Goal: Transaction & Acquisition: Purchase product/service

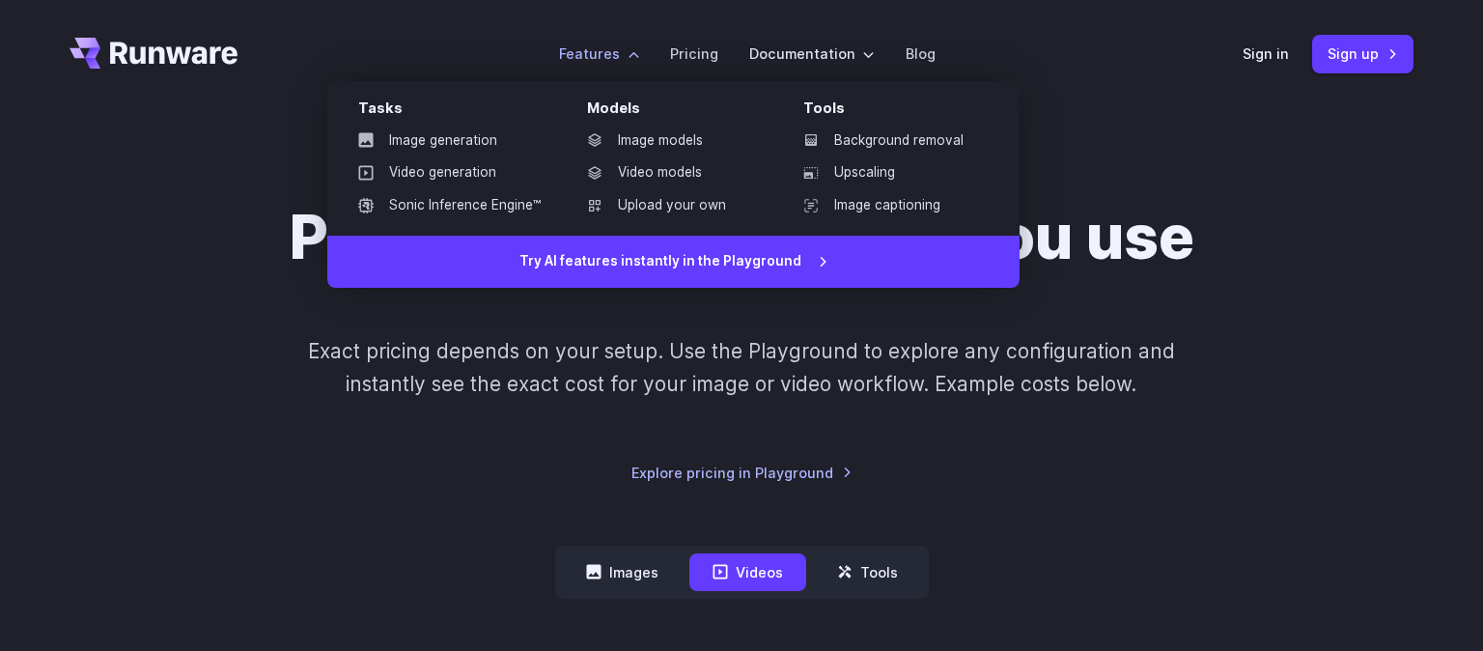
click at [478, 178] on link "Video generation" at bounding box center [449, 172] width 213 height 29
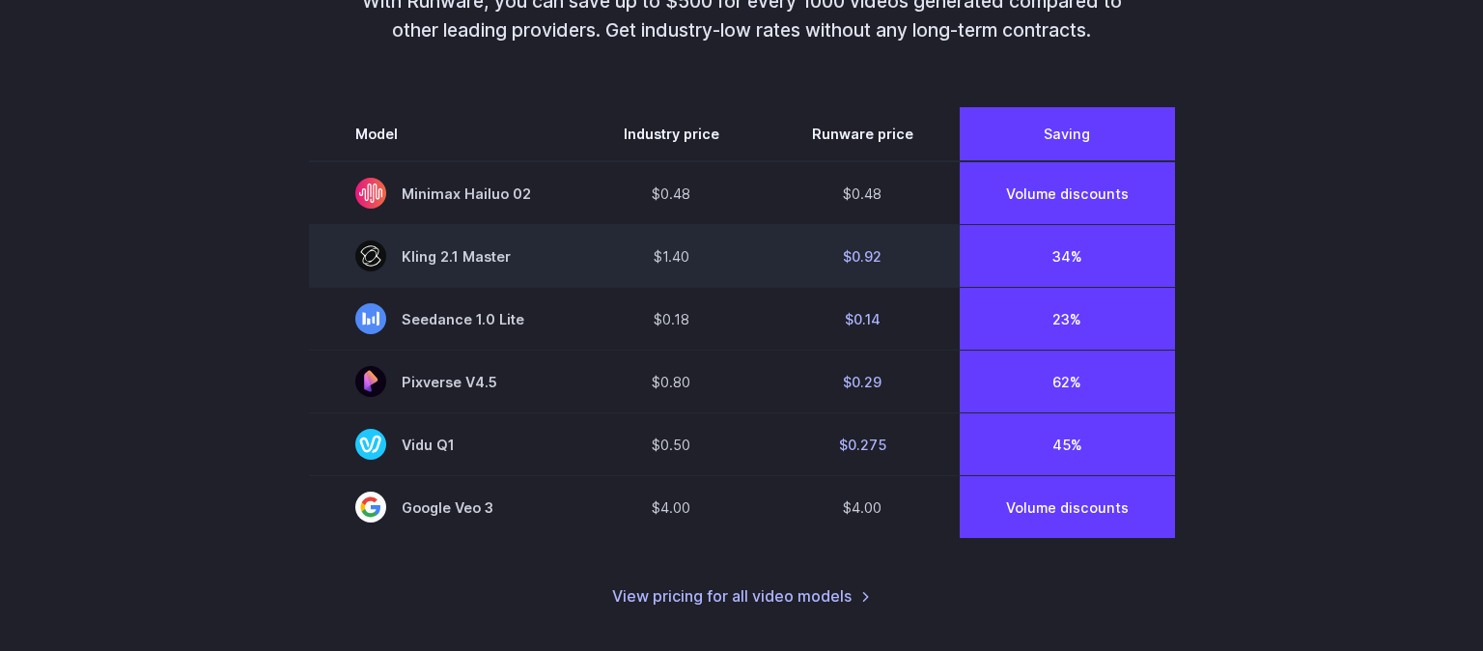
scroll to position [1427, 0]
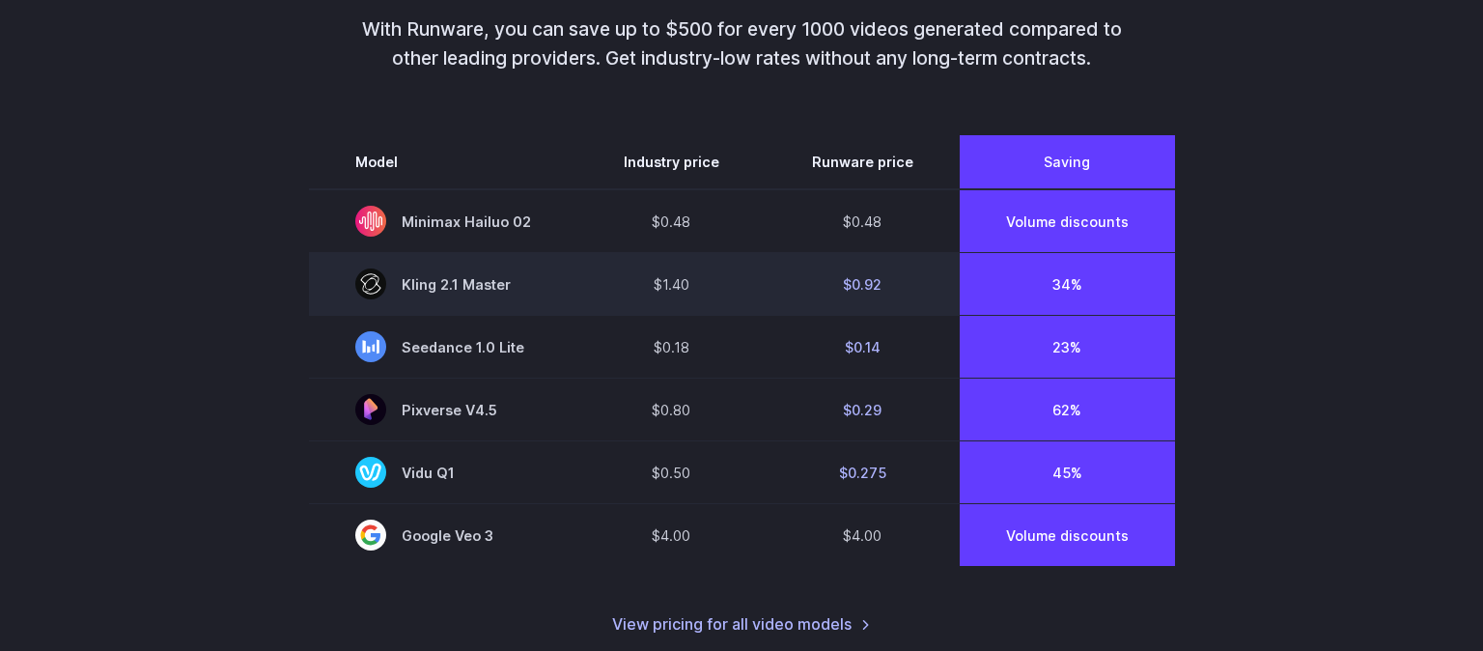
click at [530, 268] on span "Kling 2.1 Master" at bounding box center [443, 283] width 176 height 31
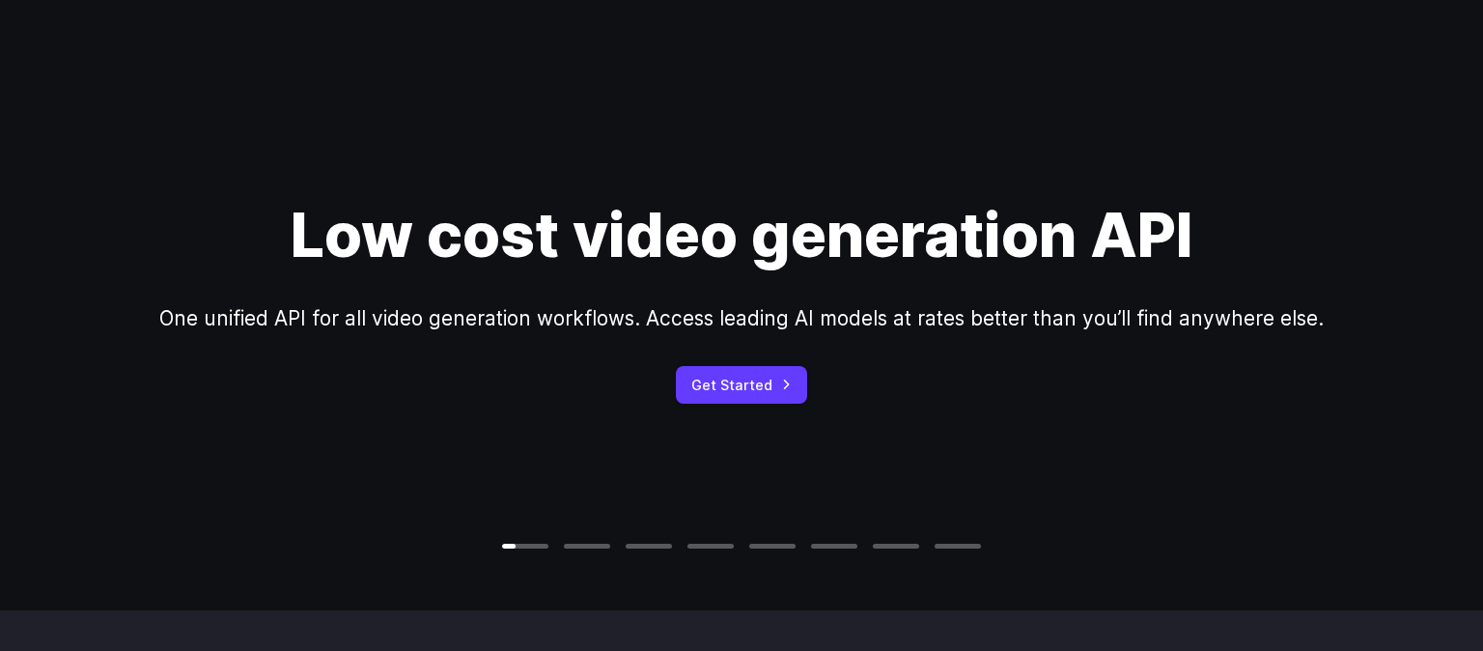
scroll to position [0, 0]
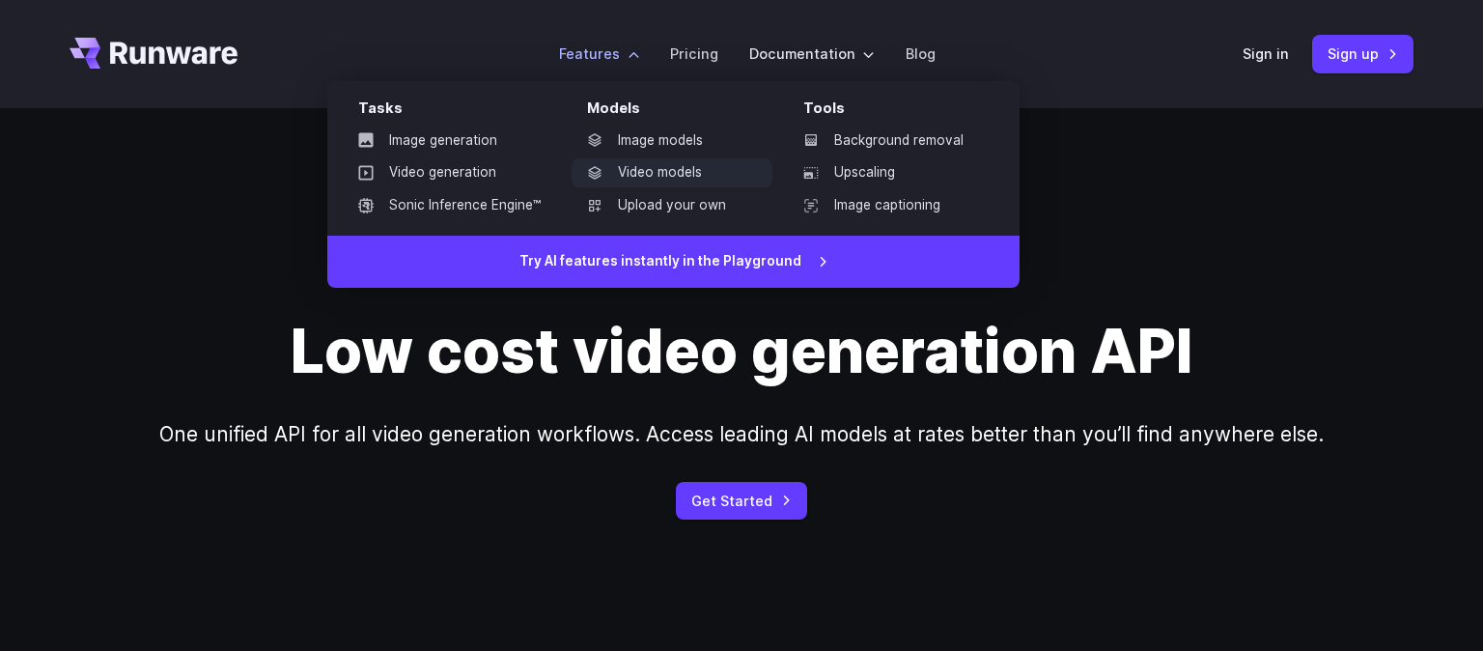
click at [699, 176] on link "Video models" at bounding box center [672, 172] width 201 height 29
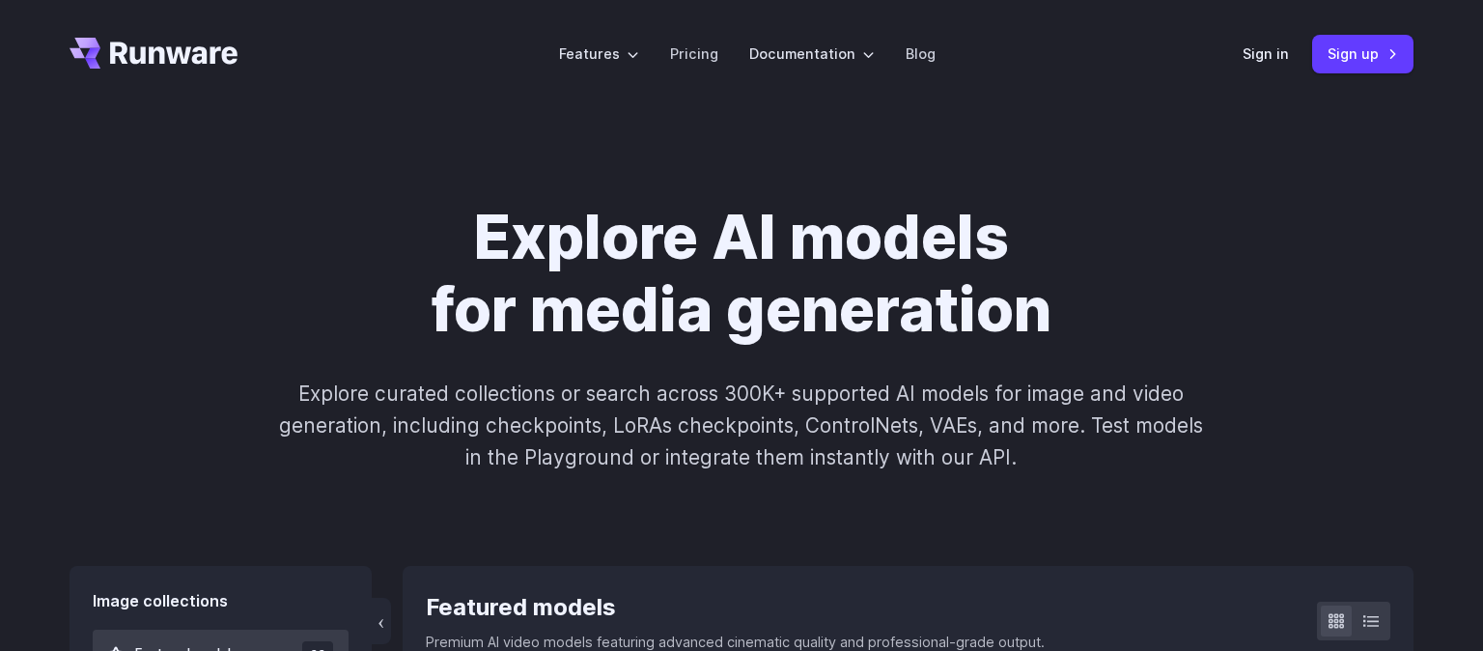
scroll to position [501, 0]
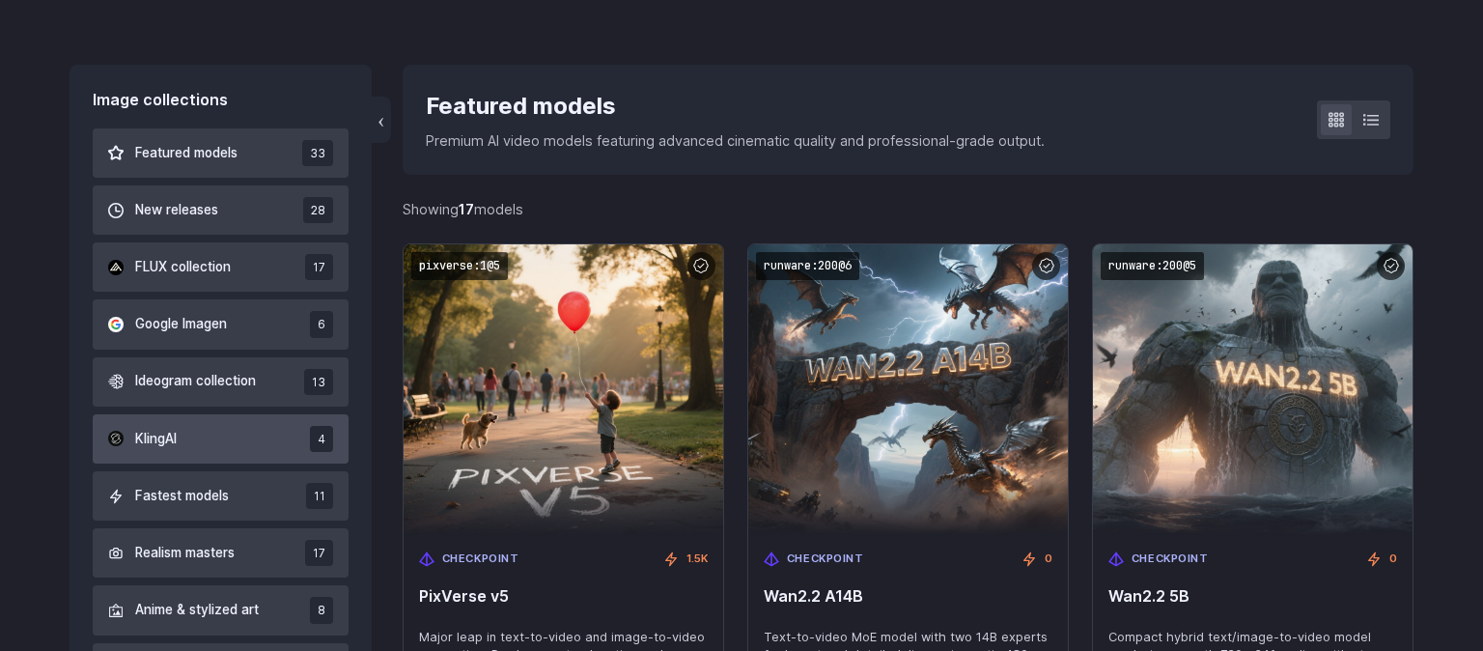
click at [288, 441] on button "KlingAI 4" at bounding box center [221, 438] width 256 height 49
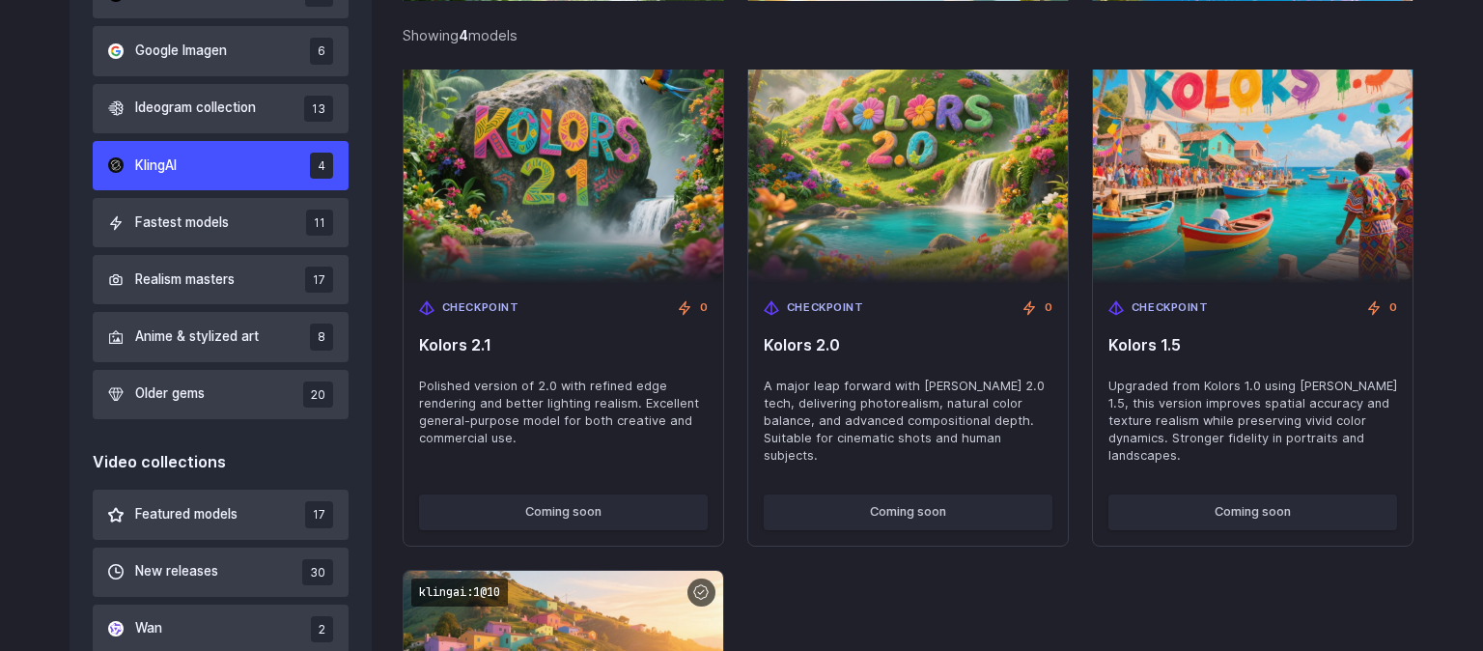
scroll to position [778, 0]
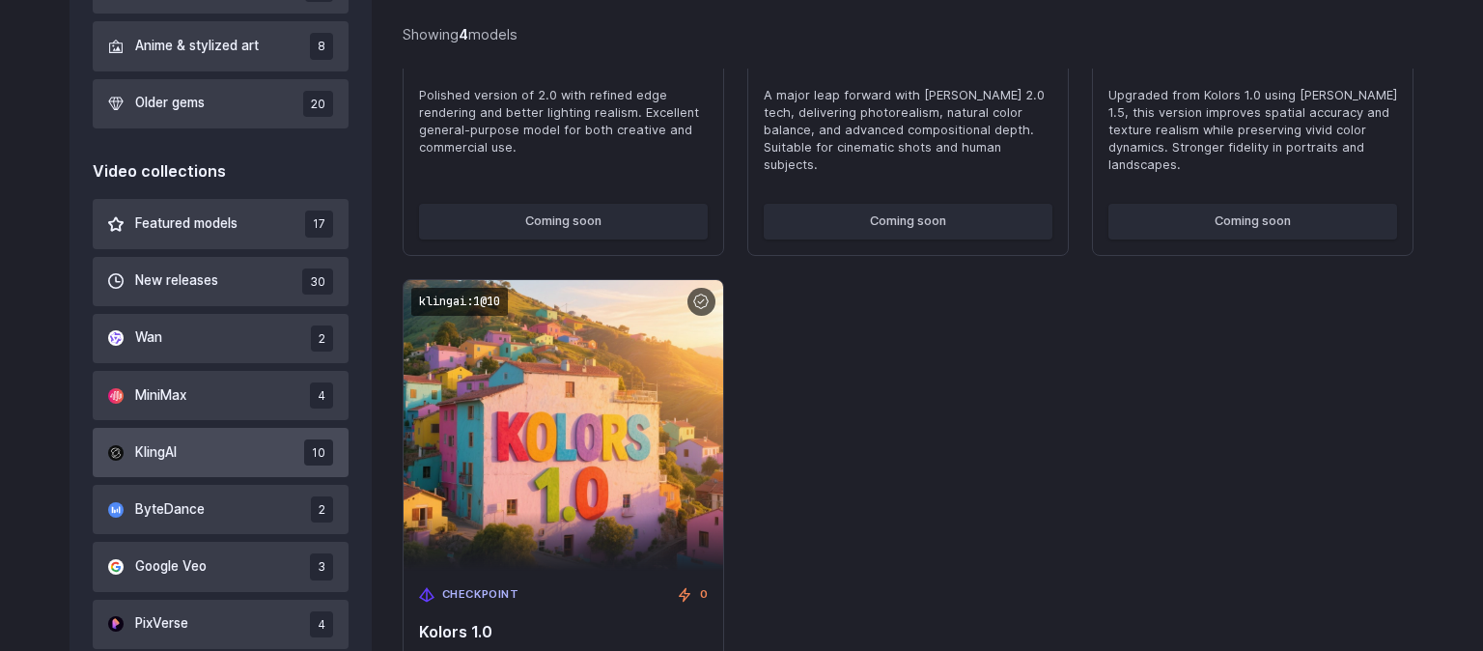
click at [281, 468] on button "KlingAI 10" at bounding box center [221, 452] width 256 height 49
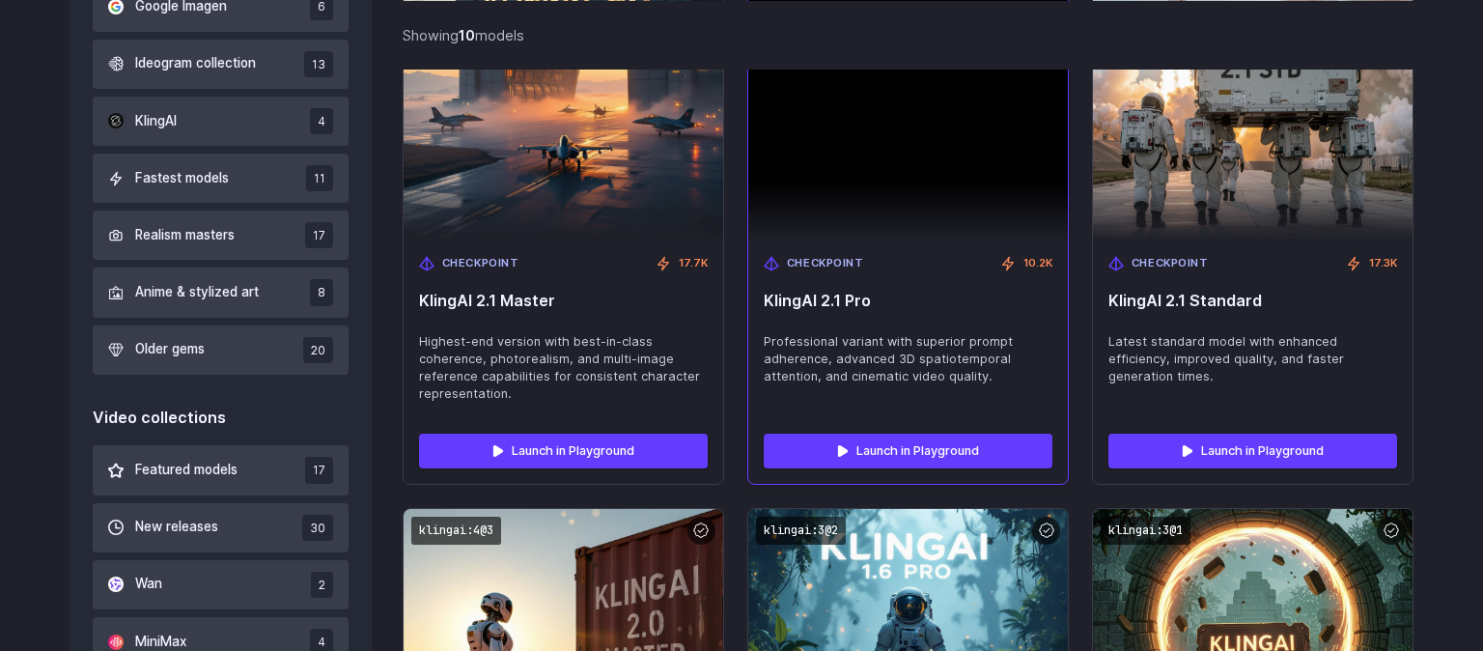
scroll to position [759, 0]
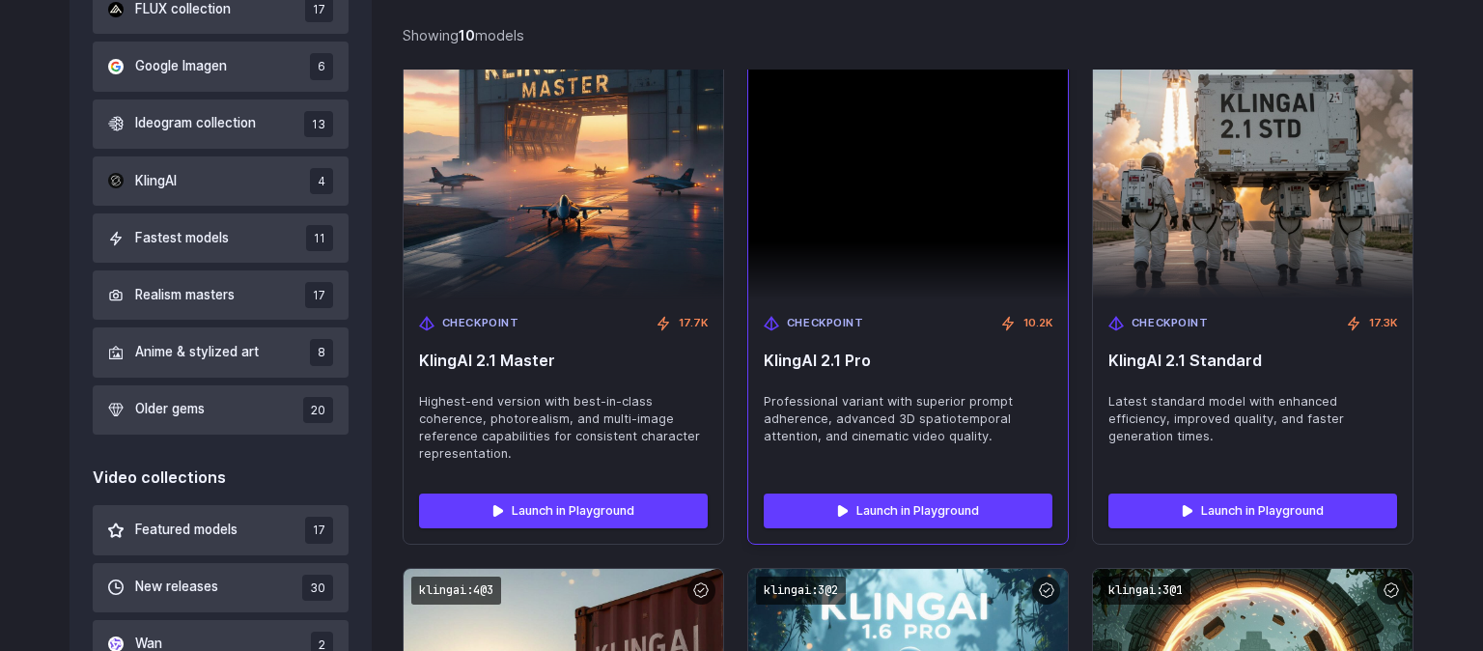
click at [956, 441] on span "Professional variant with superior prompt adherence, advanced 3D spatiotemporal…" at bounding box center [908, 419] width 289 height 52
click at [947, 378] on div "Checkpoint 10.2K KlingAI 2.1 Pro Professional variant with superior prompt adhe…" at bounding box center [908, 388] width 320 height 179
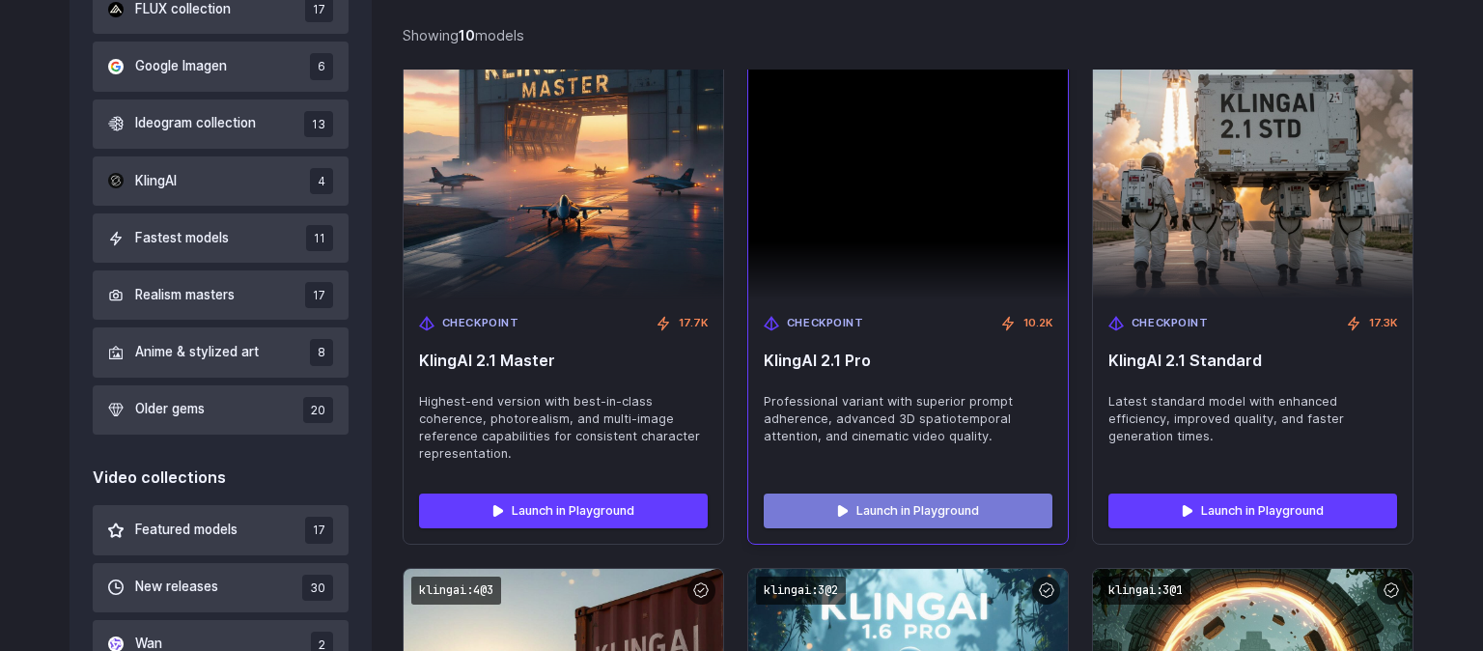
click at [941, 514] on link "Launch in Playground" at bounding box center [908, 510] width 289 height 35
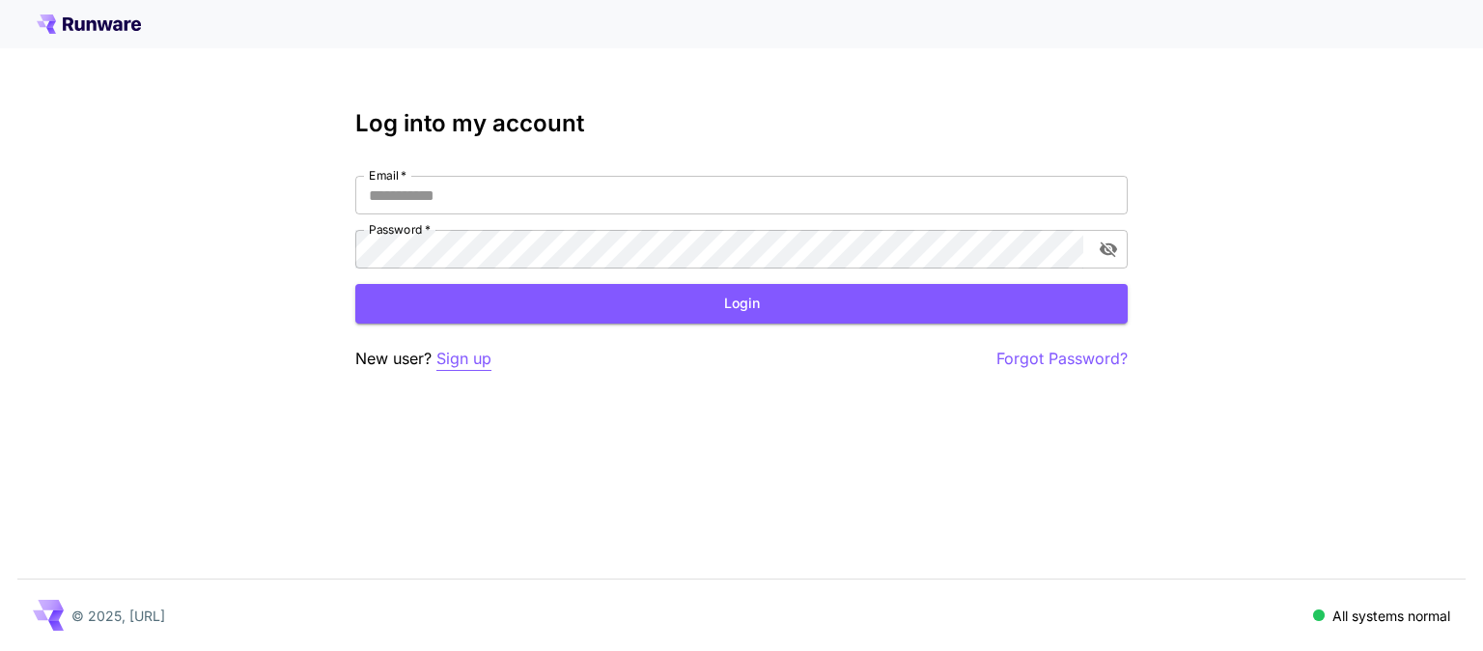
click at [461, 360] on p "Sign up" at bounding box center [463, 359] width 55 height 24
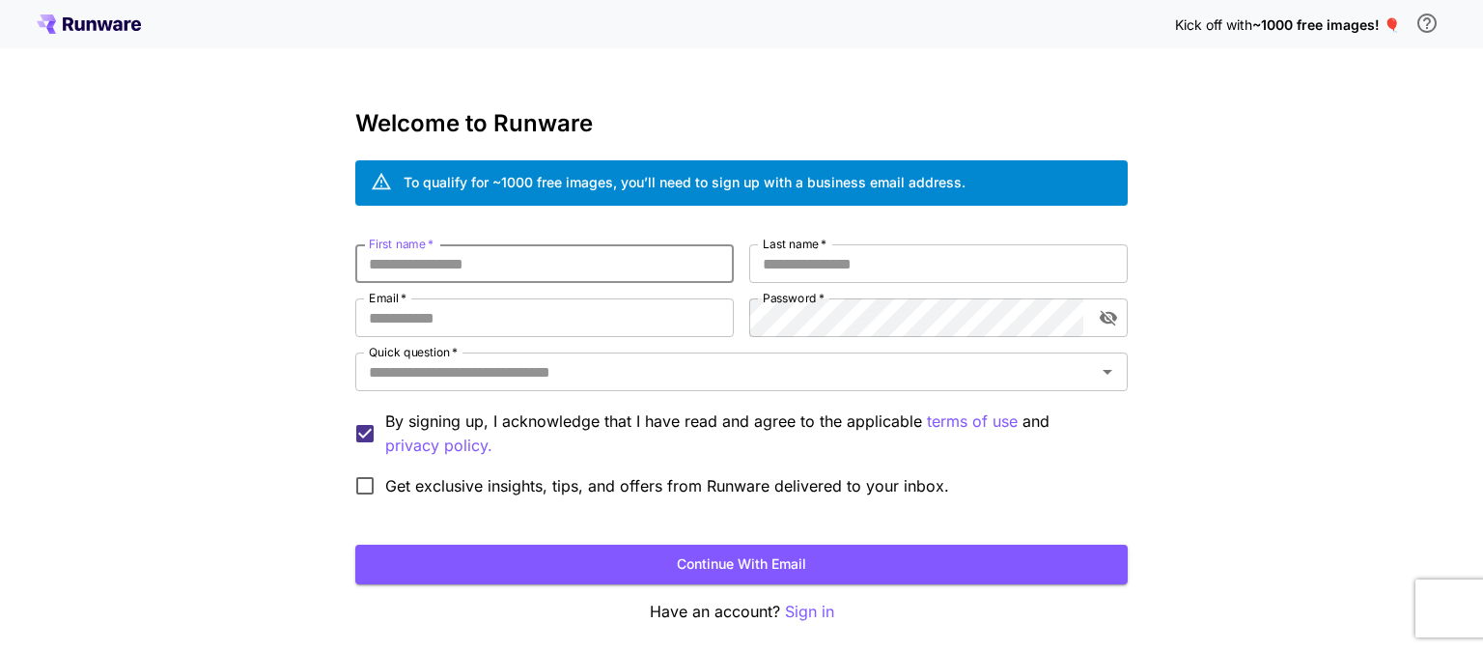
click at [538, 253] on input "First name   *" at bounding box center [544, 263] width 378 height 39
drag, startPoint x: 503, startPoint y: 180, endPoint x: 527, endPoint y: 262, distance: 85.5
click at [527, 200] on div "To qualify for ~1000 free images, you’ll need to sign up with a business email …" at bounding box center [685, 183] width 562 height 34
click at [551, 267] on input "First name   *" at bounding box center [544, 263] width 378 height 39
type input "*"
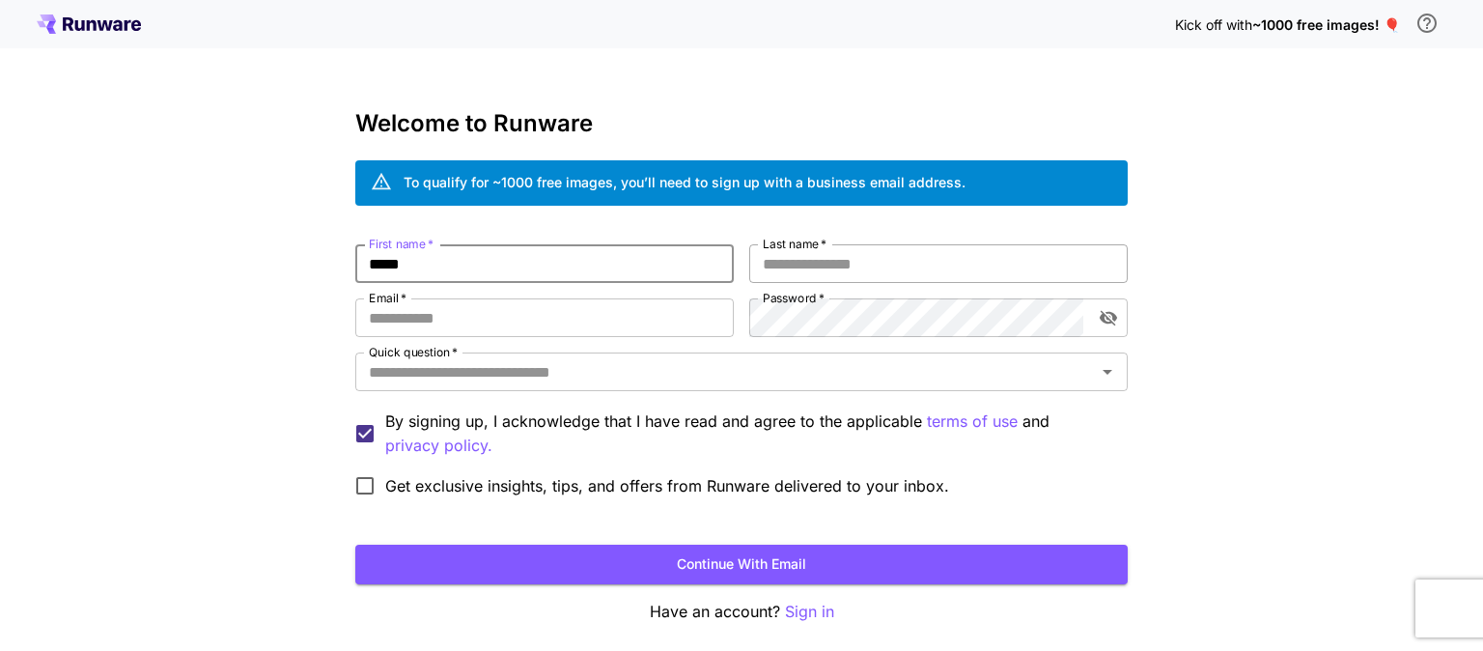
type input "*****"
click at [840, 261] on input "Last name   *" at bounding box center [938, 263] width 378 height 39
type input "*****"
click at [680, 338] on div "First name   * ***** First name   * Last name   * ***** Last name   * Email   *…" at bounding box center [741, 375] width 772 height 262
click at [697, 330] on input "Email   *" at bounding box center [544, 317] width 378 height 39
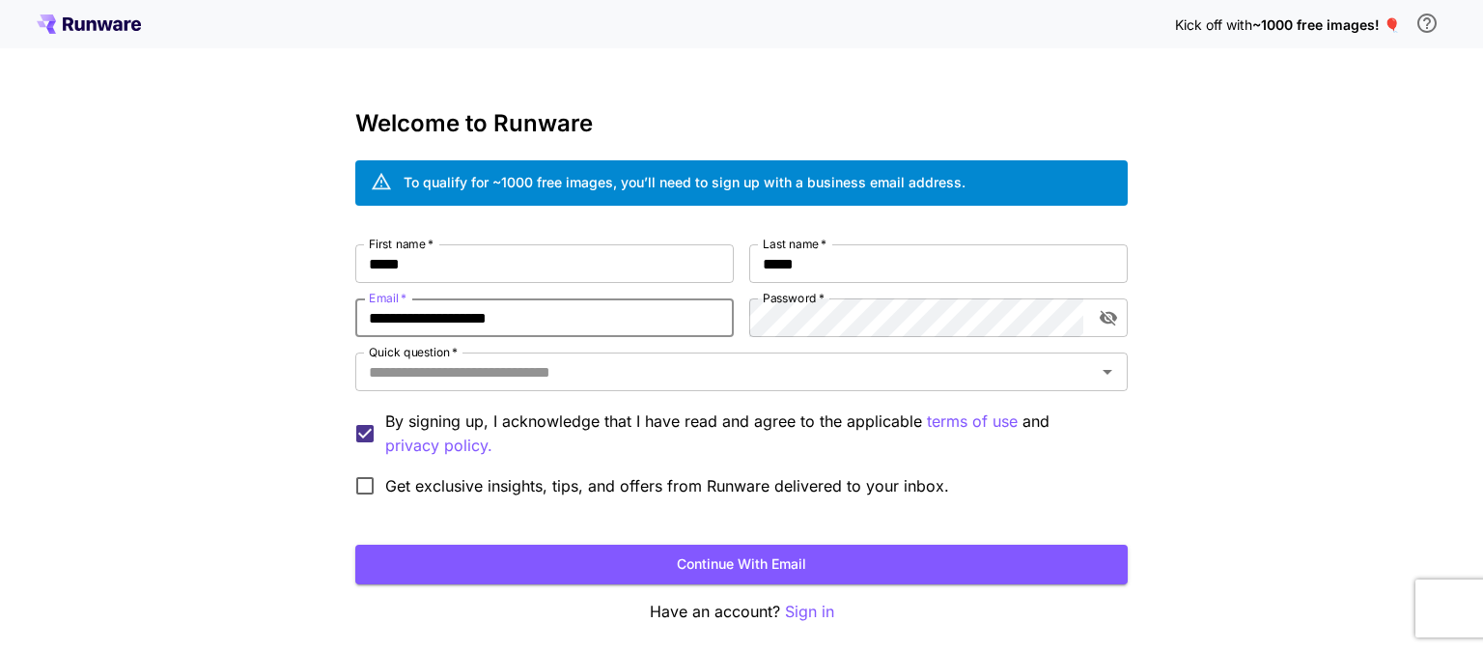
type input "**********"
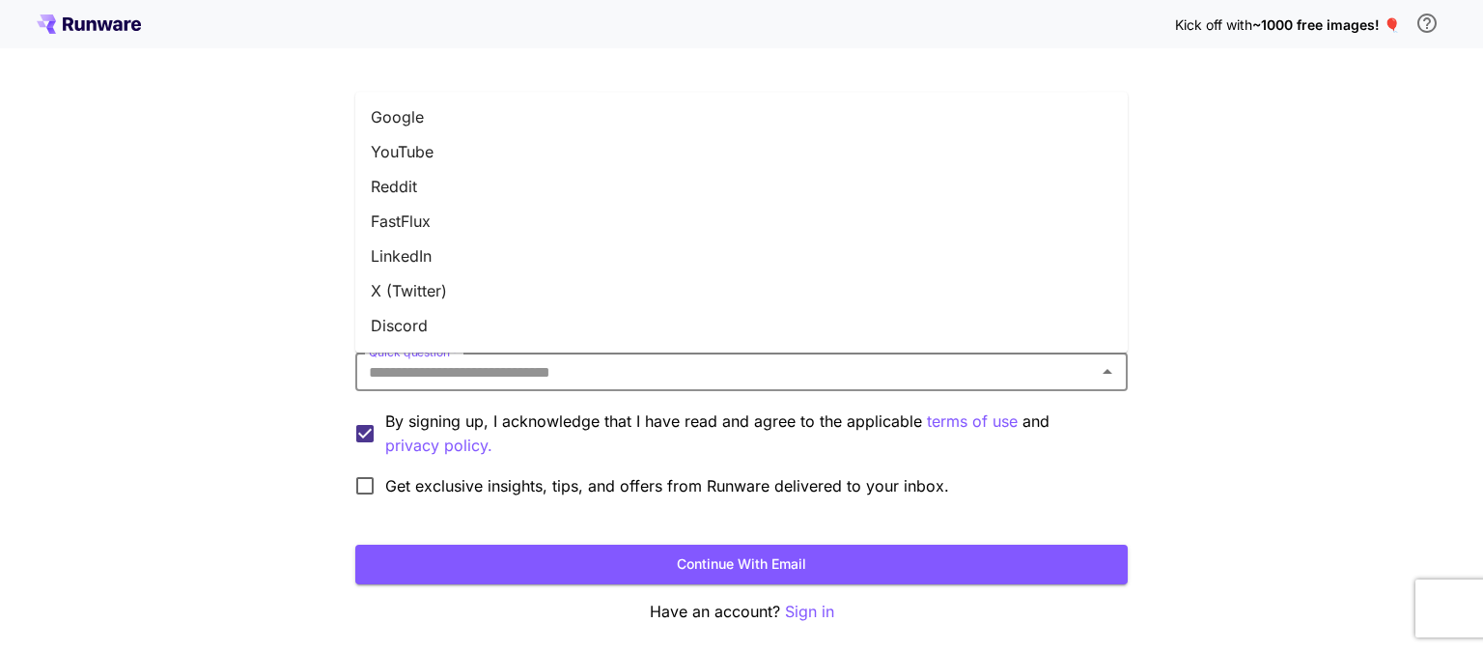
click at [623, 380] on input "Quick question   *" at bounding box center [725, 371] width 729 height 27
click at [519, 126] on li "Google" at bounding box center [741, 117] width 772 height 35
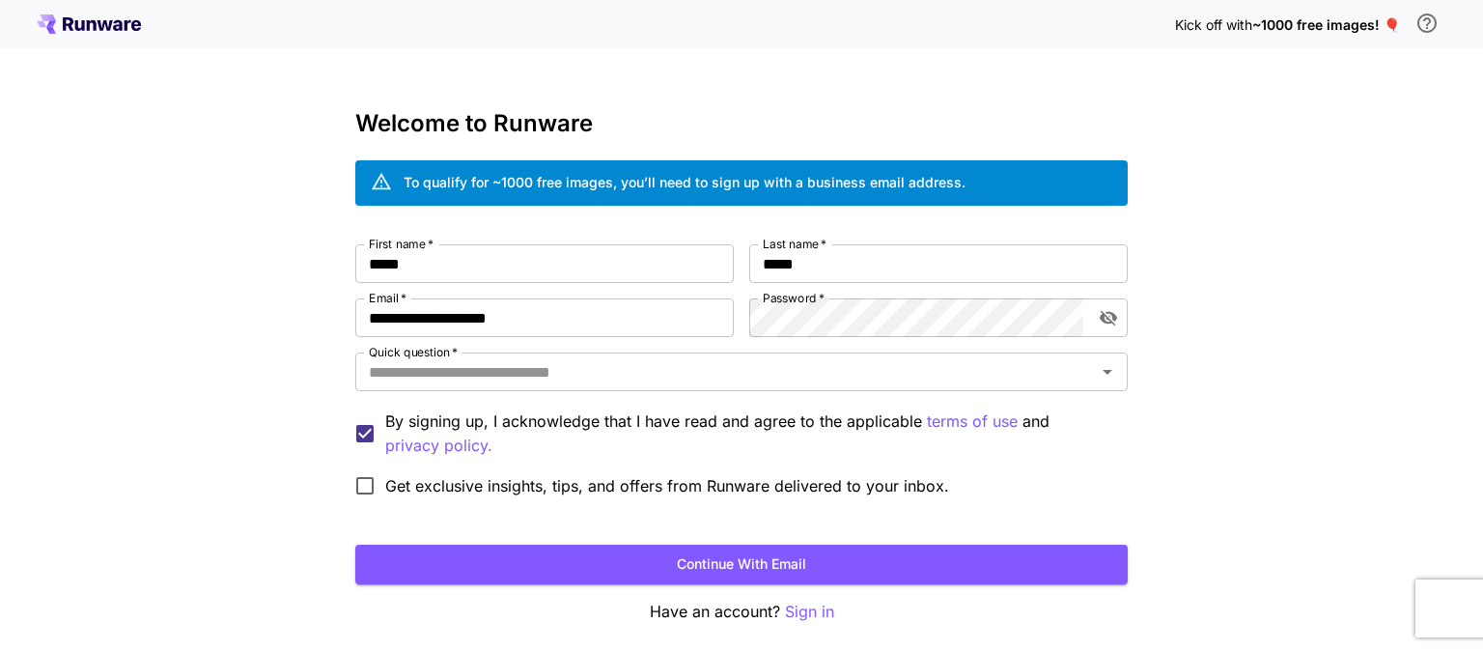
type input "******"
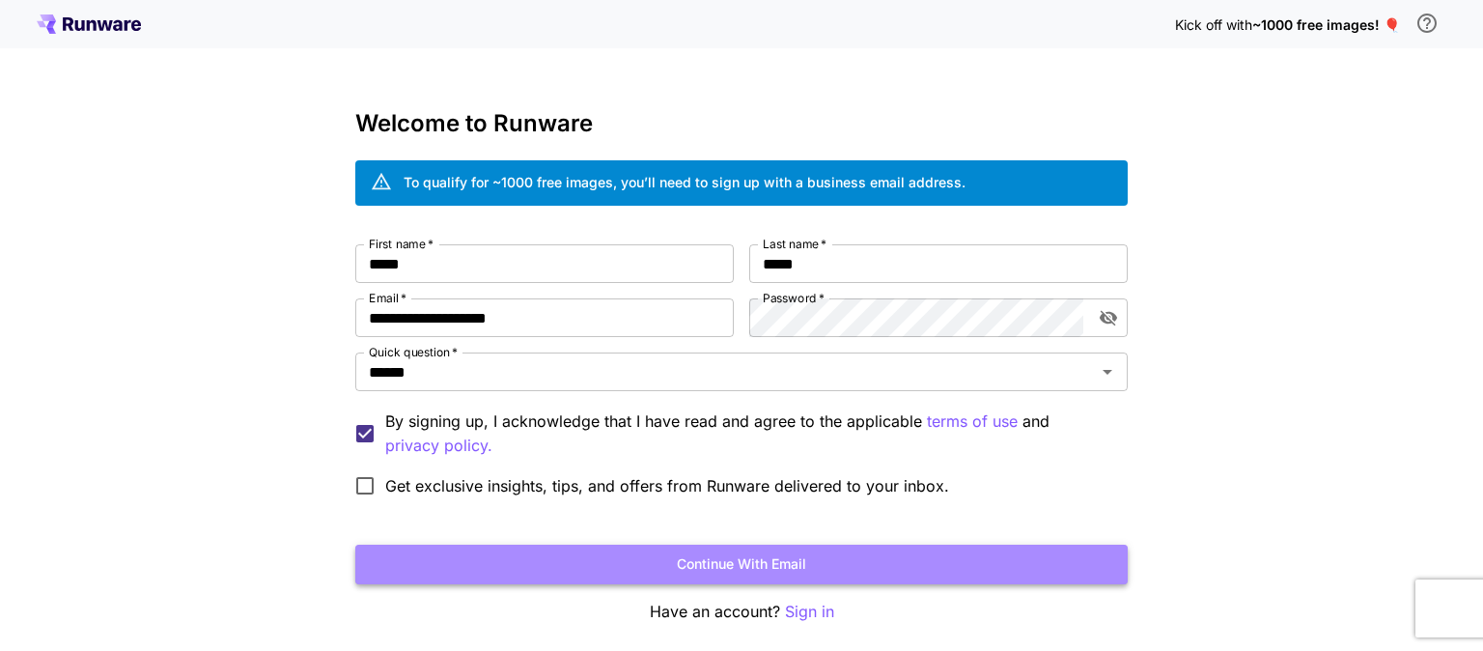
click at [554, 577] on button "Continue with email" at bounding box center [741, 565] width 772 height 40
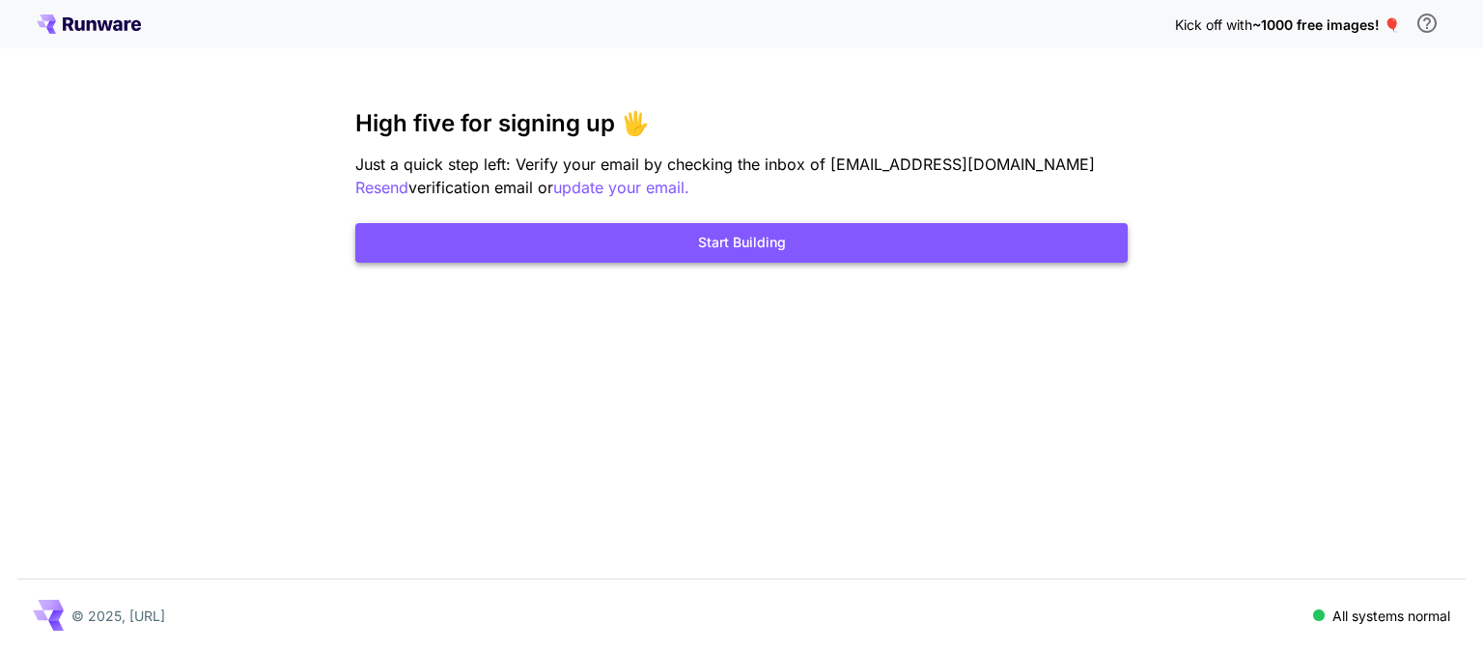
click at [770, 253] on button "Start Building" at bounding box center [741, 243] width 772 height 40
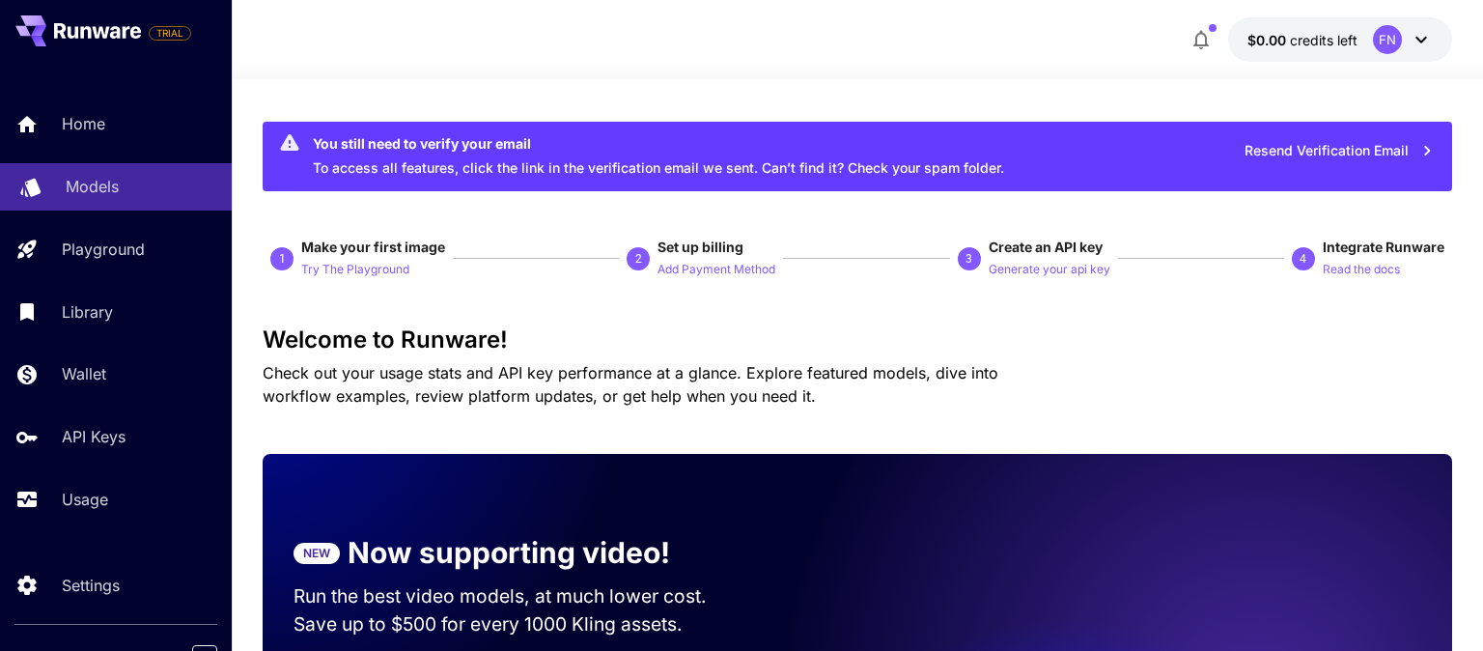
click at [136, 189] on div "Models" at bounding box center [141, 186] width 151 height 23
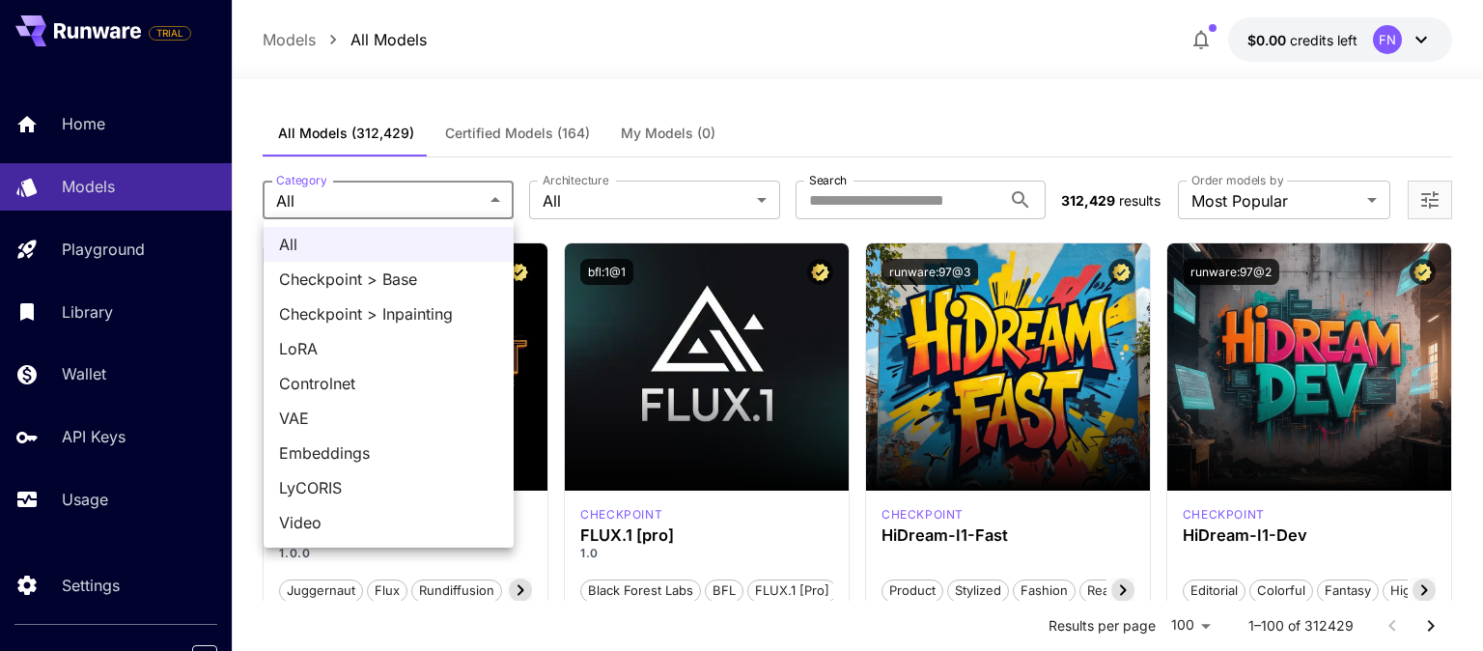
click at [348, 516] on span "Video" at bounding box center [388, 522] width 219 height 23
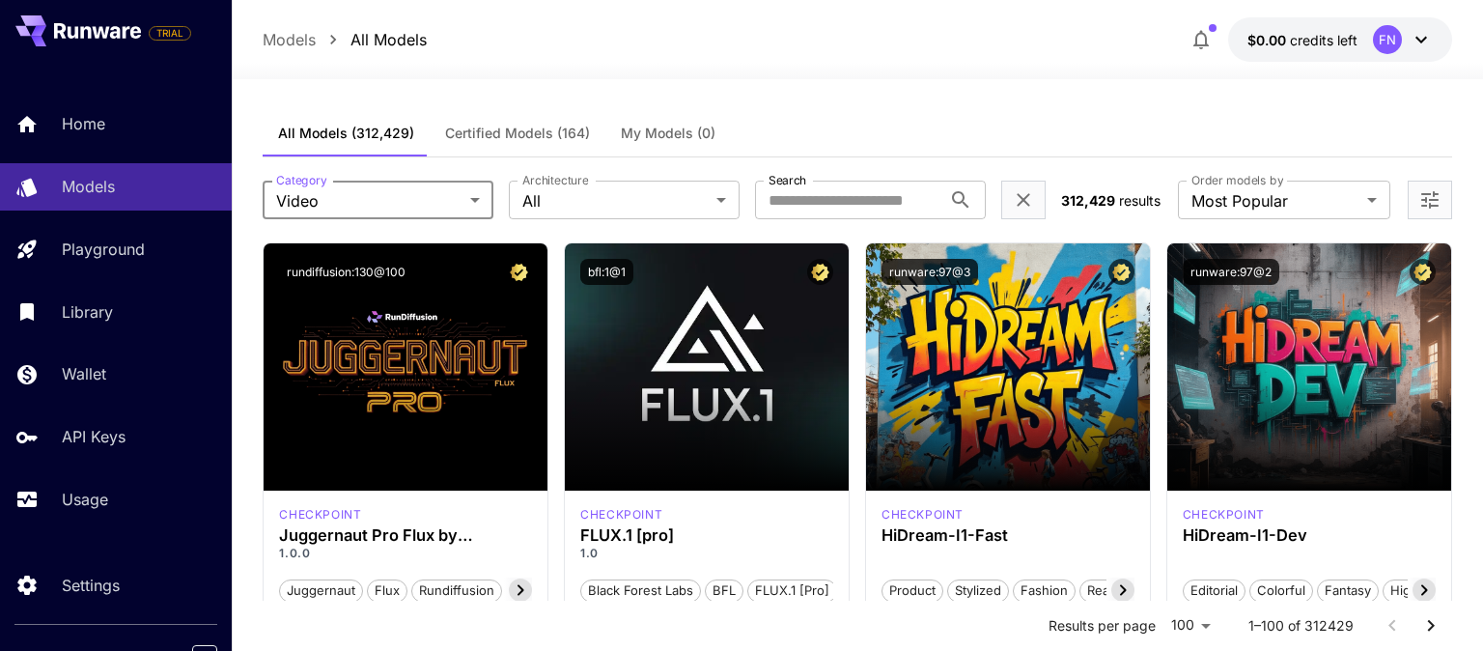
type input "*****"
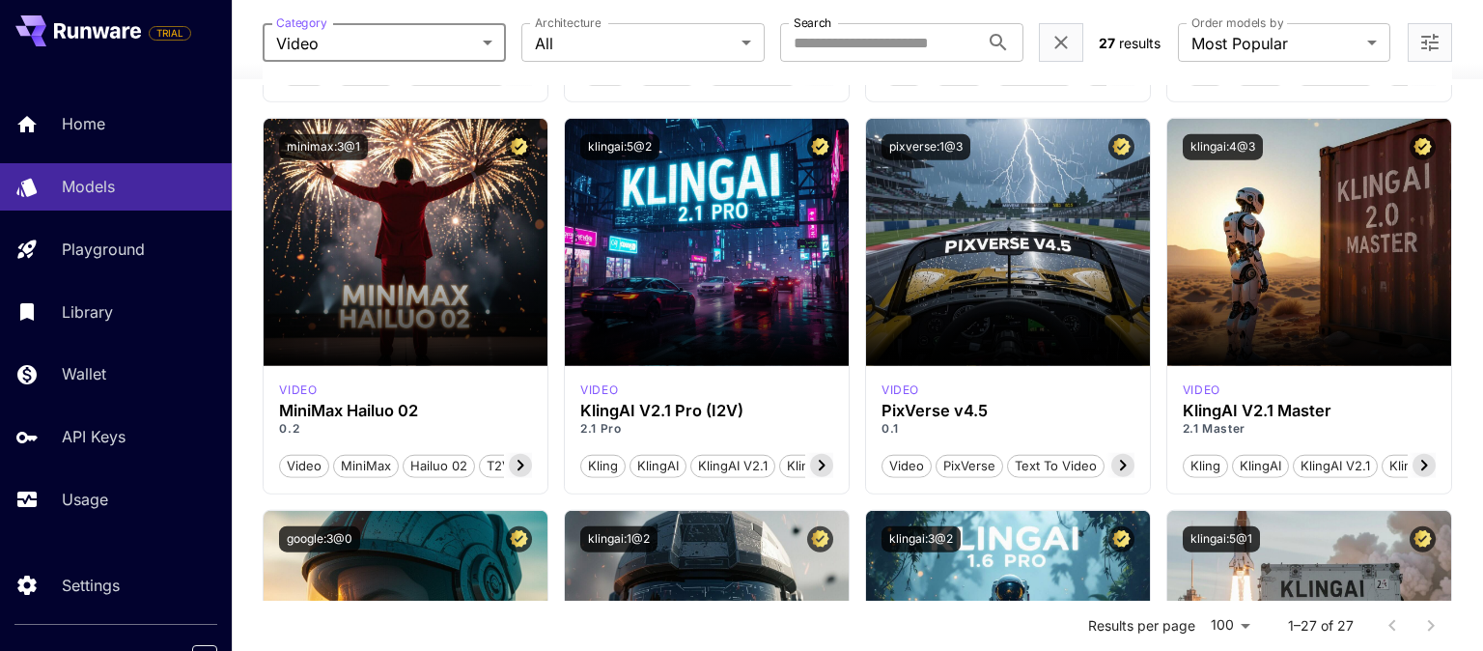
scroll to position [1292, 0]
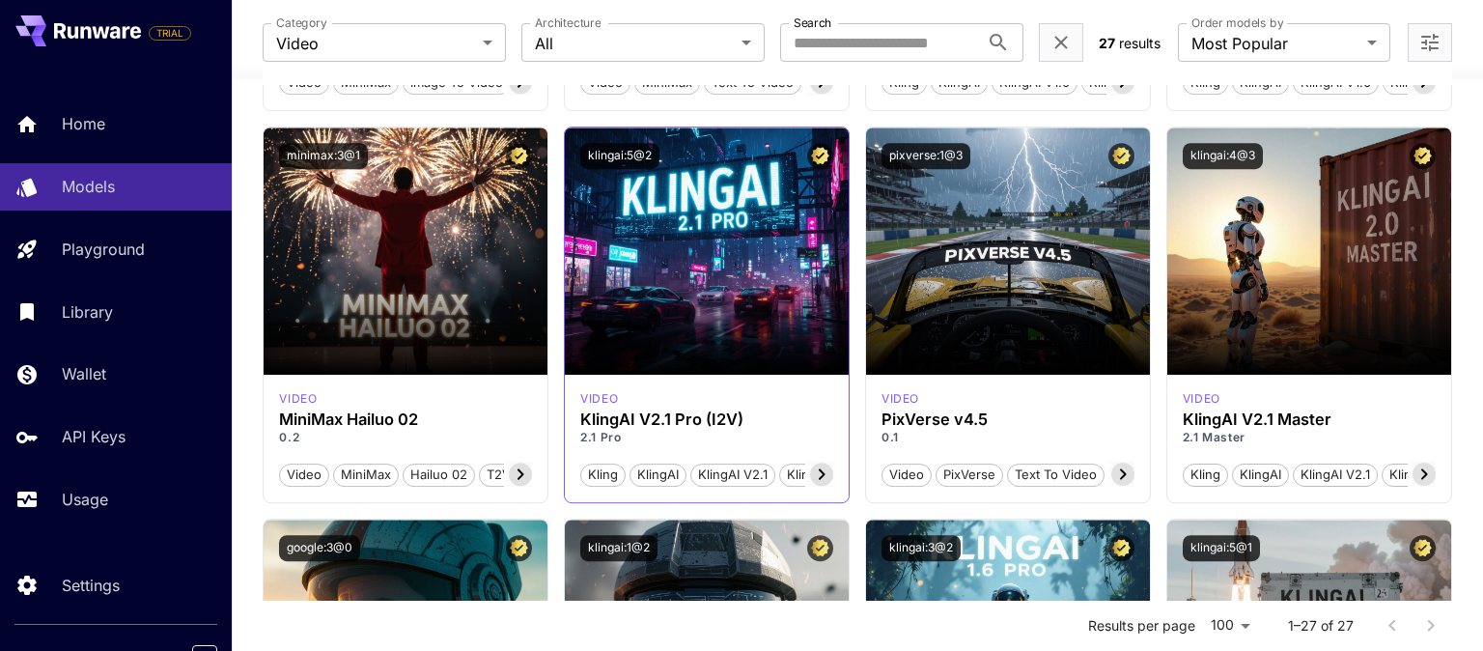
click at [792, 395] on div "video" at bounding box center [706, 398] width 253 height 17
click at [822, 472] on icon at bounding box center [821, 473] width 23 height 23
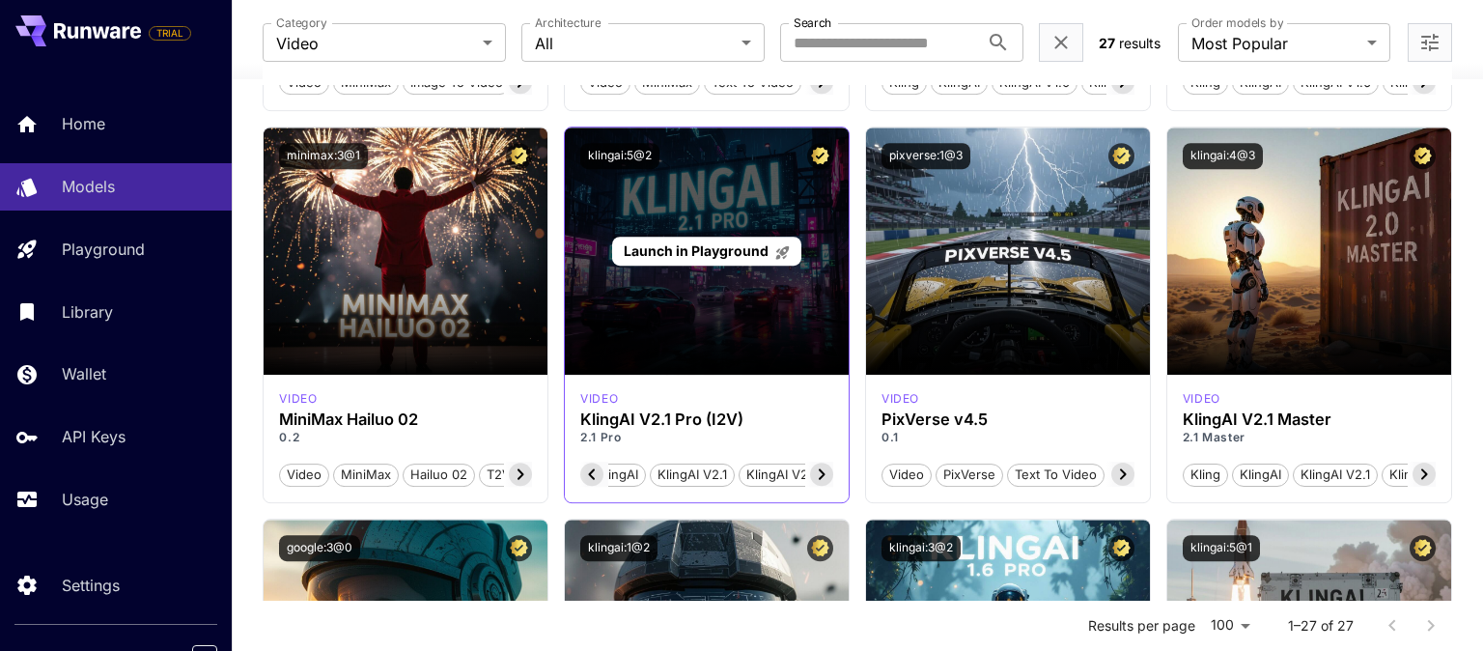
scroll to position [0, 79]
click at [701, 237] on div "Launch in Playground" at bounding box center [706, 252] width 188 height 30
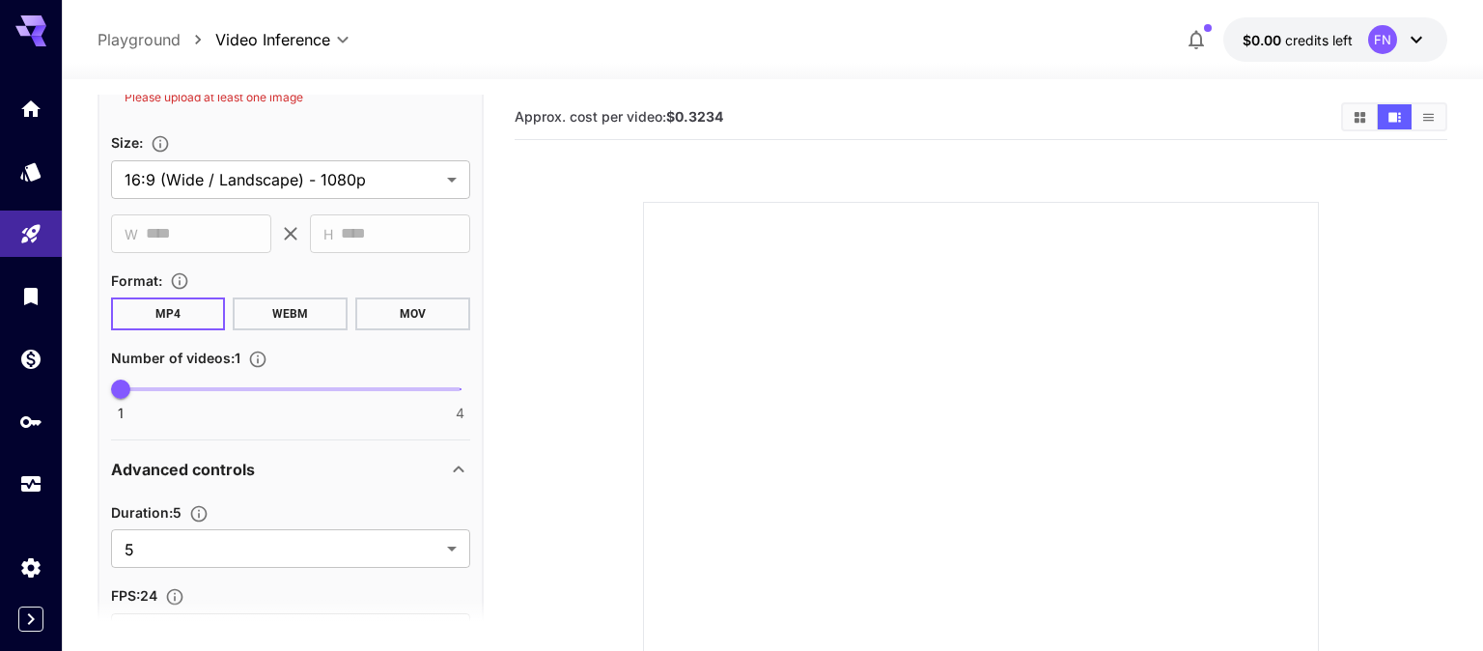
scroll to position [668, 0]
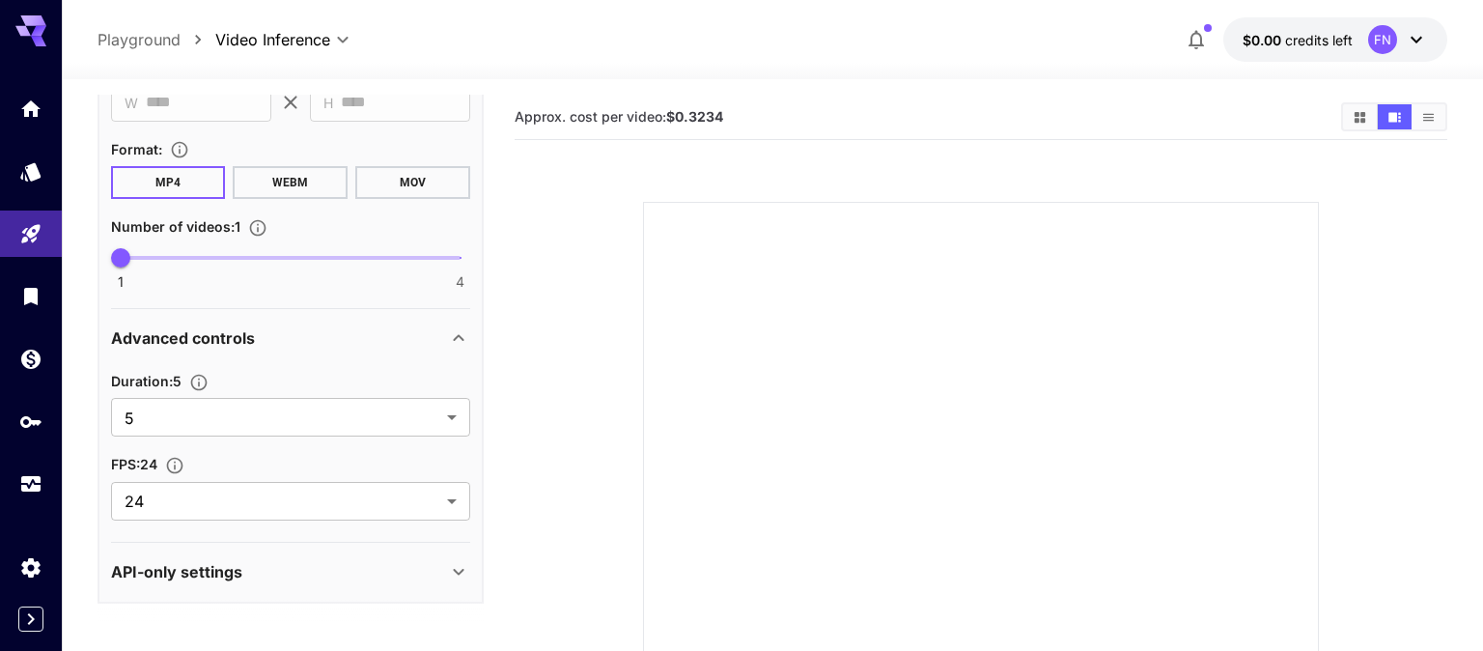
click at [328, 570] on div "API-only settings" at bounding box center [279, 571] width 336 height 23
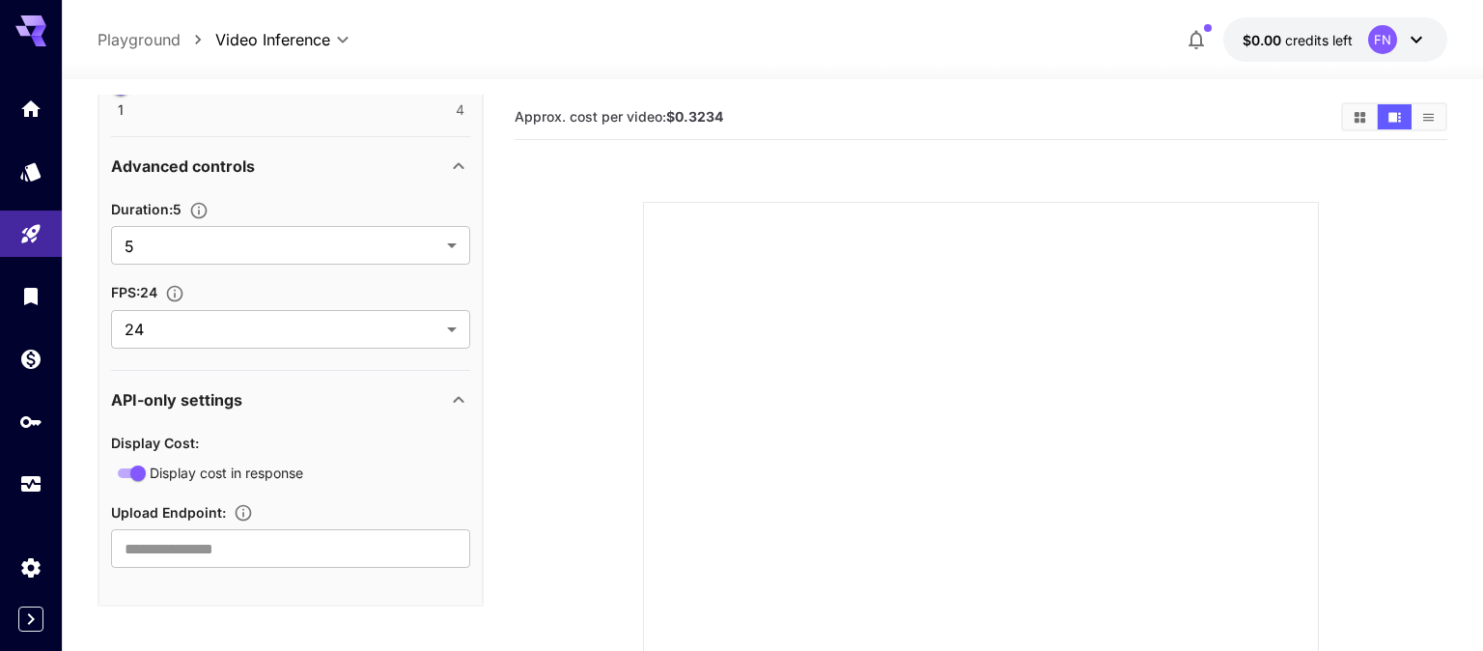
scroll to position [844, 0]
click at [329, 535] on input "text" at bounding box center [290, 544] width 359 height 39
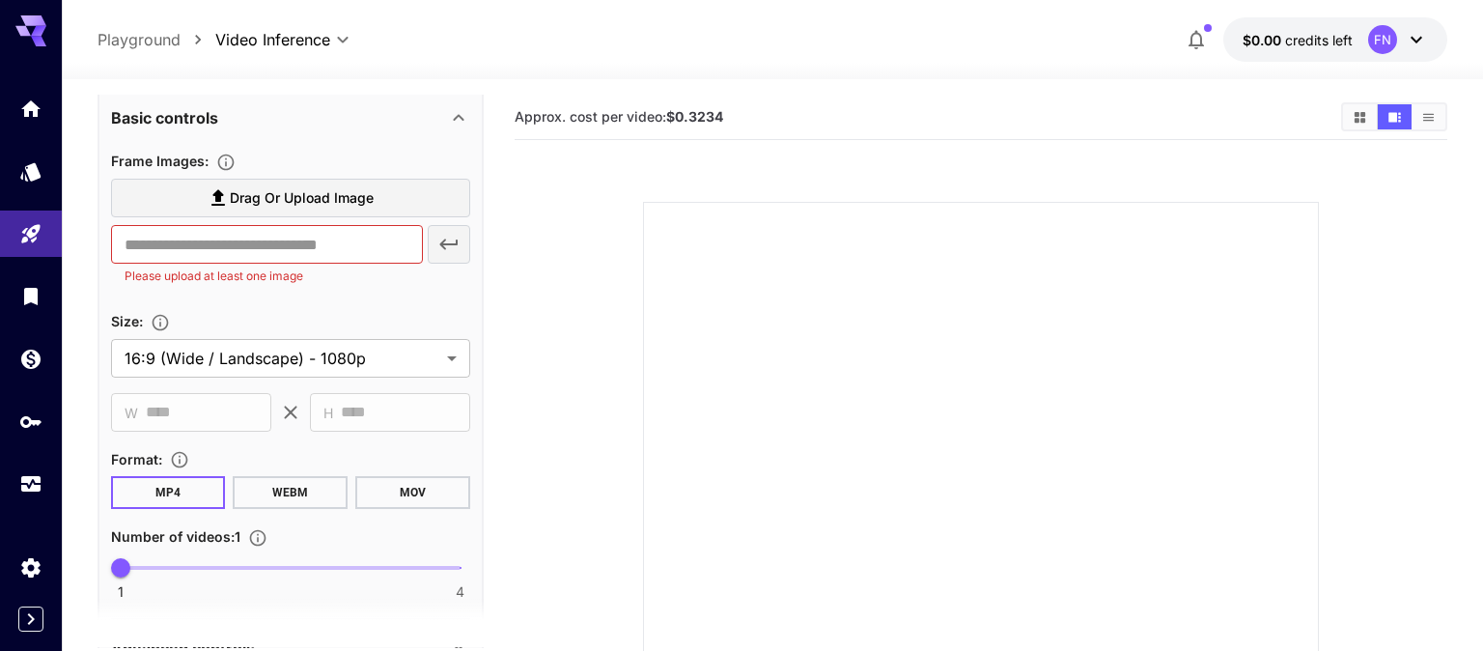
scroll to position [351, 0]
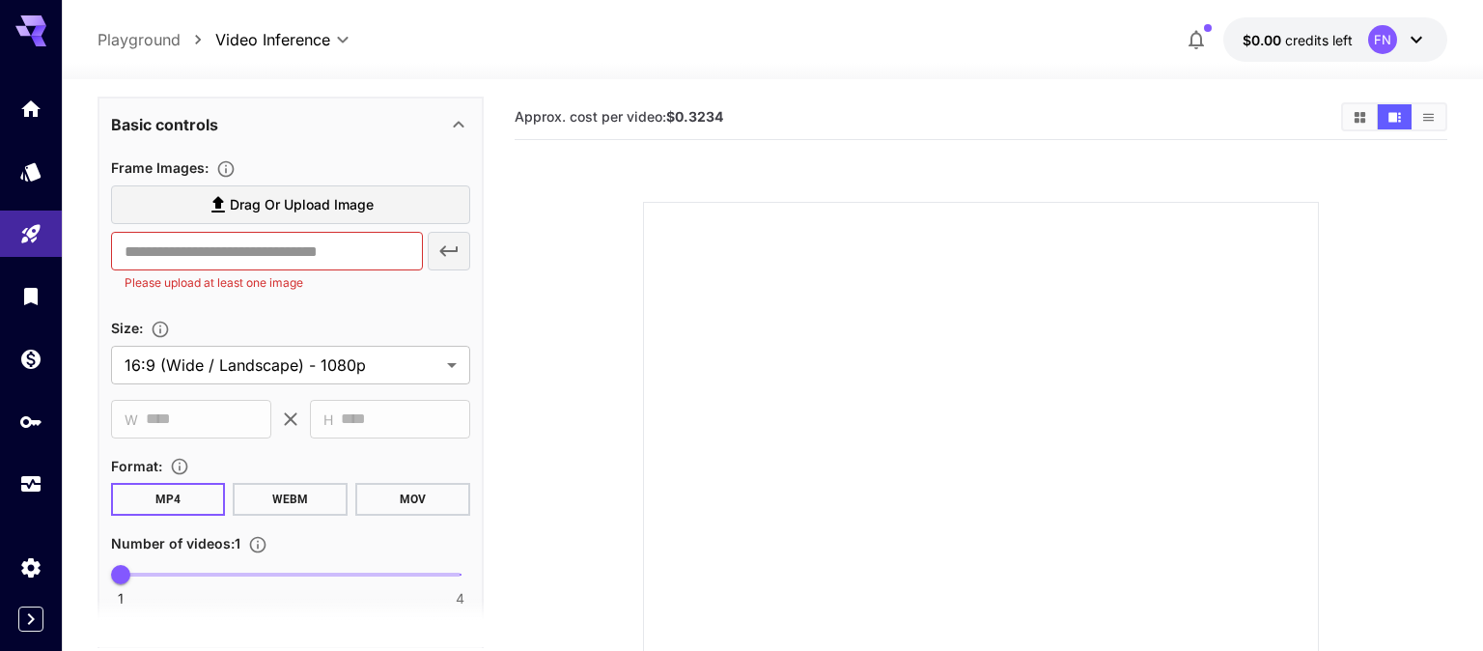
click at [268, 317] on div "Size :" at bounding box center [290, 327] width 359 height 23
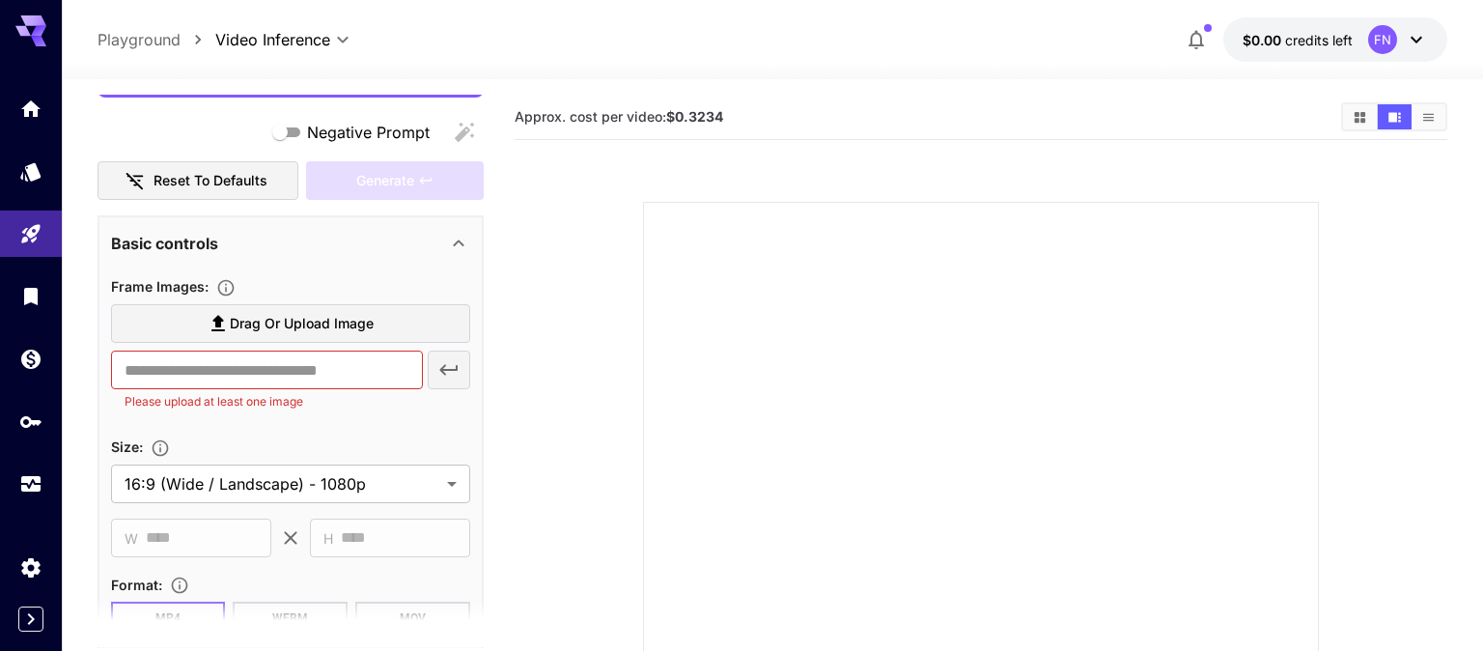
scroll to position [243, 0]
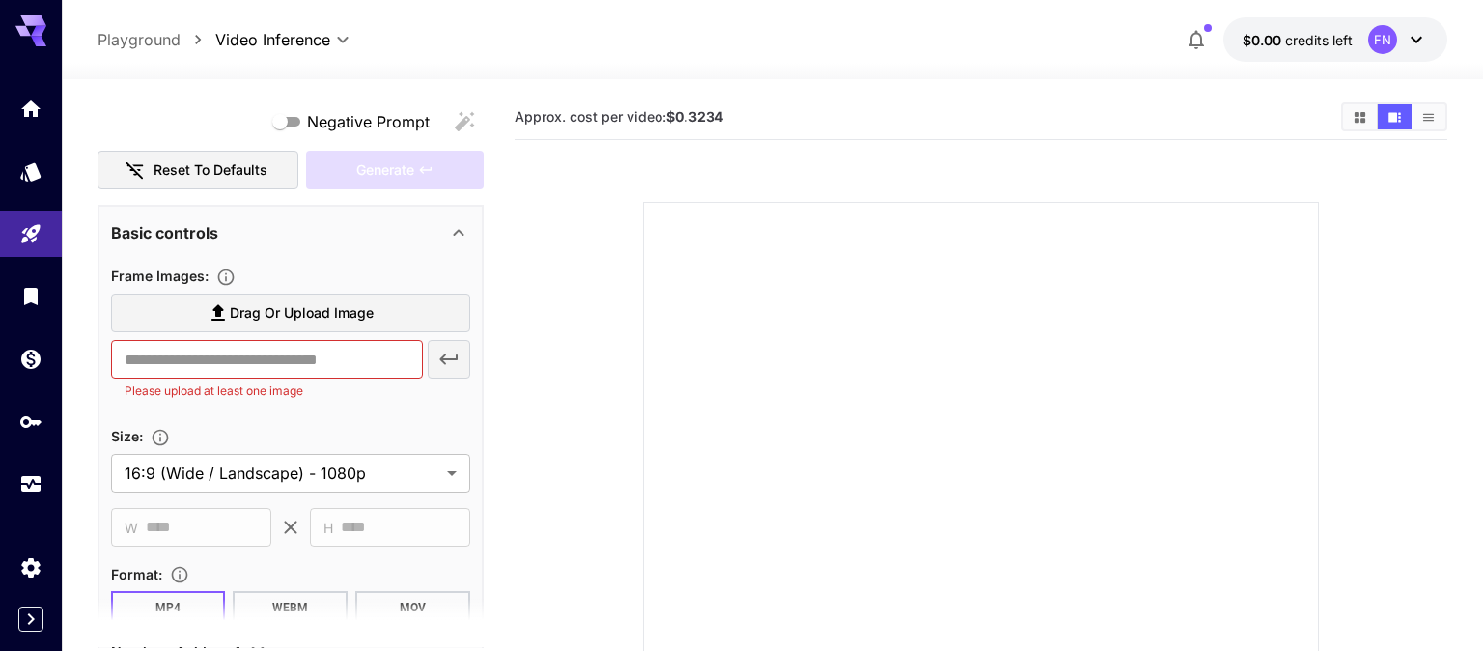
click at [324, 315] on span "Drag or upload image" at bounding box center [302, 313] width 144 height 24
click at [0, 0] on input "Drag or upload image" at bounding box center [0, 0] width 0 height 0
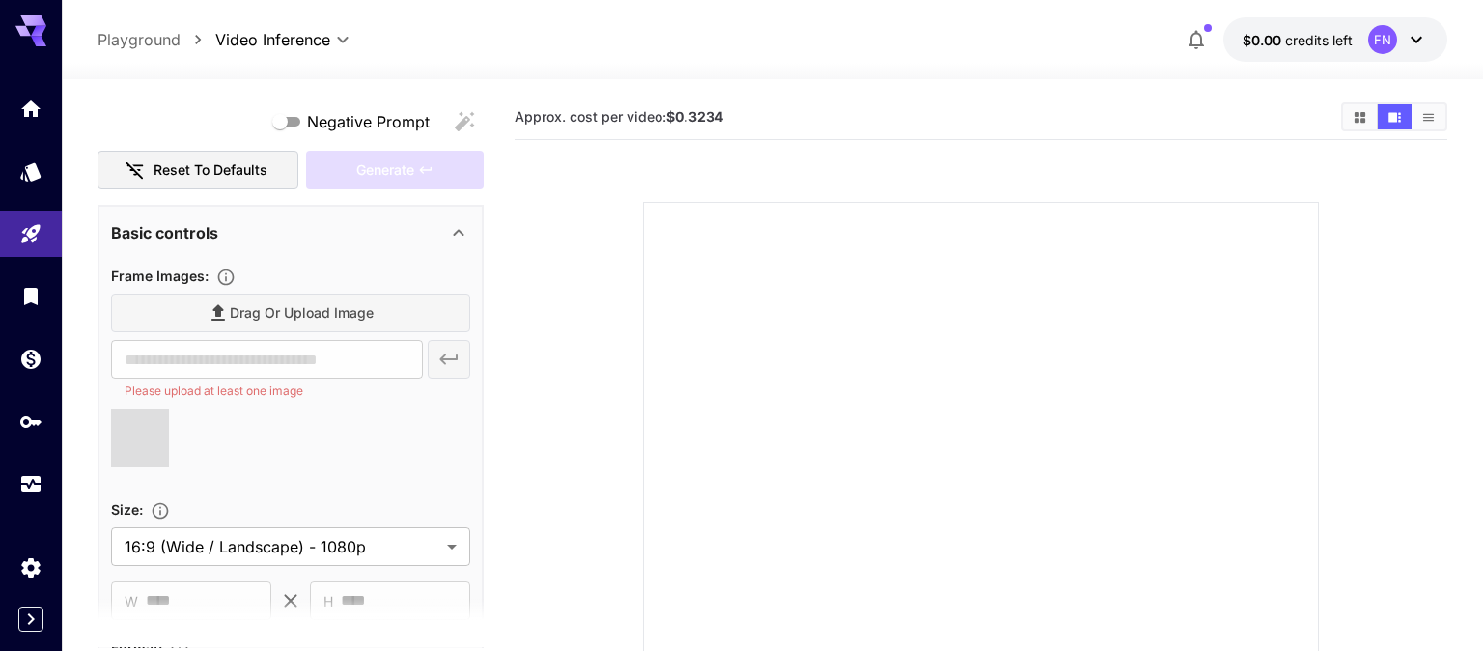
type input "**********"
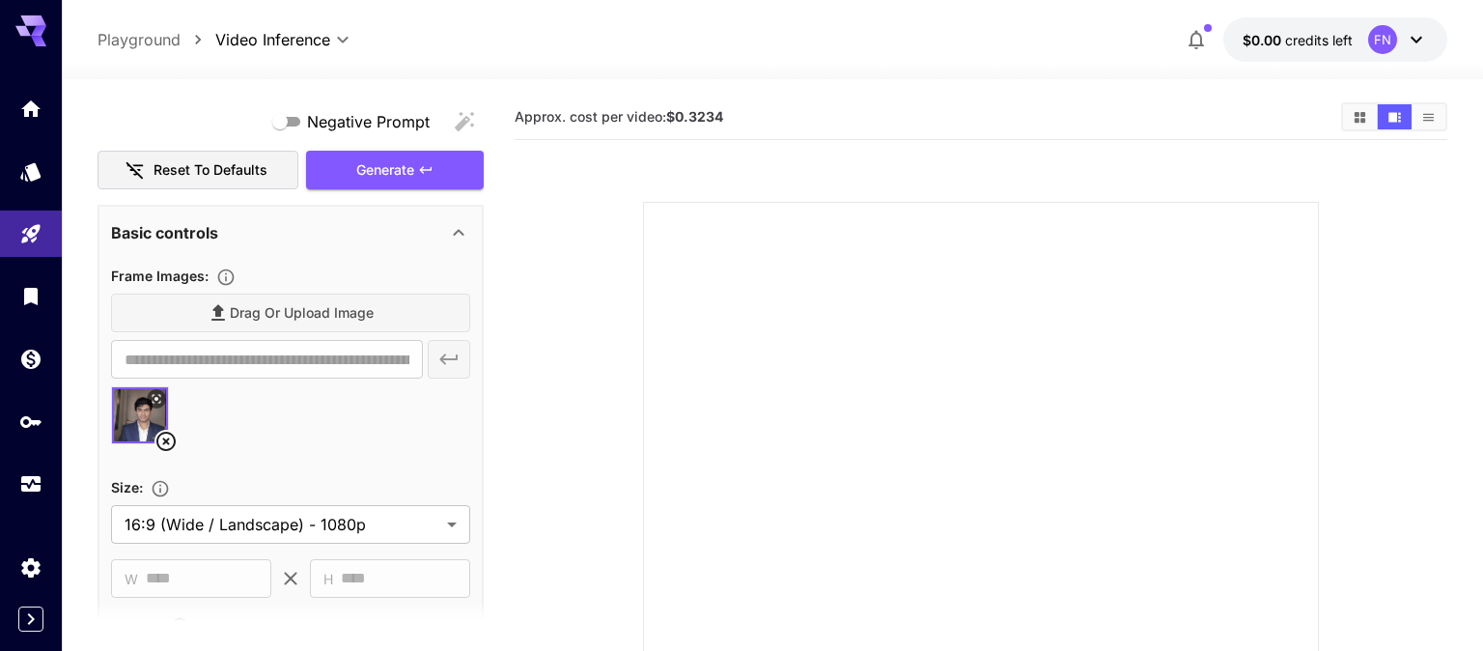
click at [265, 314] on div "Drag or upload image" at bounding box center [290, 313] width 359 height 40
click at [228, 311] on div "Drag or upload image" at bounding box center [290, 313] width 359 height 40
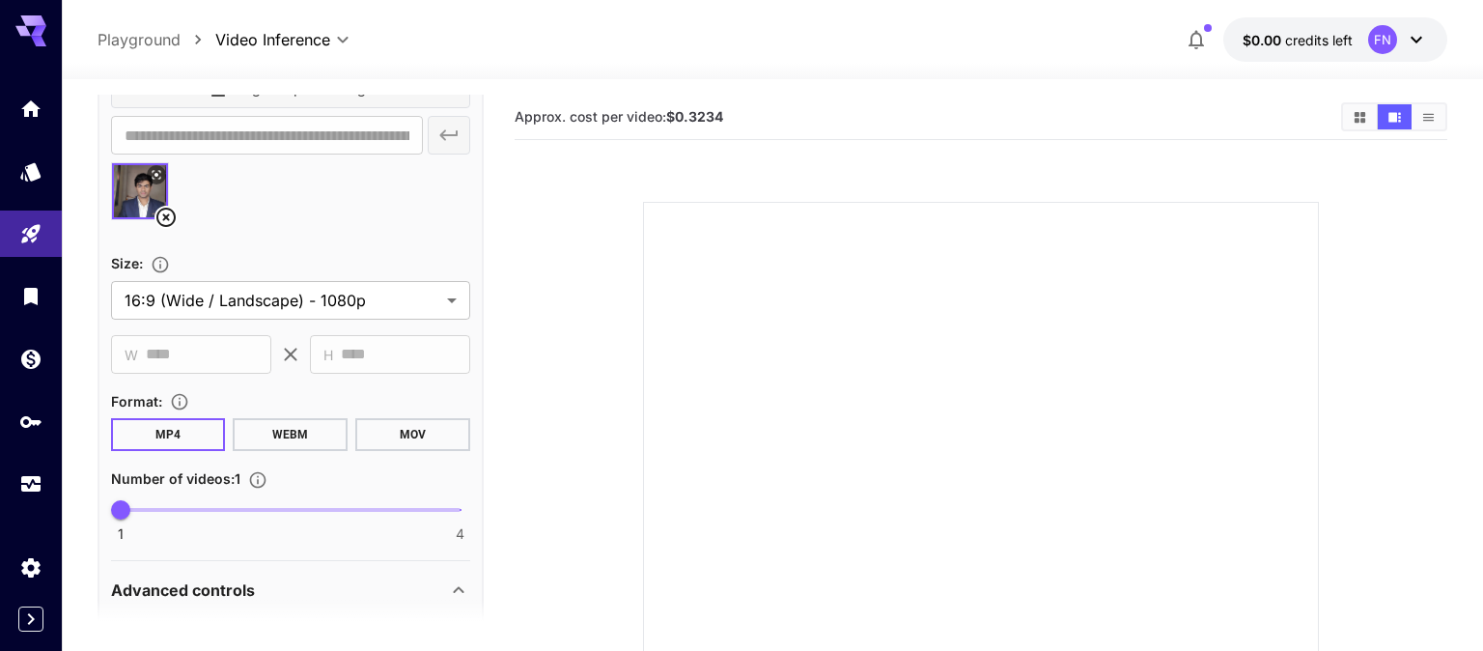
scroll to position [653, 0]
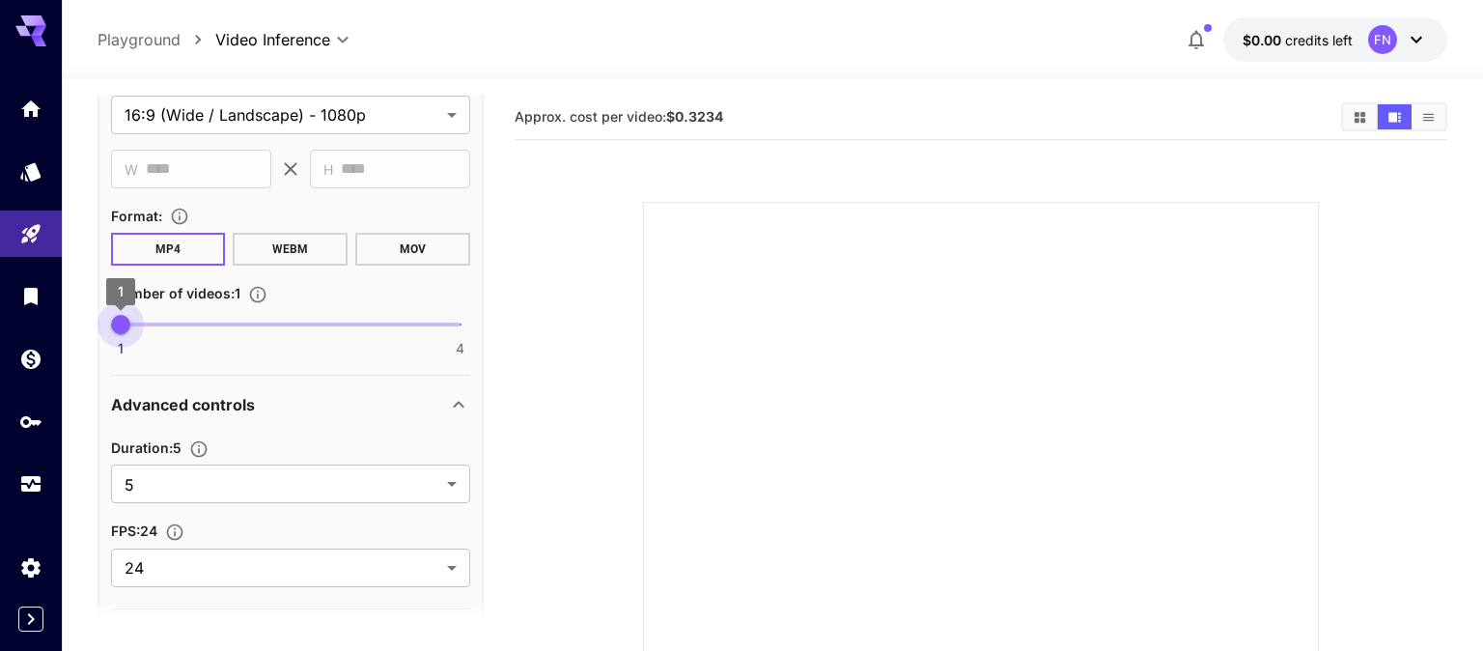
click at [141, 322] on span at bounding box center [291, 324] width 340 height 4
drag, startPoint x: 125, startPoint y: 319, endPoint x: 341, endPoint y: 342, distance: 217.5
click at [341, 342] on div "1 4 3" at bounding box center [290, 332] width 359 height 45
click at [601, 368] on section at bounding box center [981, 516] width 890 height 722
type input "*"
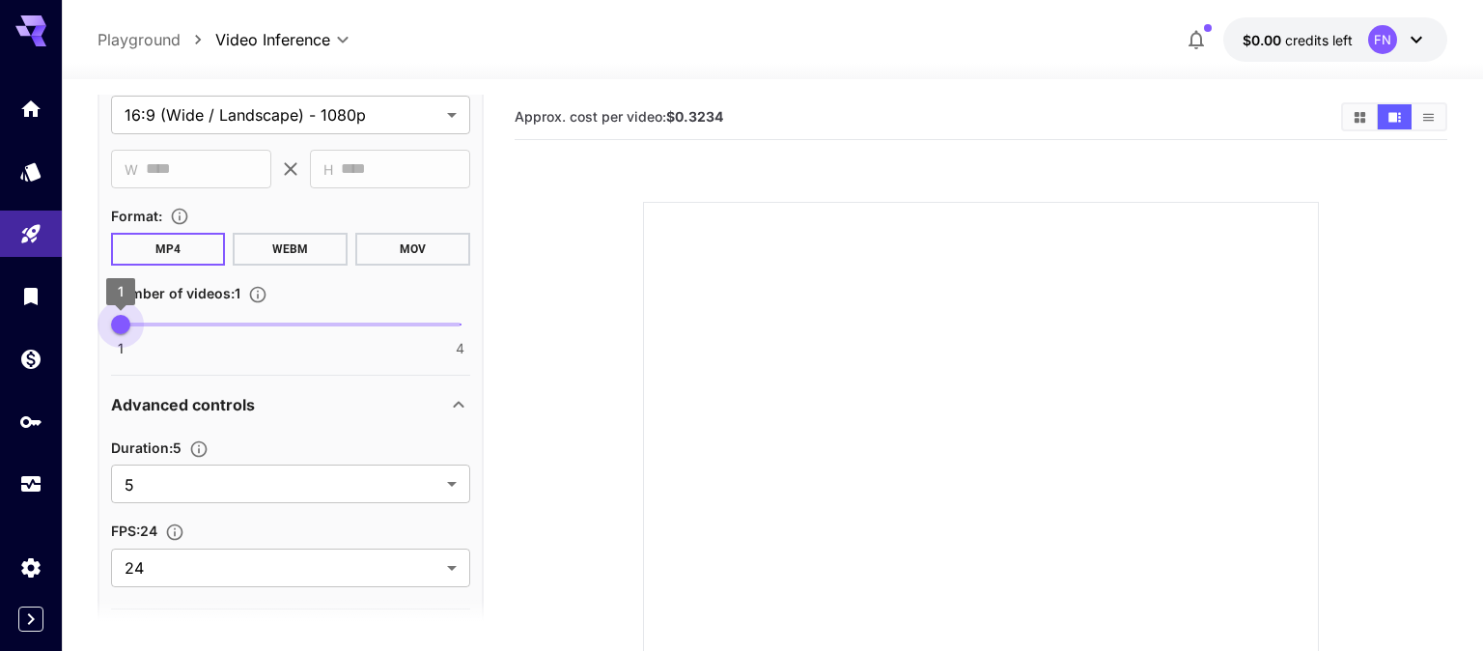
drag, startPoint x: 322, startPoint y: 322, endPoint x: 114, endPoint y: 319, distance: 208.6
click at [121, 319] on span "1 4 1" at bounding box center [291, 324] width 340 height 29
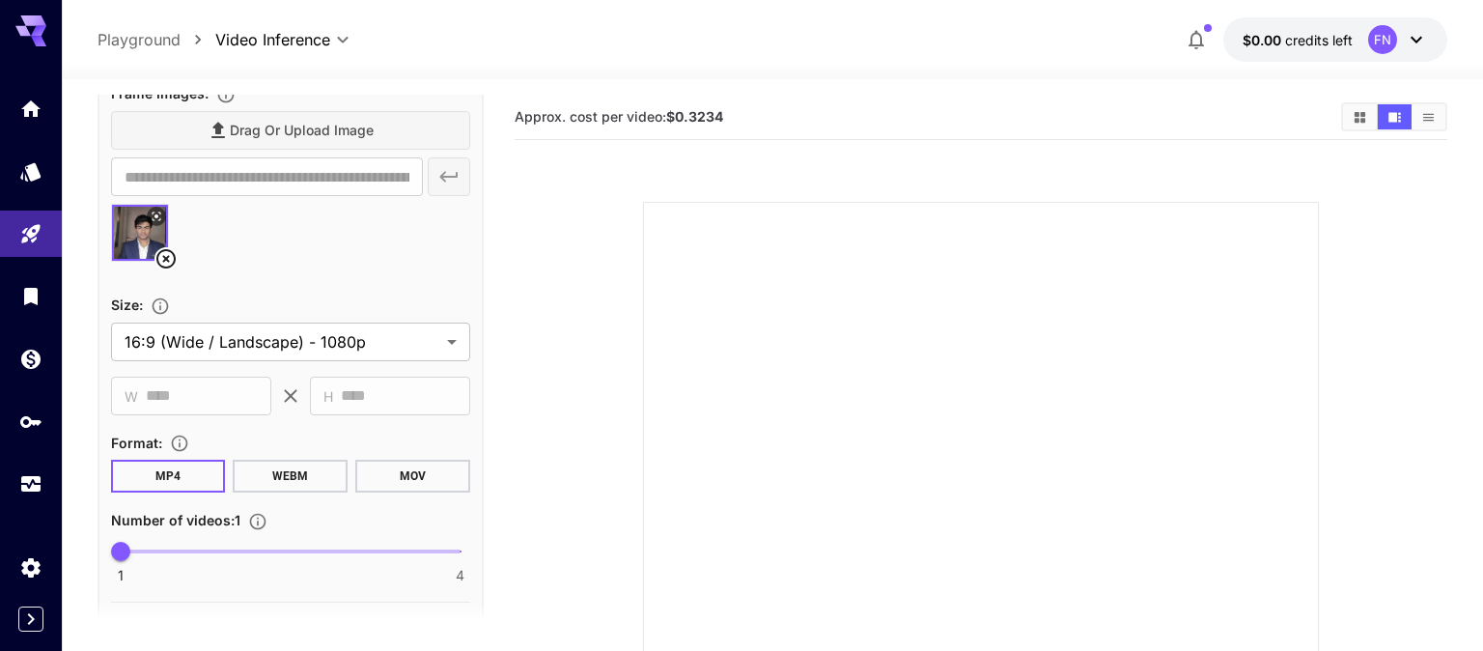
scroll to position [363, 0]
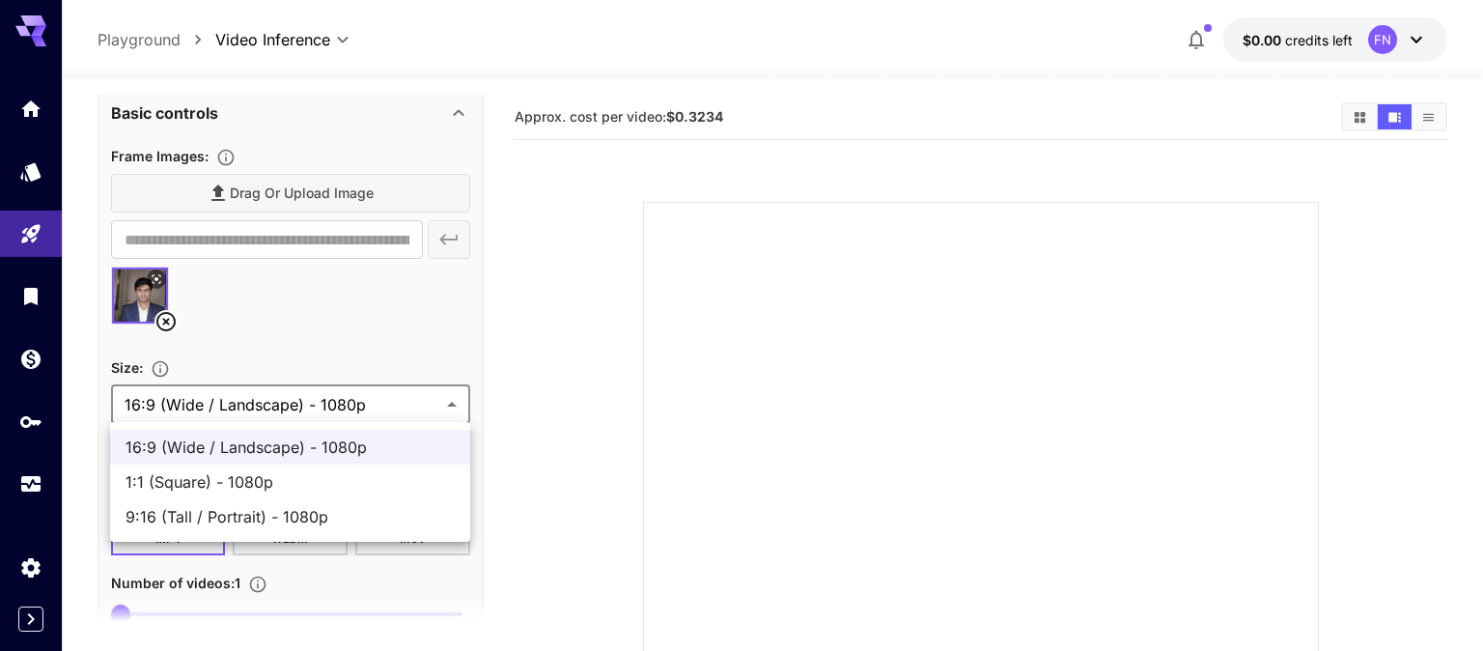
click at [400, 409] on body "**********" at bounding box center [741, 468] width 1483 height 936
click at [396, 336] on div at bounding box center [741, 325] width 1483 height 651
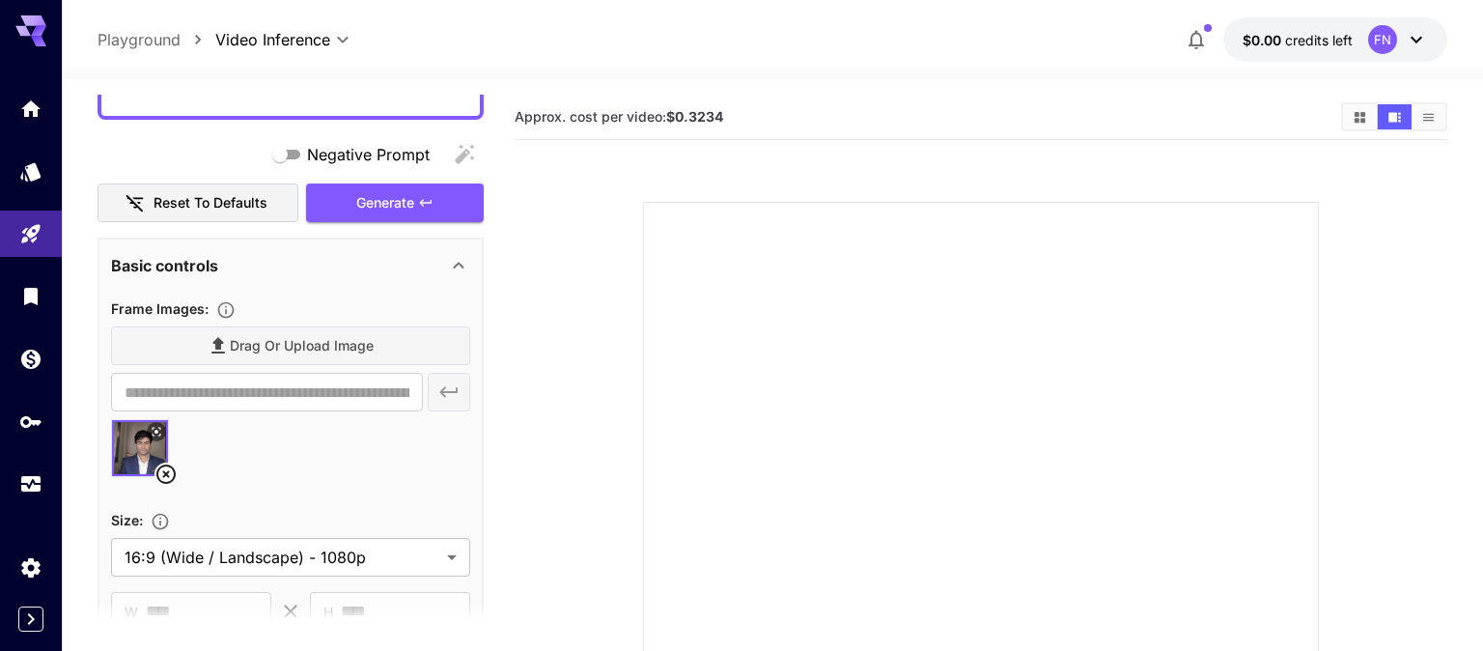
scroll to position [202, 0]
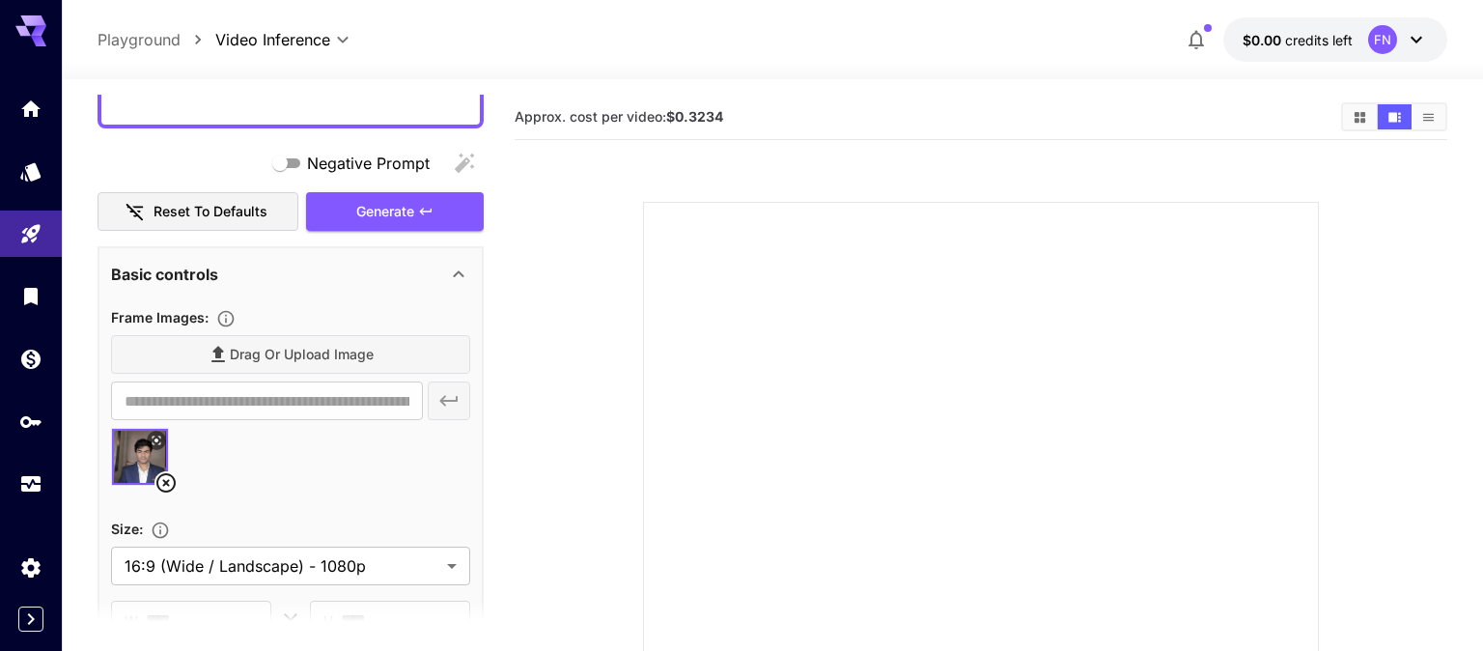
click at [245, 353] on div "Drag or upload image" at bounding box center [290, 355] width 359 height 40
click at [227, 353] on div "Drag or upload image" at bounding box center [290, 355] width 359 height 40
click at [168, 478] on icon at bounding box center [165, 482] width 23 height 23
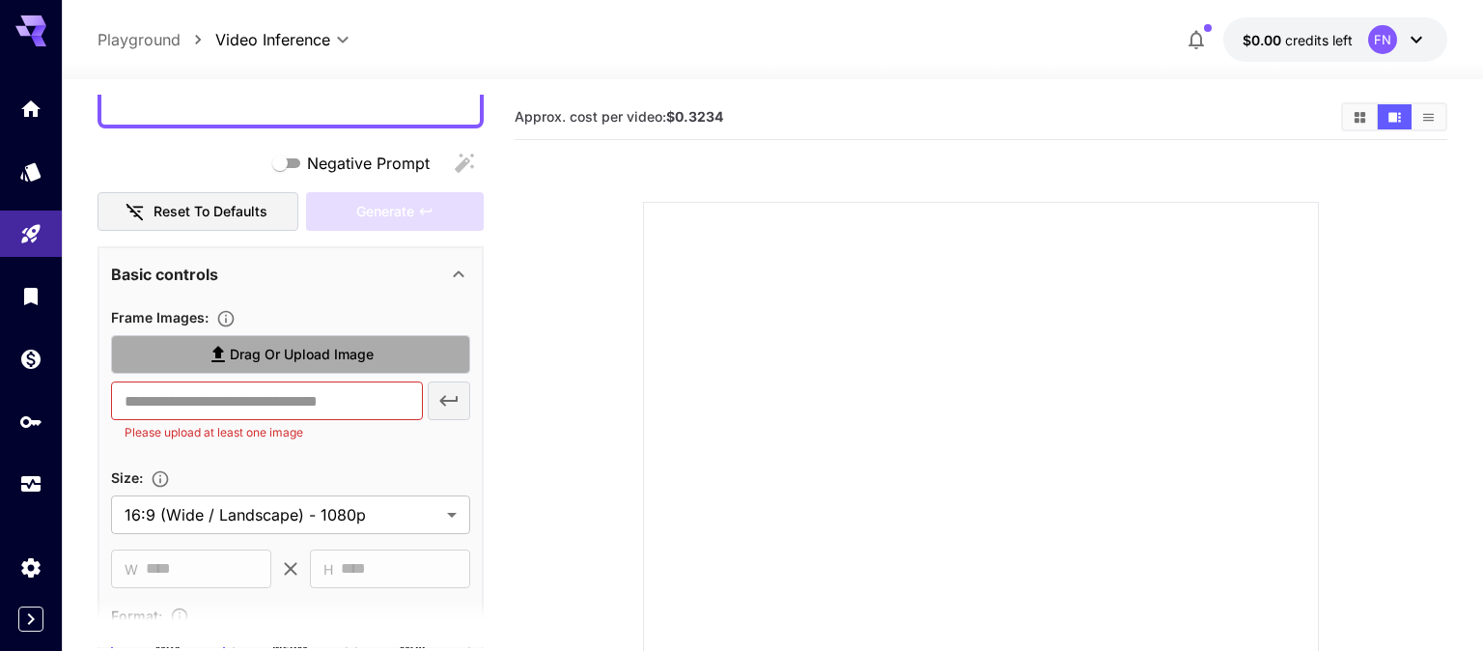
click at [214, 351] on icon at bounding box center [218, 354] width 23 height 23
click at [0, 0] on input "Drag or upload image" at bounding box center [0, 0] width 0 height 0
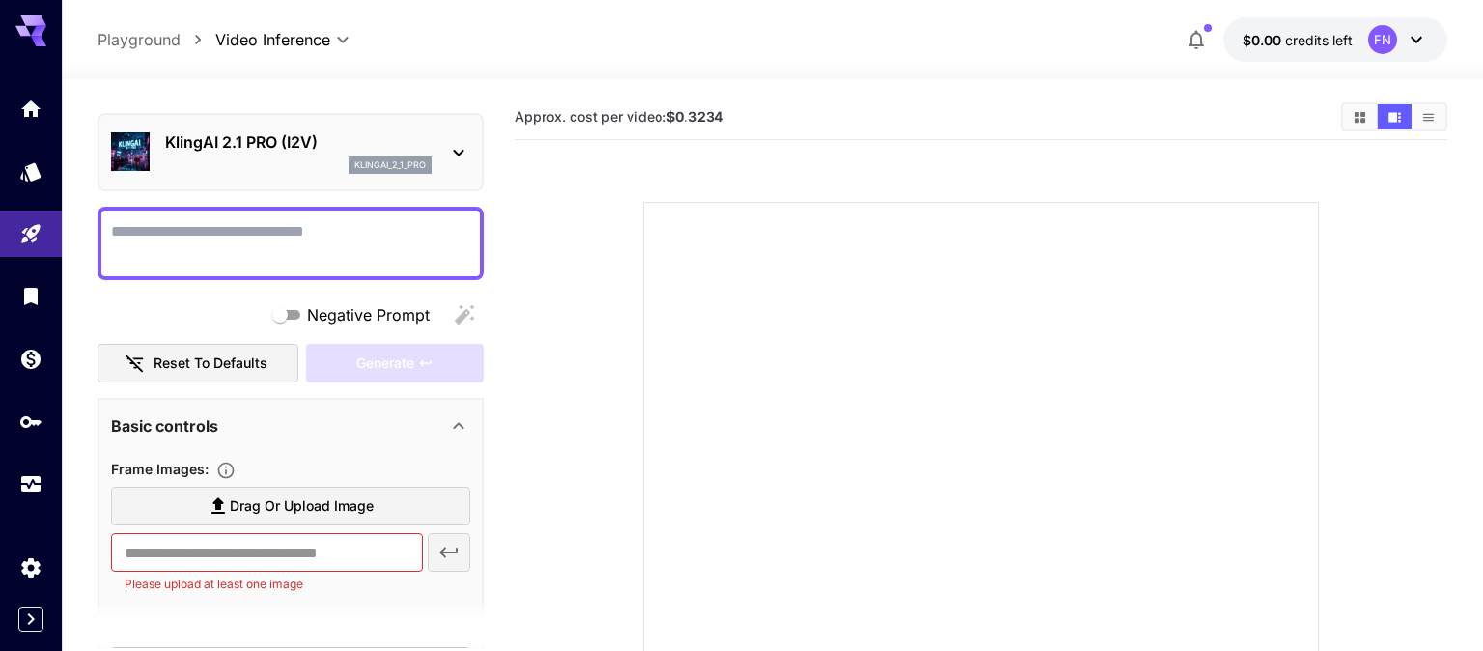
scroll to position [0, 0]
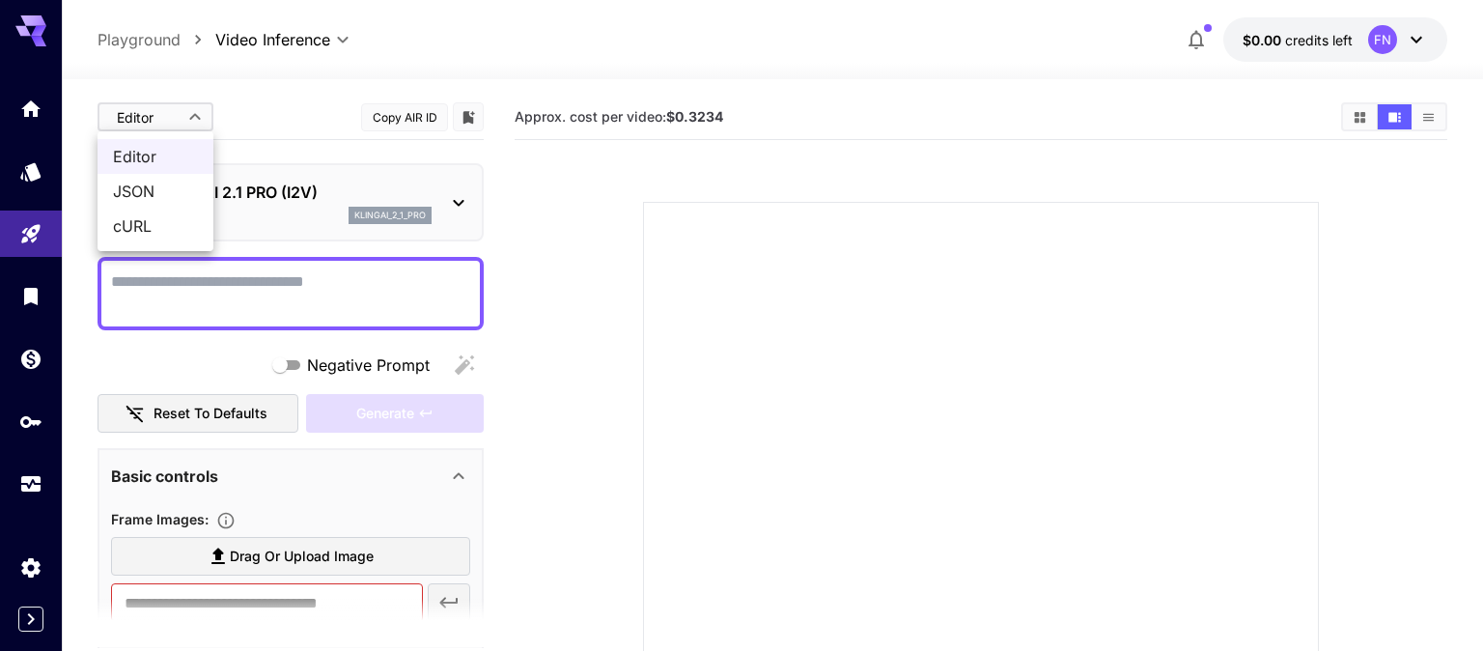
click at [187, 116] on body "**********" at bounding box center [741, 468] width 1483 height 936
click at [154, 189] on span "JSON" at bounding box center [155, 191] width 85 height 23
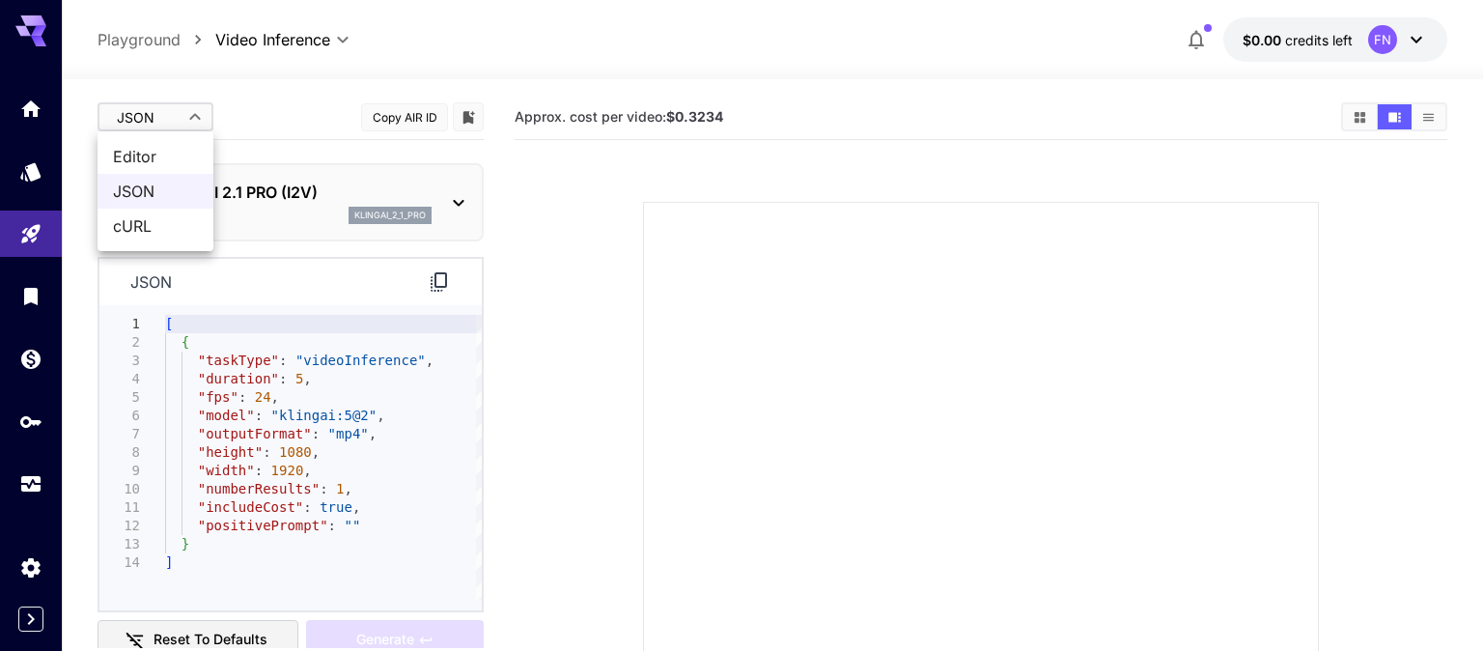
click at [179, 111] on body "**********" at bounding box center [741, 468] width 1483 height 936
click at [175, 144] on li "Editor" at bounding box center [156, 156] width 116 height 35
type input "****"
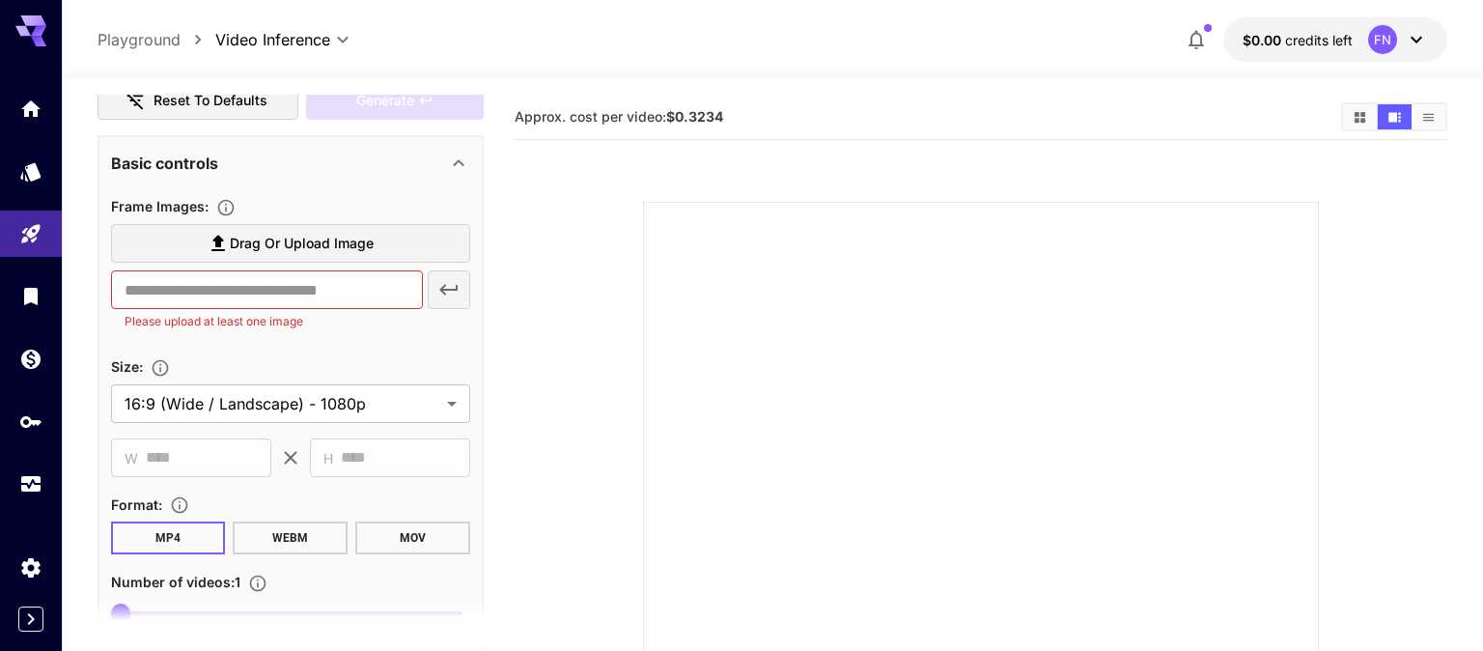
scroll to position [405, 0]
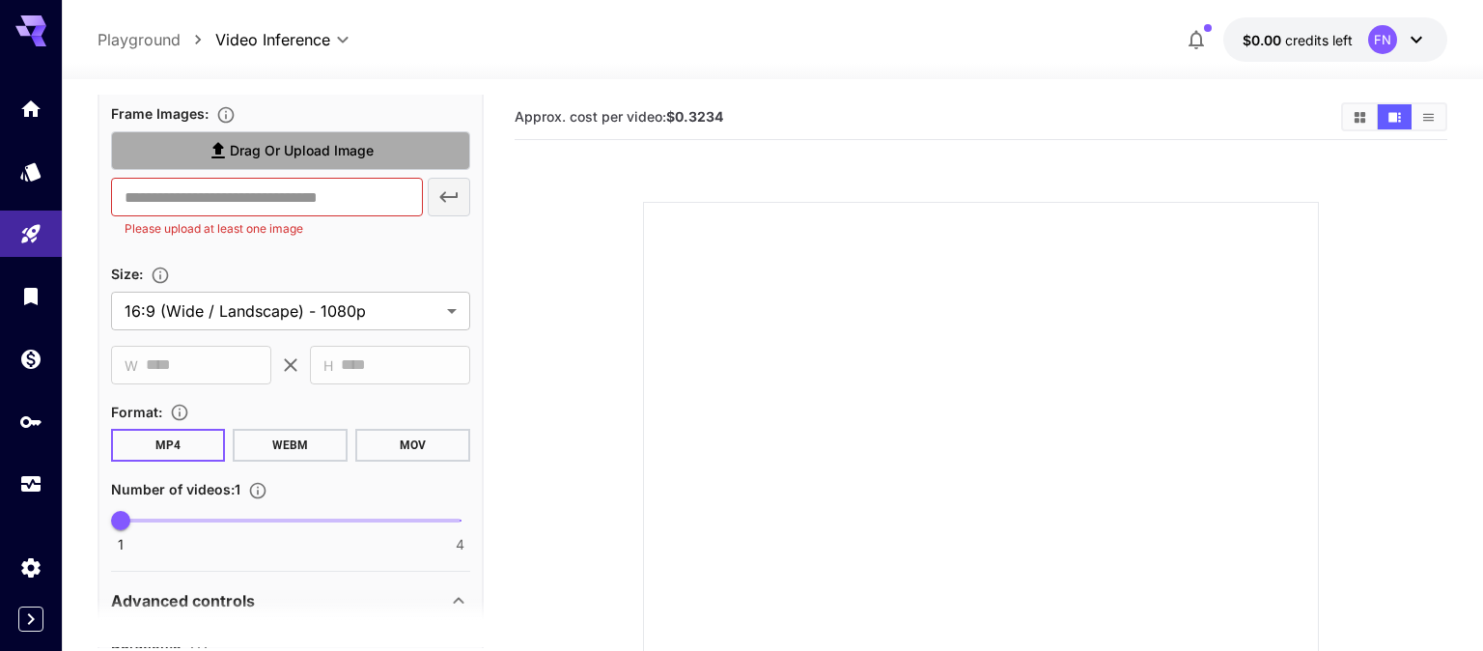
click at [346, 163] on label "Drag or upload image" at bounding box center [290, 151] width 359 height 40
click at [0, 0] on input "Drag or upload image" at bounding box center [0, 0] width 0 height 0
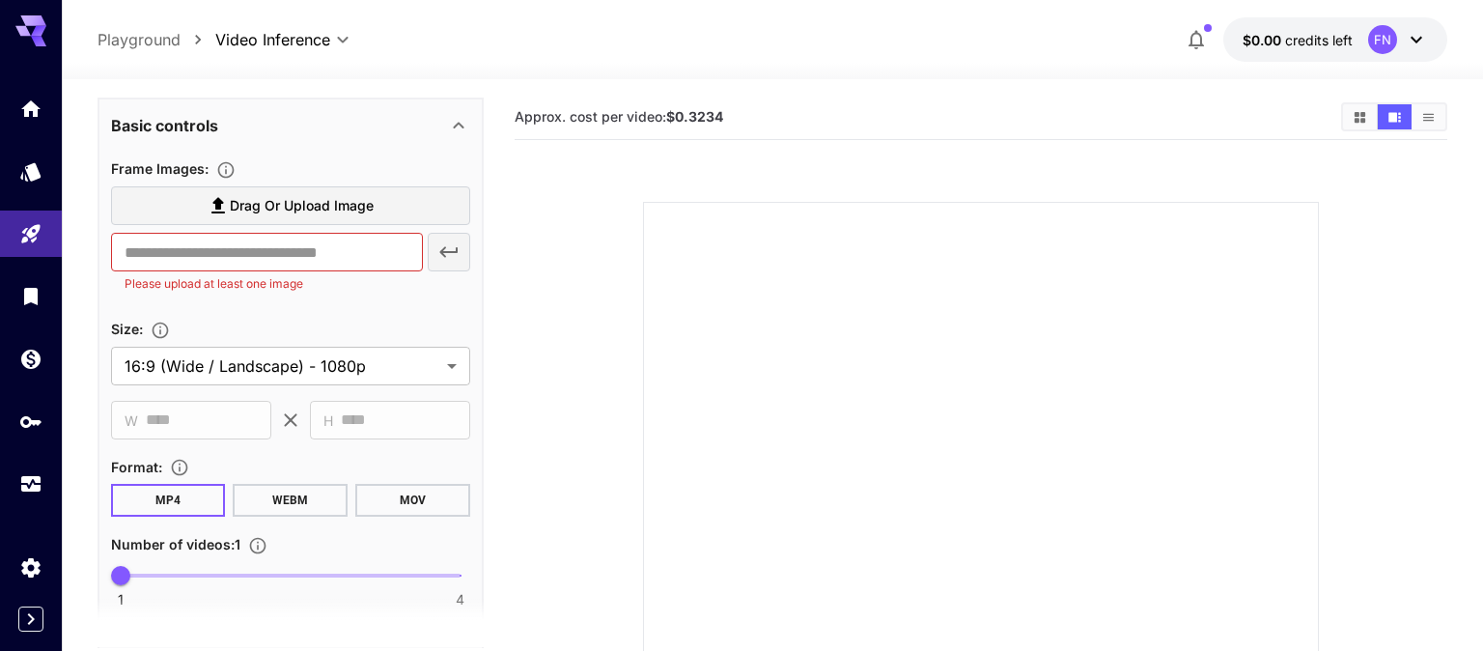
scroll to position [341, 0]
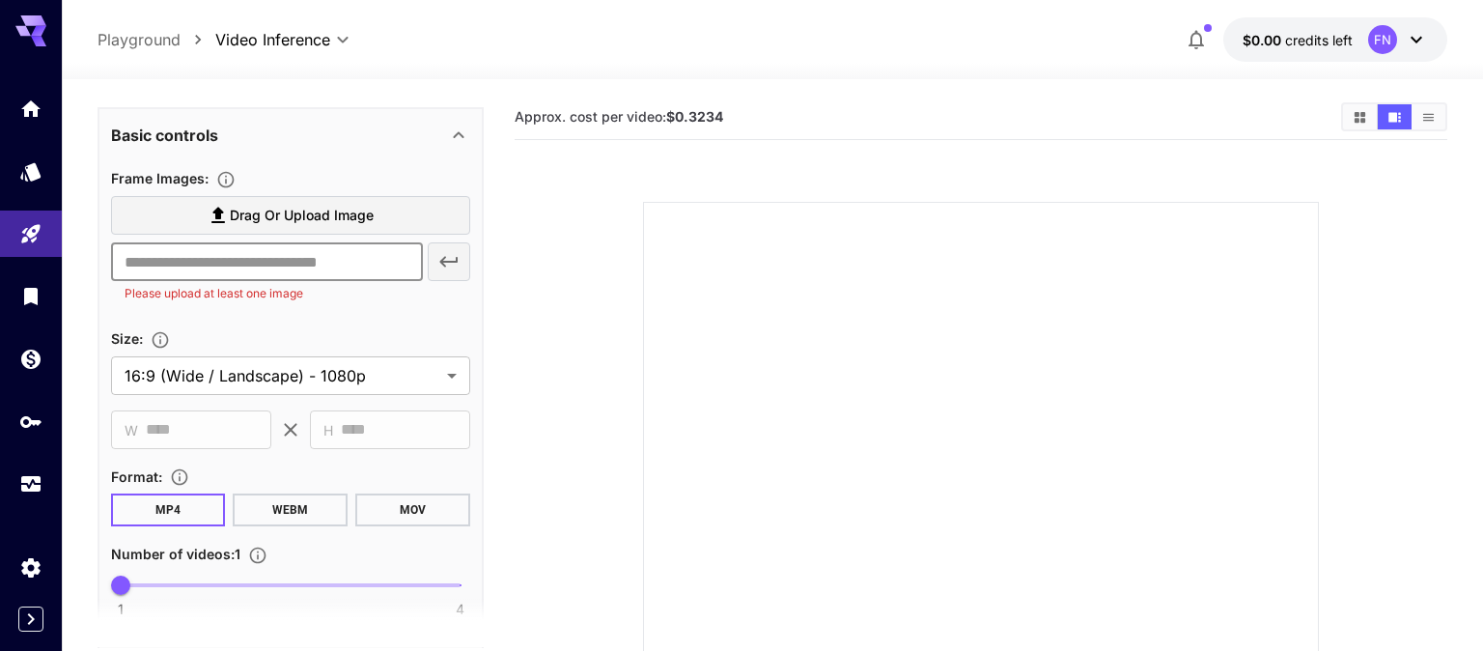
click at [384, 267] on input "text" at bounding box center [267, 261] width 312 height 39
click at [1423, 39] on icon at bounding box center [1416, 39] width 23 height 23
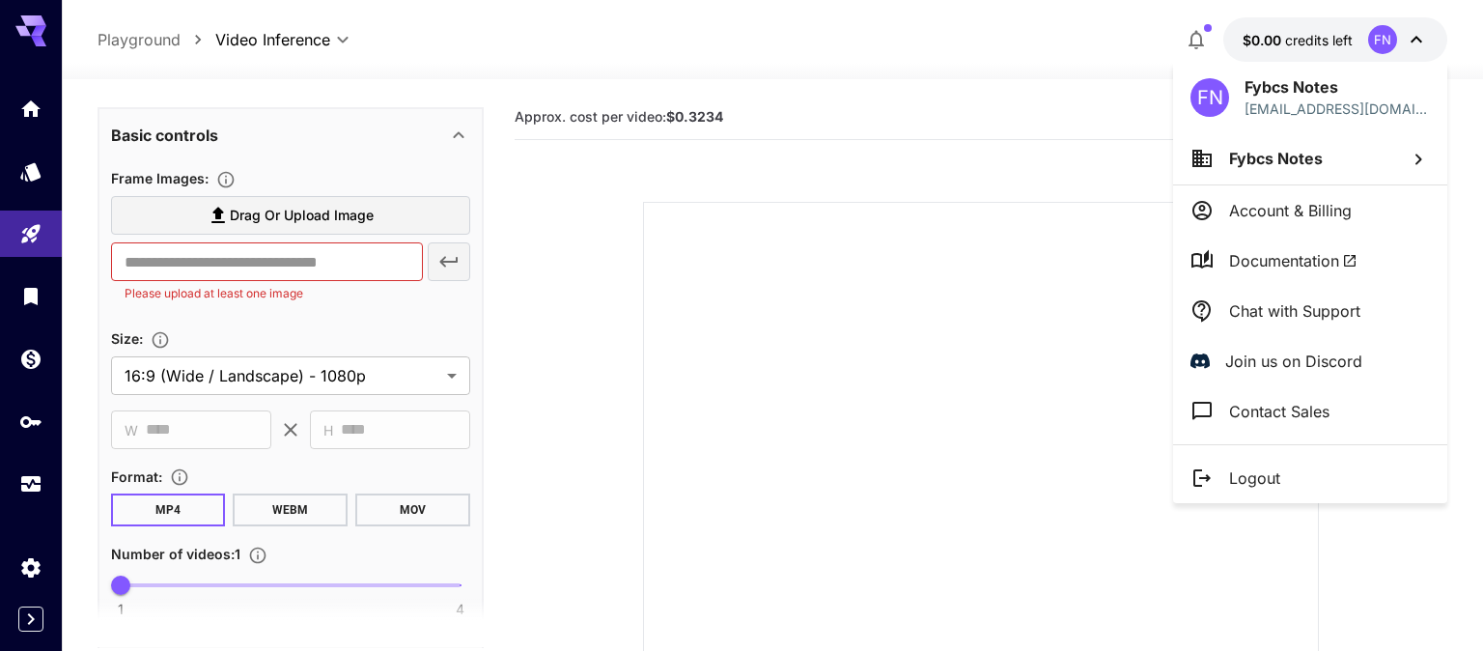
click at [1304, 41] on div at bounding box center [741, 325] width 1483 height 651
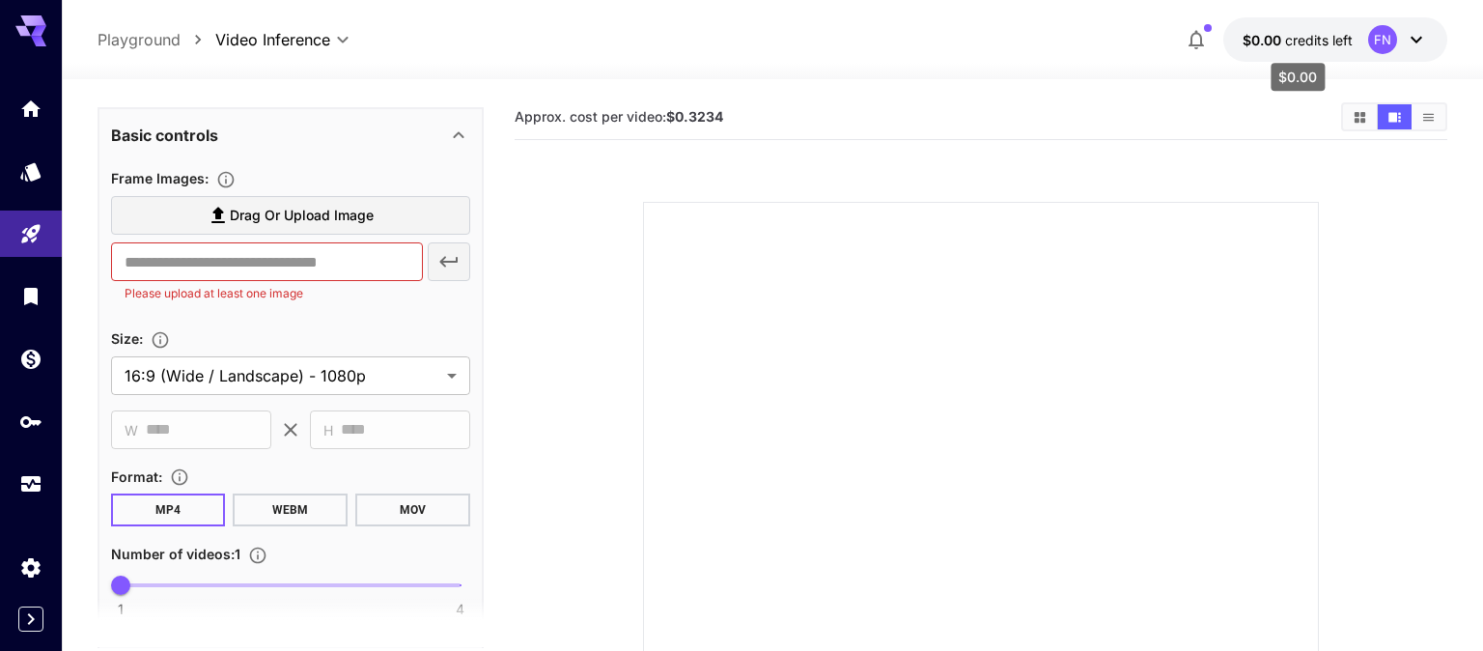
click at [1260, 38] on span "$0.00" at bounding box center [1264, 40] width 42 height 16
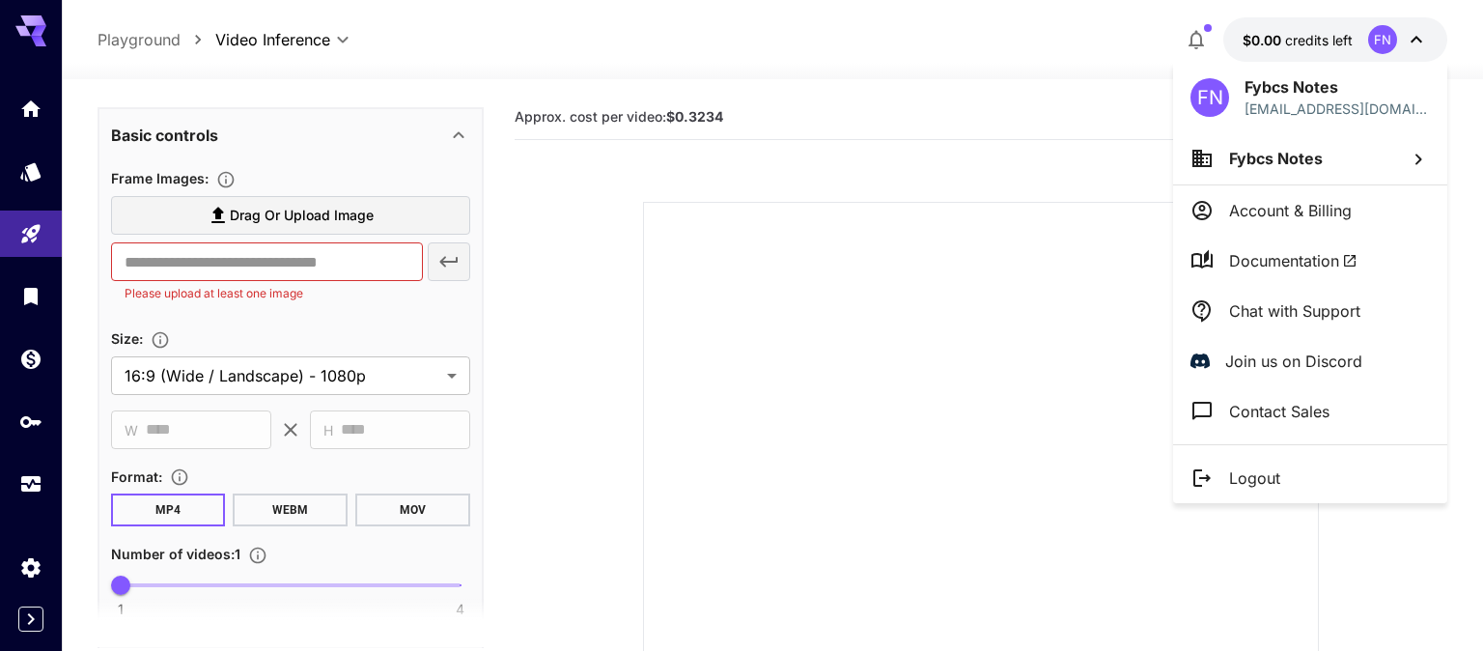
click at [1320, 37] on div at bounding box center [741, 325] width 1483 height 651
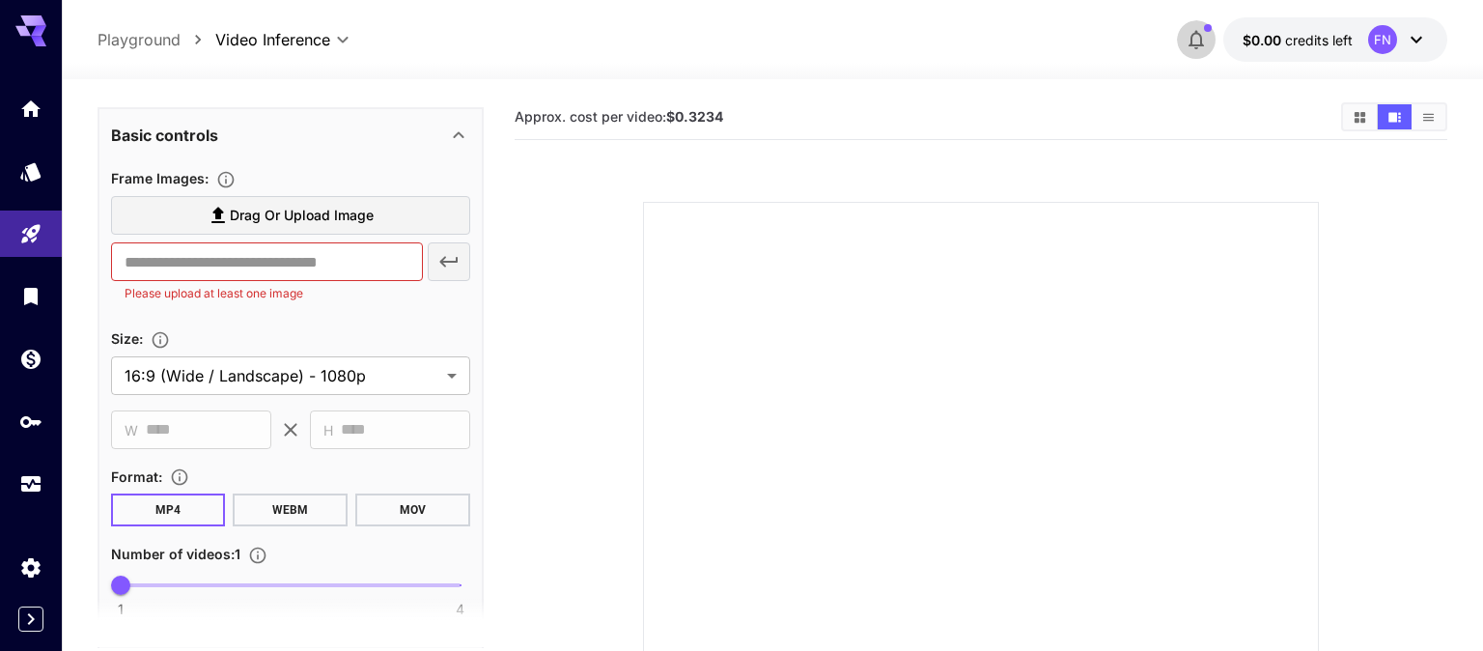
click at [1193, 34] on icon "button" at bounding box center [1195, 40] width 15 height 19
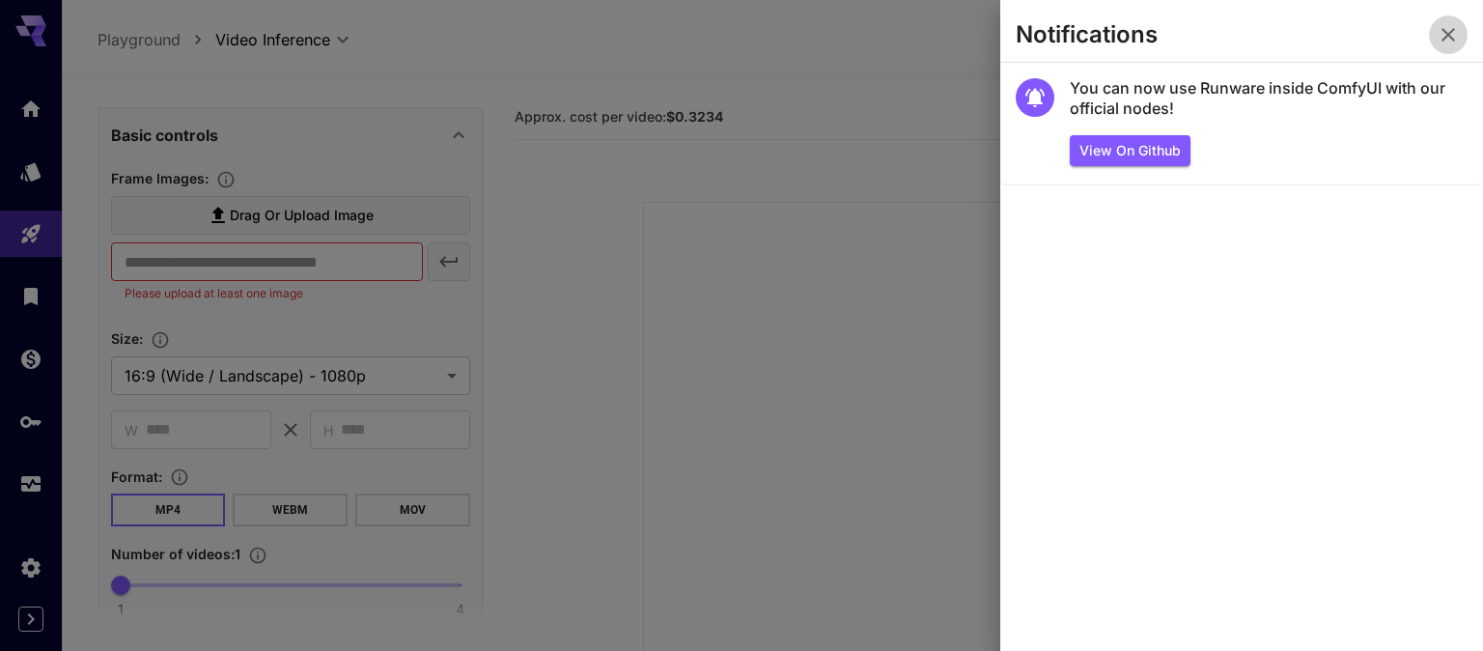
click at [1451, 30] on icon "button" at bounding box center [1448, 34] width 23 height 23
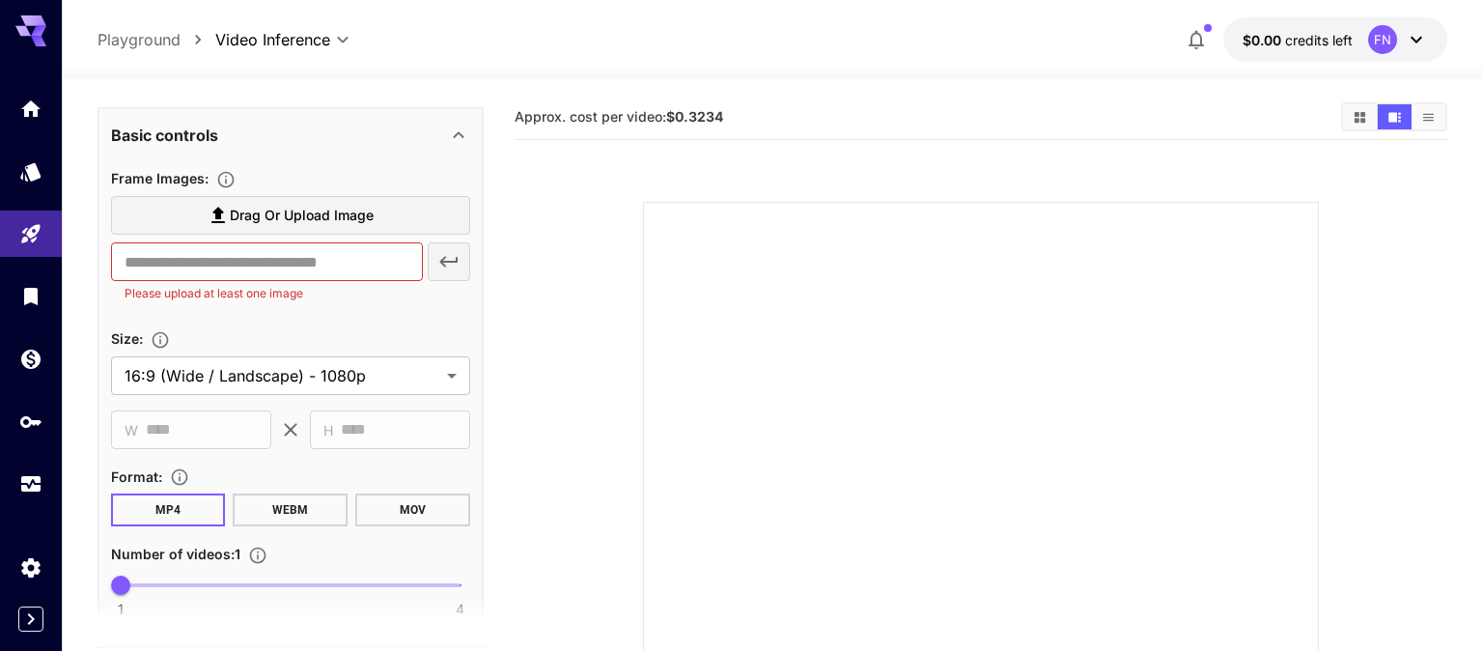
click at [1419, 44] on icon at bounding box center [1416, 39] width 23 height 23
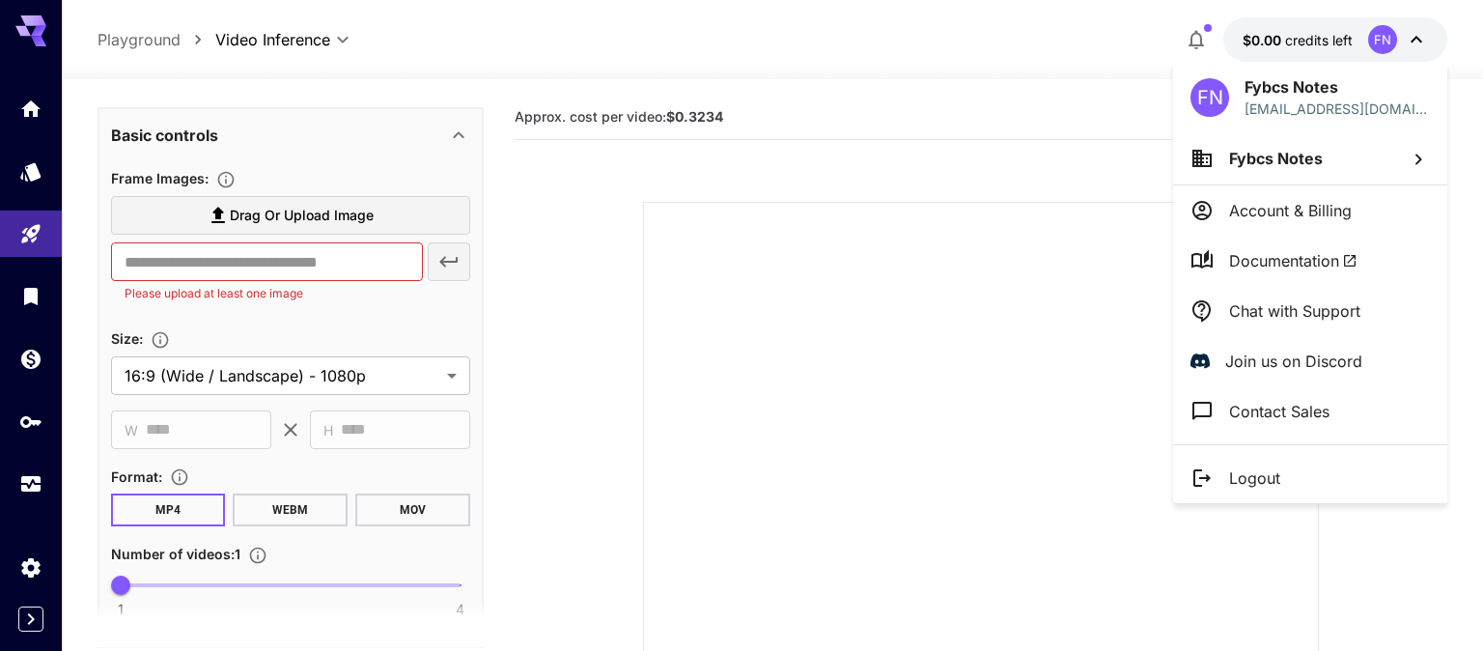
click at [1354, 205] on li "Account & Billing" at bounding box center [1310, 210] width 274 height 50
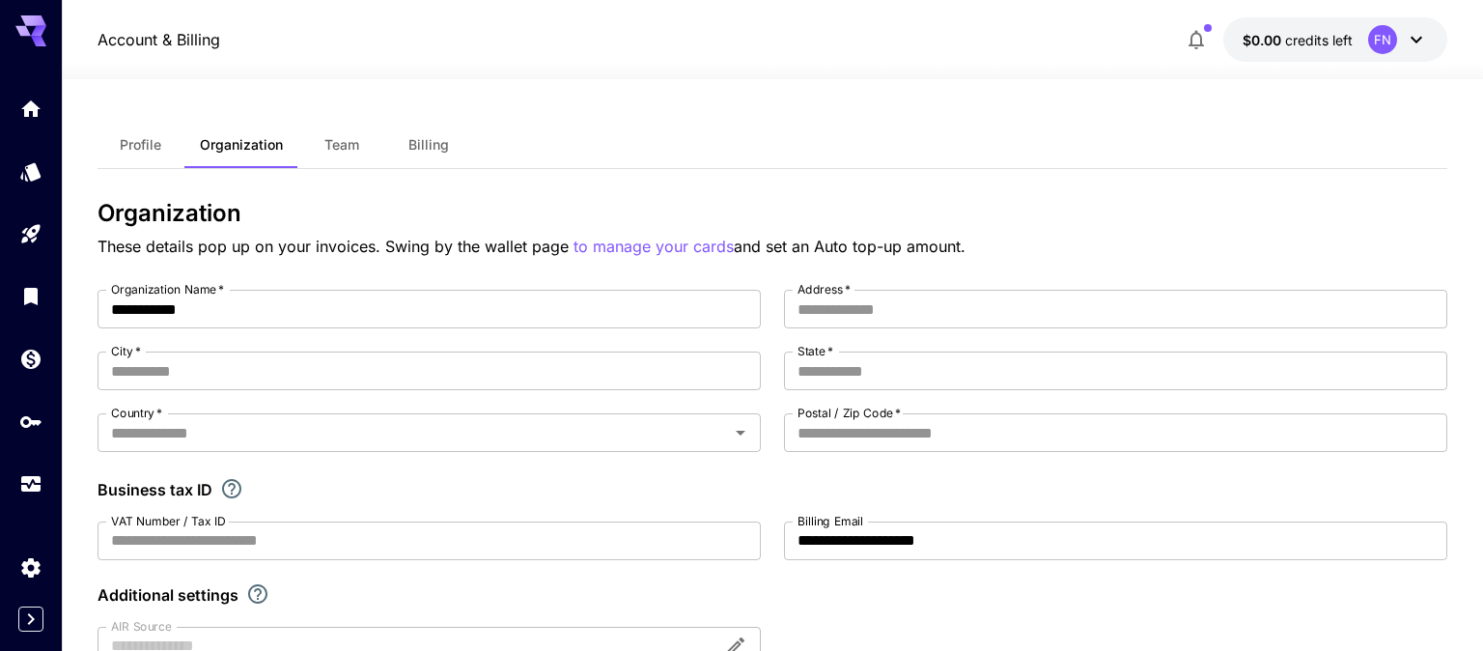
click at [437, 138] on span "Billing" at bounding box center [428, 144] width 41 height 17
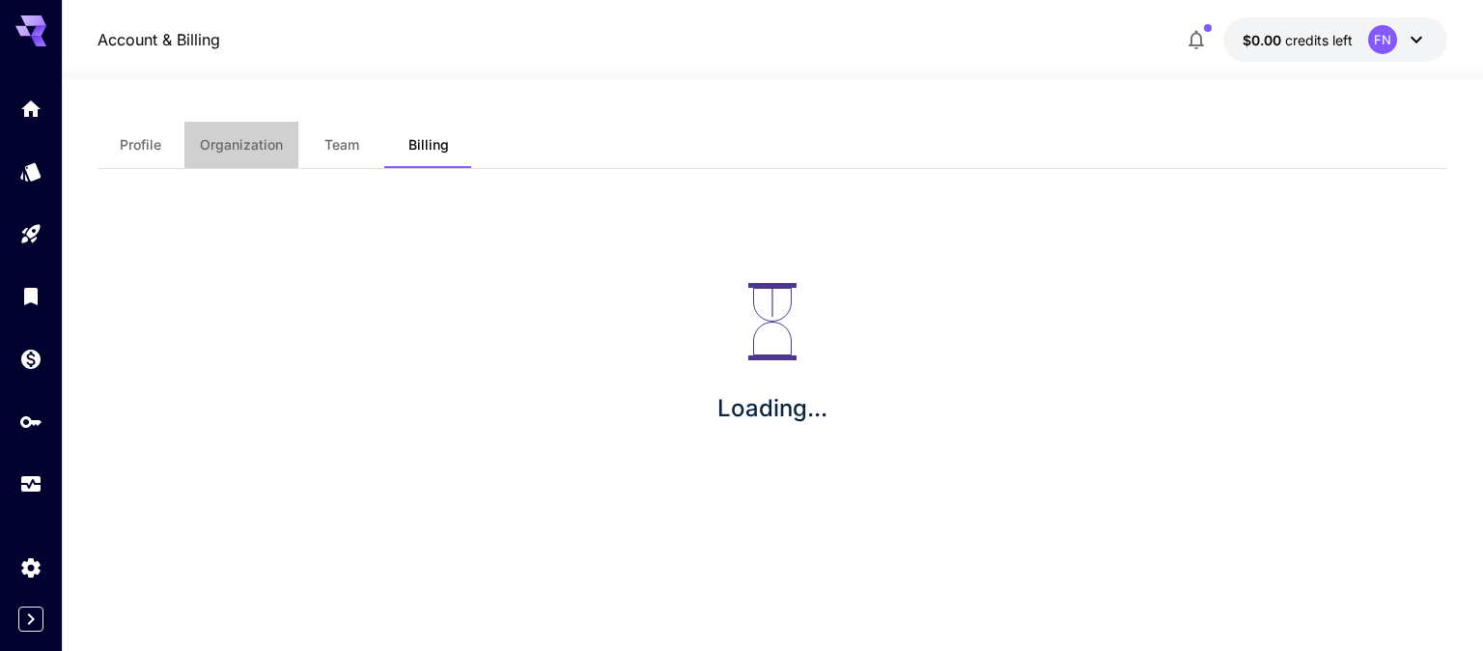
click at [276, 143] on span "Organization" at bounding box center [241, 144] width 83 height 17
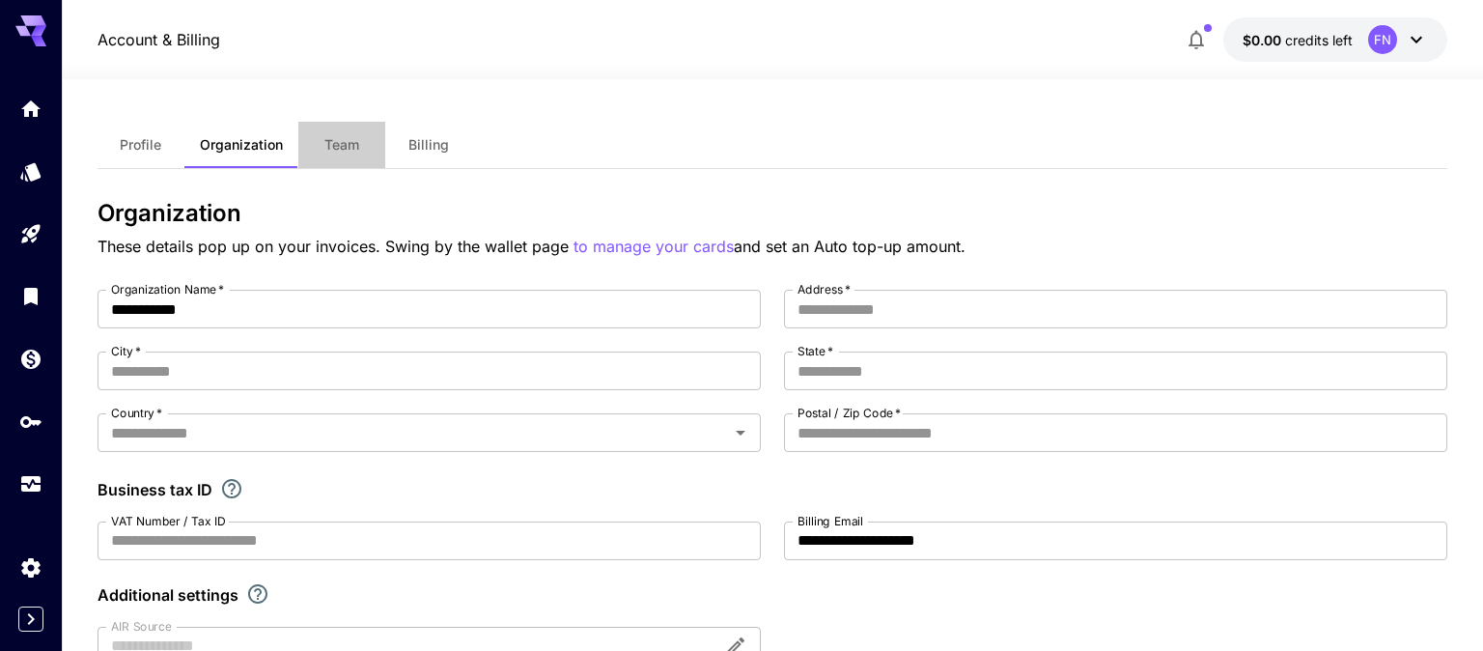
click at [349, 149] on span "Team" at bounding box center [341, 144] width 35 height 17
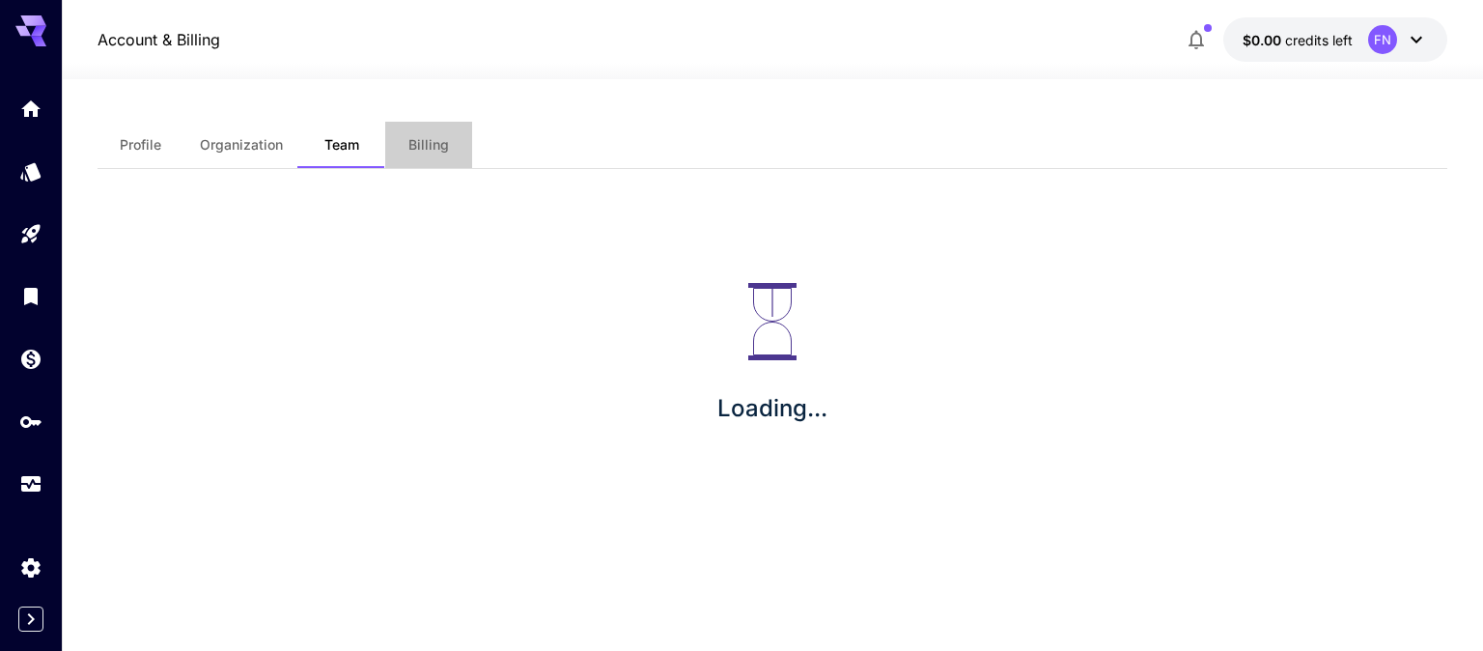
click at [418, 142] on span "Billing" at bounding box center [428, 144] width 41 height 17
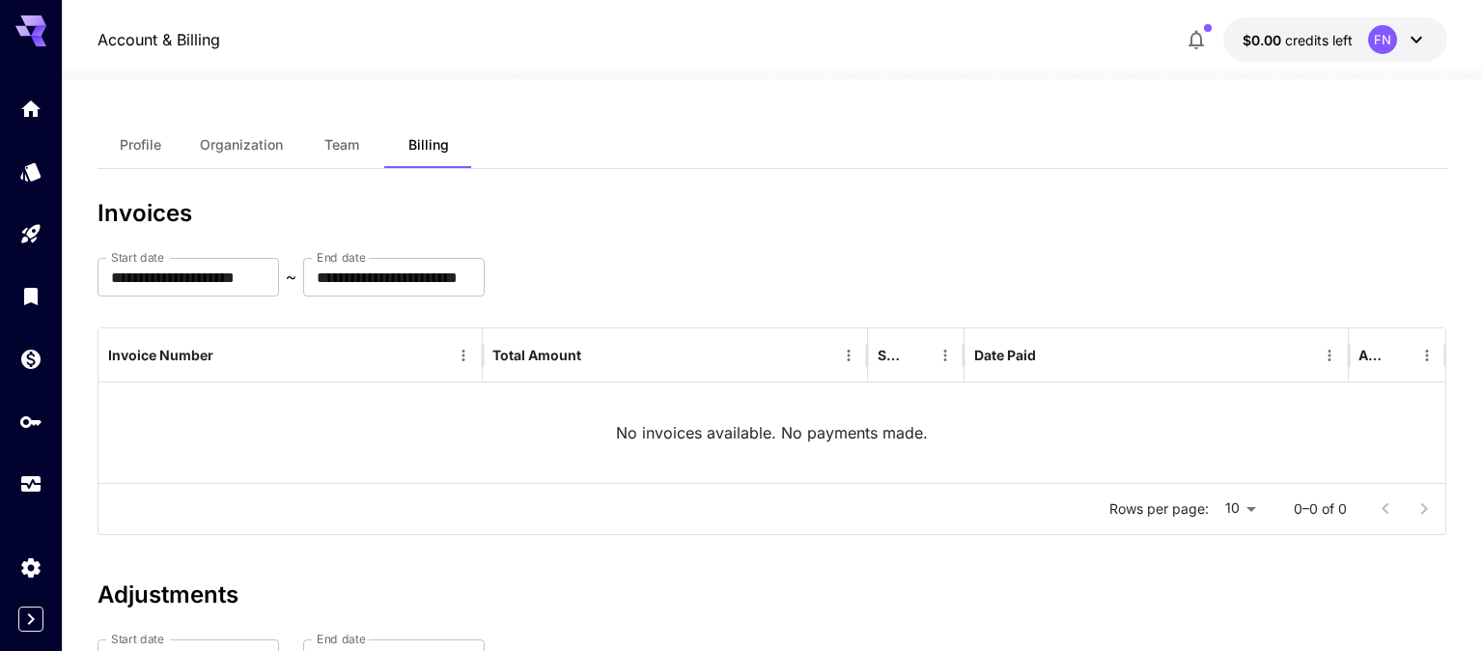
click at [151, 144] on span "Profile" at bounding box center [141, 144] width 42 height 17
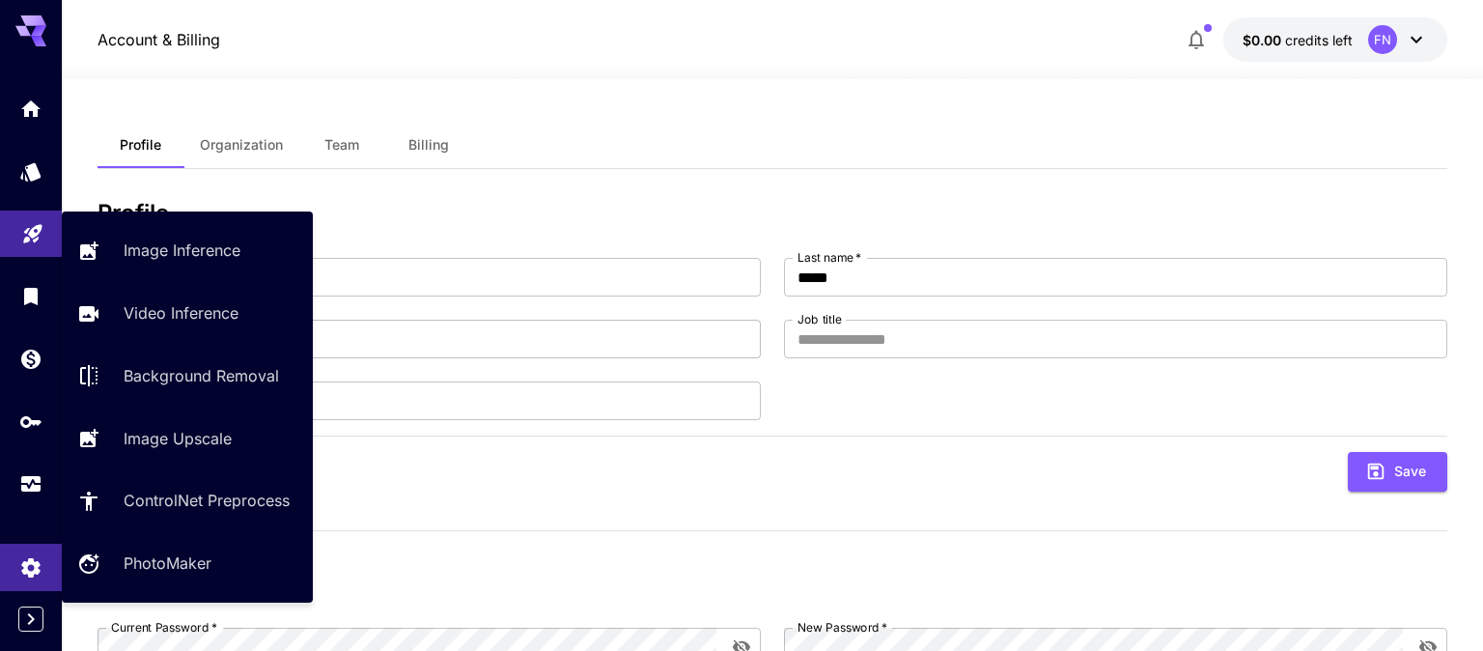
click at [47, 242] on link at bounding box center [31, 233] width 62 height 47
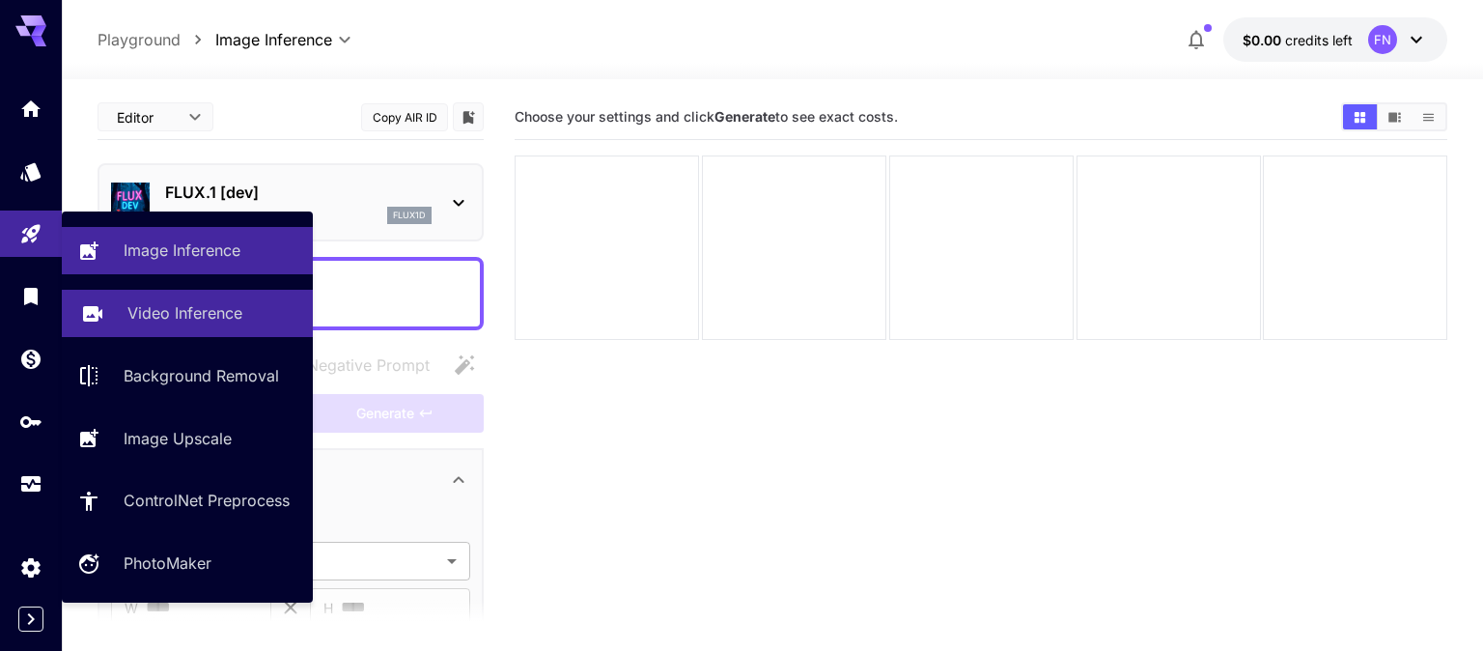
click at [99, 314] on icon at bounding box center [92, 306] width 23 height 23
type input "**********"
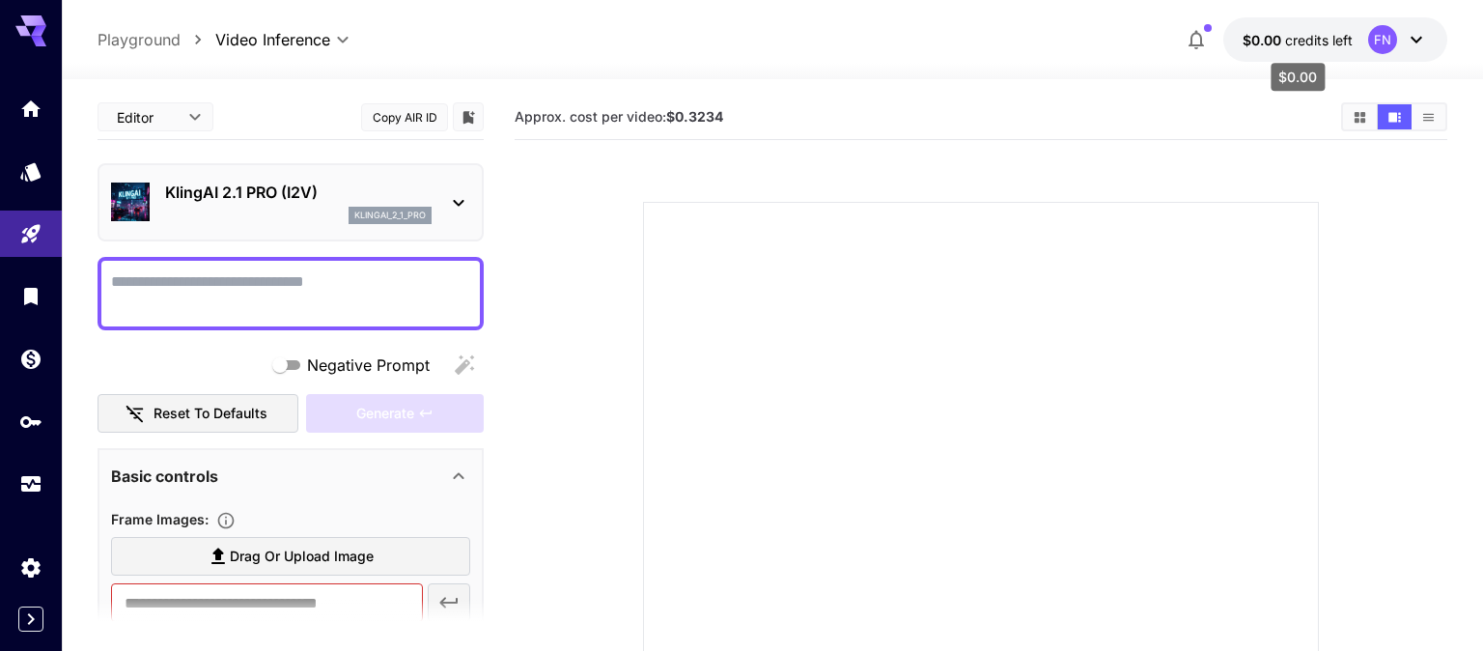
click at [1272, 39] on span "$0.00" at bounding box center [1264, 40] width 42 height 16
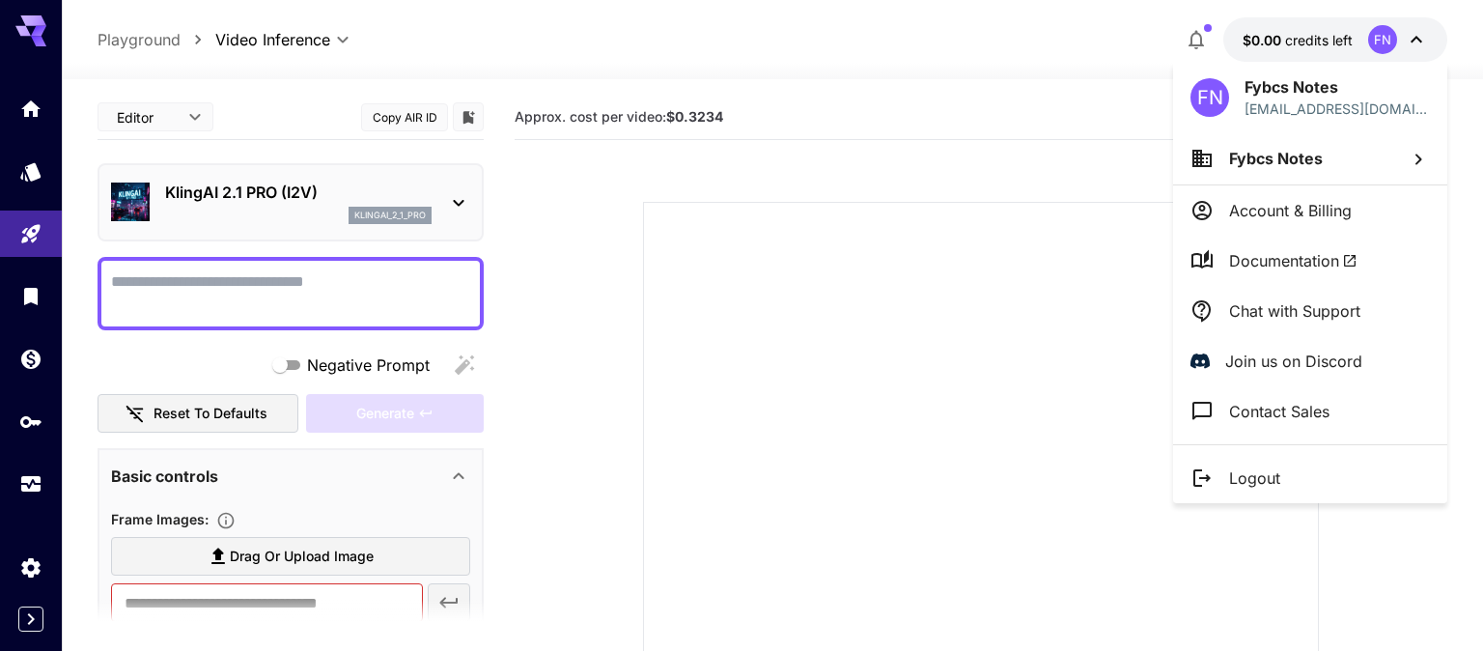
click at [29, 613] on div at bounding box center [741, 325] width 1483 height 651
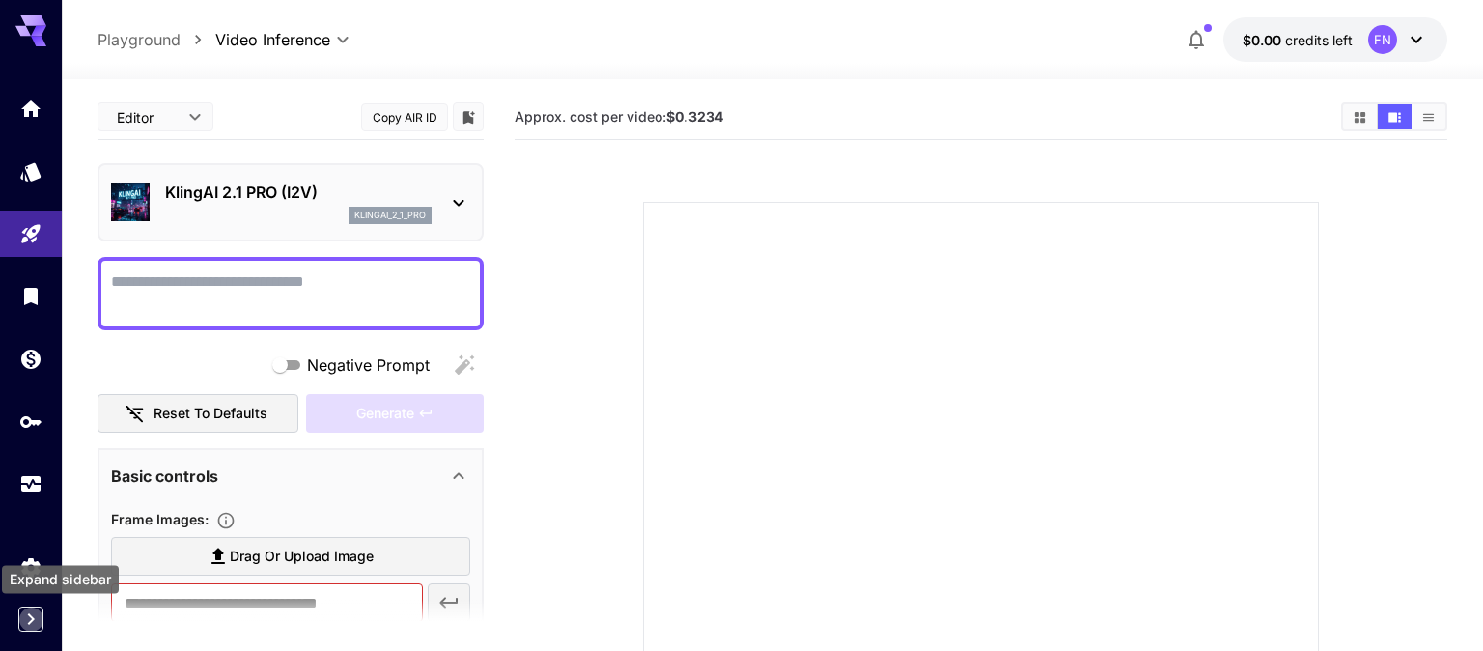
click at [35, 624] on icon "Expand sidebar" at bounding box center [30, 618] width 23 height 23
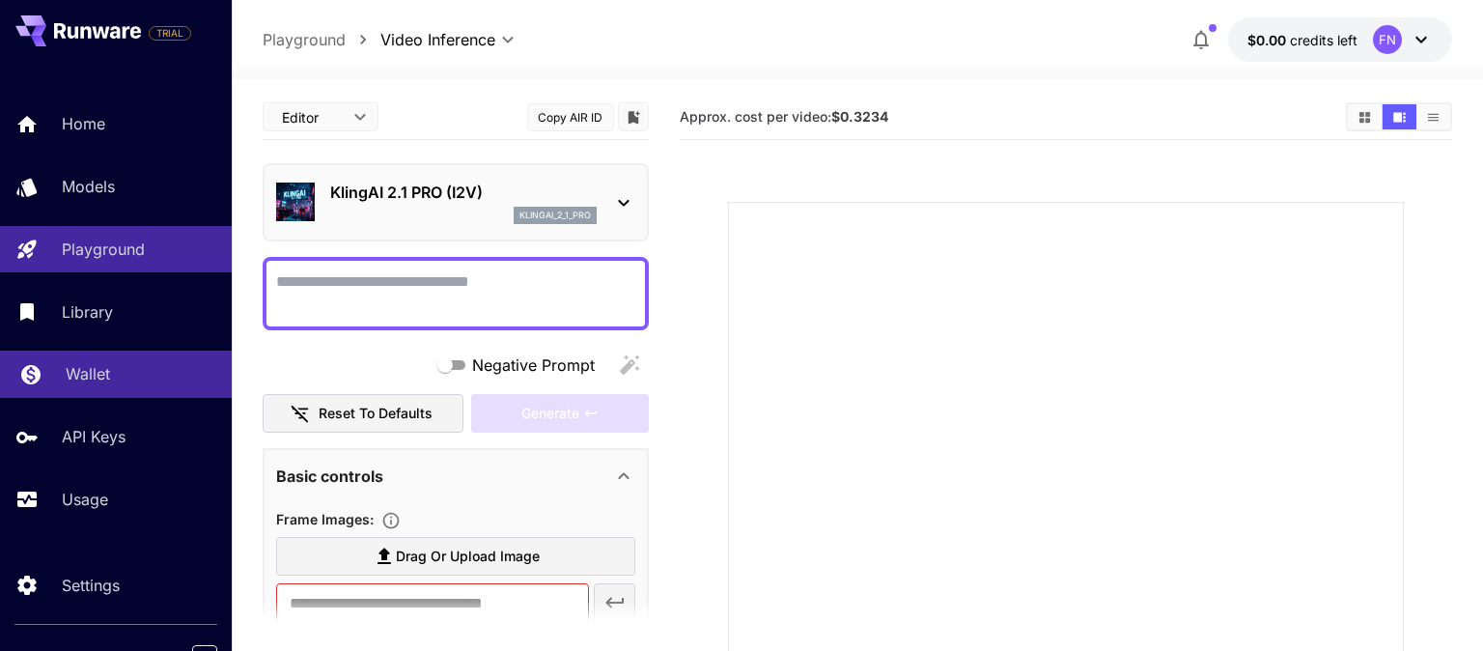
click at [144, 383] on div "Wallet" at bounding box center [141, 373] width 151 height 23
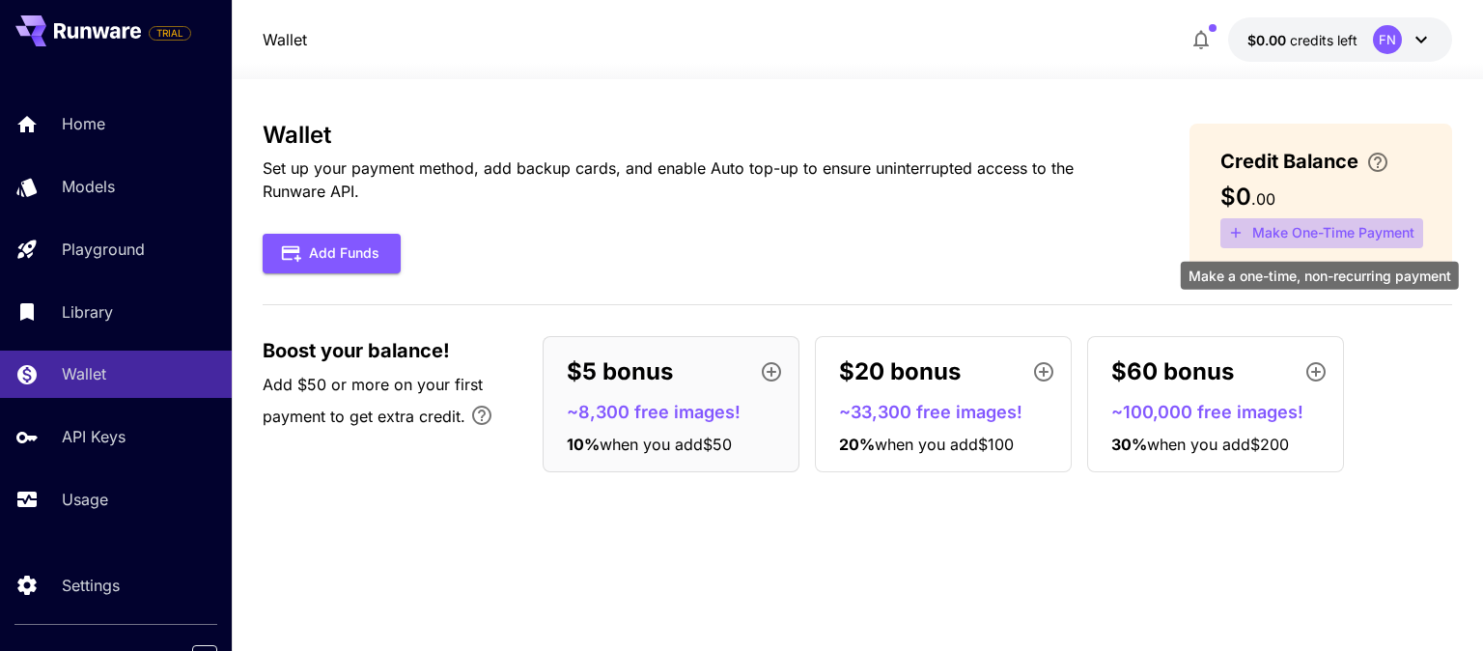
click at [1299, 232] on button "Make One-Time Payment" at bounding box center [1321, 233] width 203 height 30
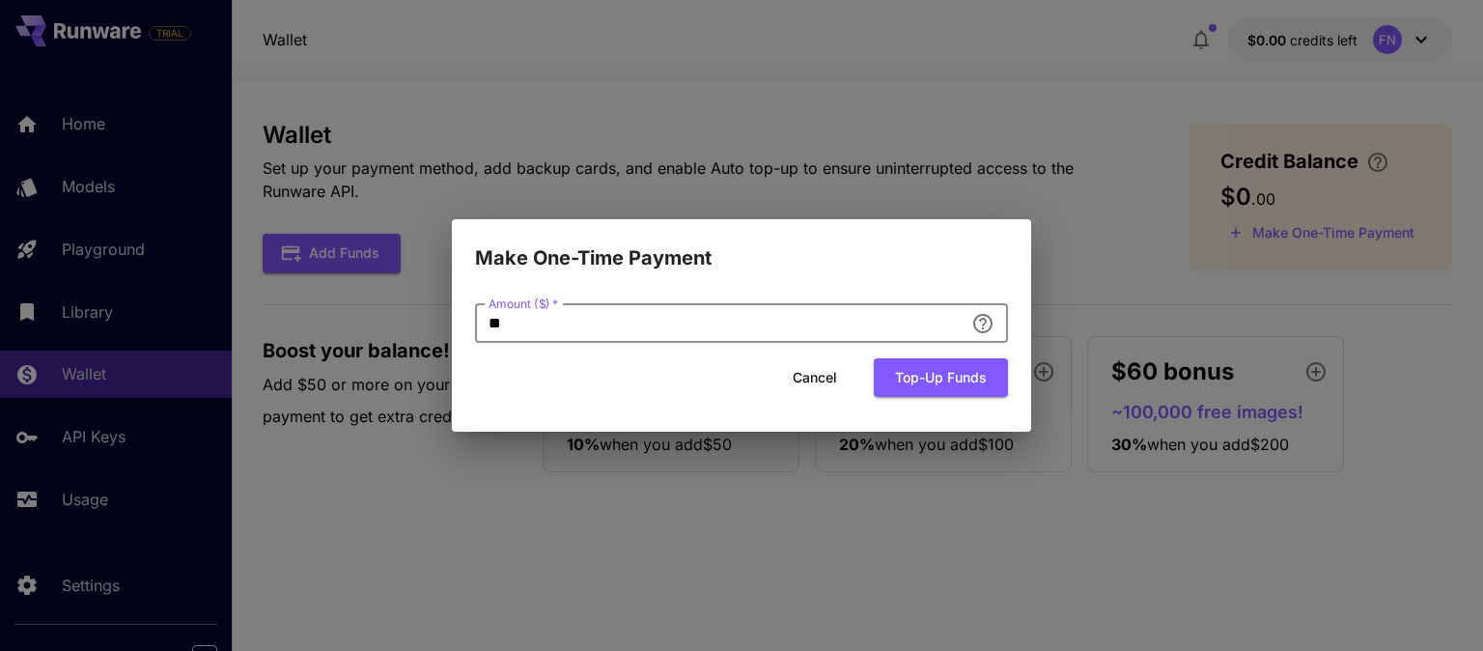
click at [875, 325] on input "**" at bounding box center [719, 323] width 489 height 39
type input "*"
click at [965, 389] on button "Top-up funds" at bounding box center [941, 378] width 134 height 40
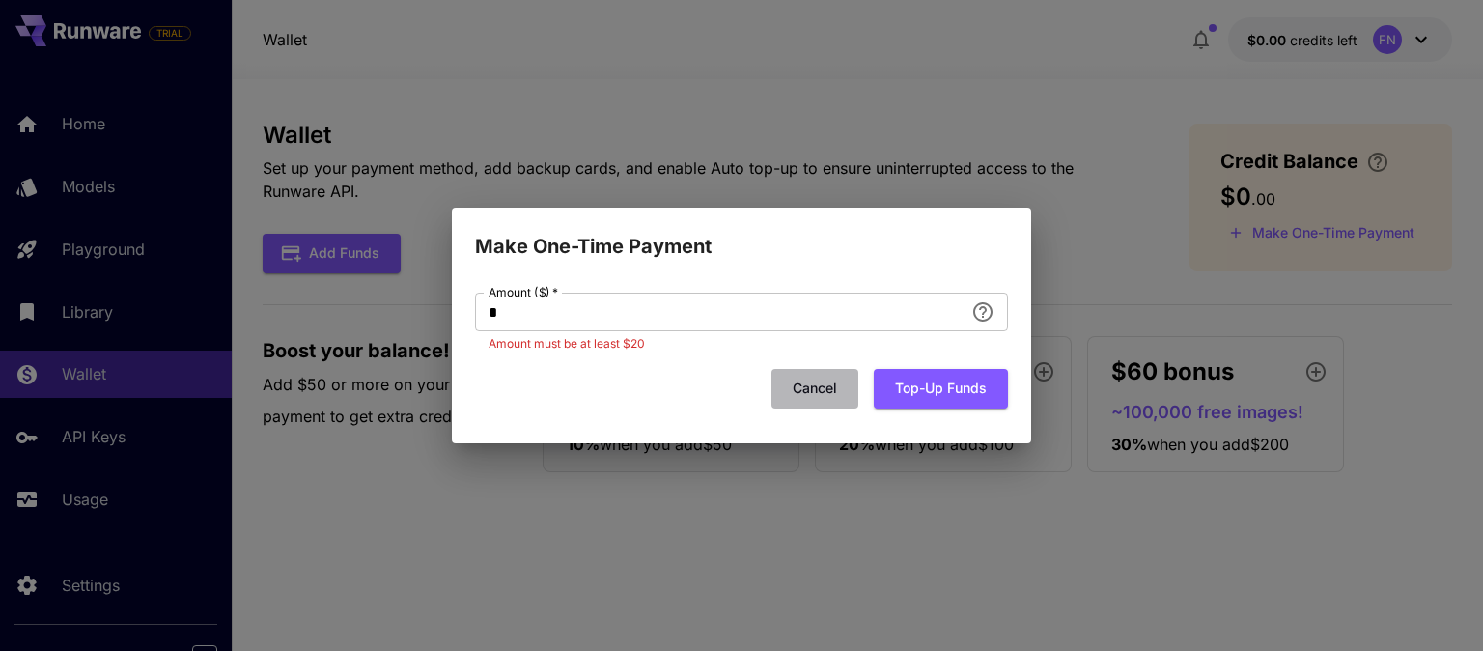
click at [806, 386] on button "Cancel" at bounding box center [814, 389] width 87 height 40
